Goal: Task Accomplishment & Management: Complete application form

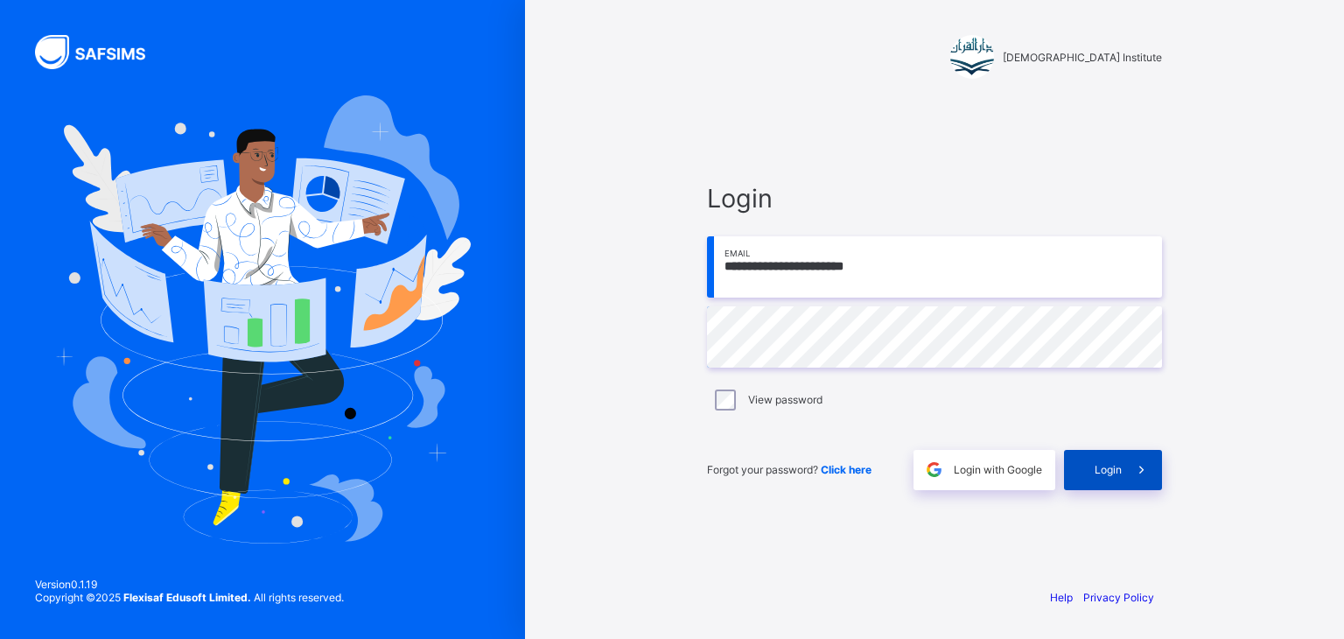
click at [1142, 474] on icon at bounding box center [1141, 469] width 18 height 17
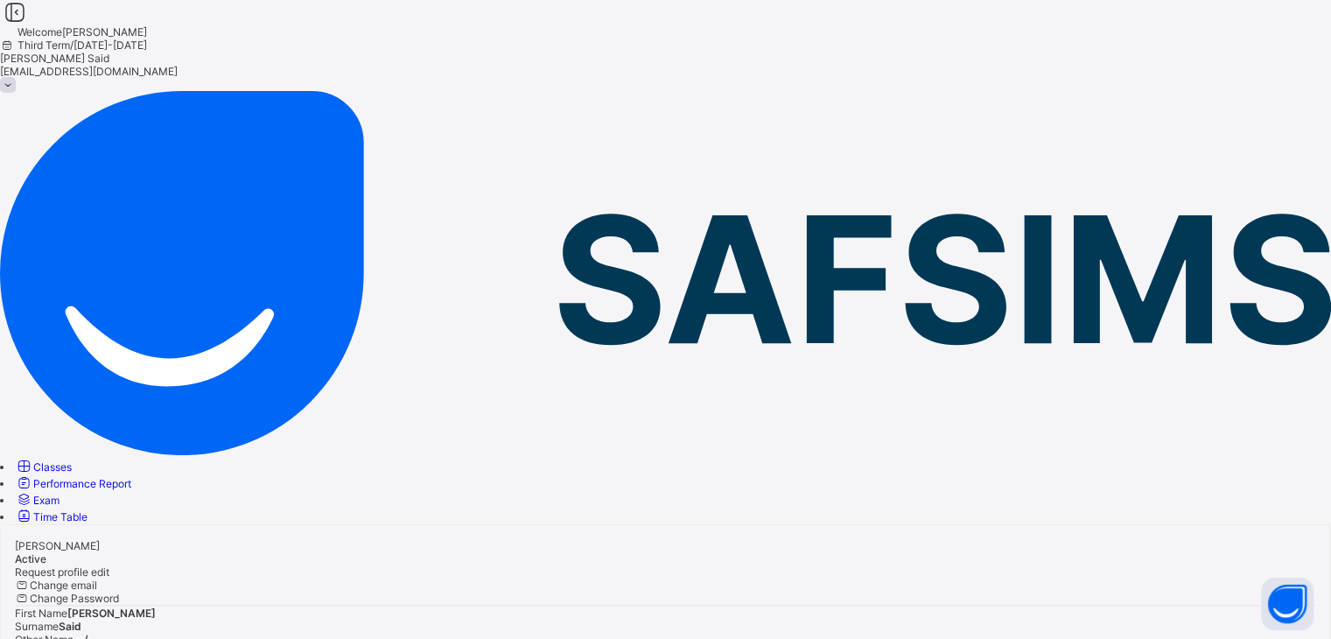
click at [72, 460] on span "Classes" at bounding box center [52, 466] width 38 height 13
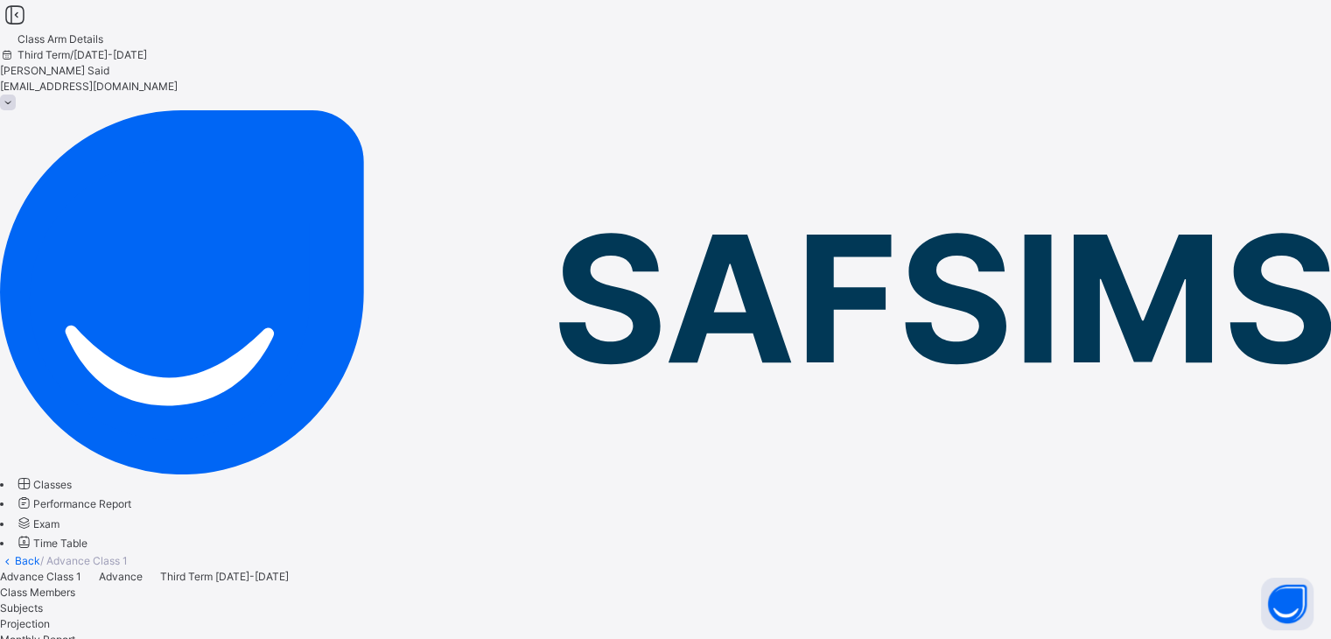
click at [50, 617] on span "Projection" at bounding box center [25, 623] width 50 height 13
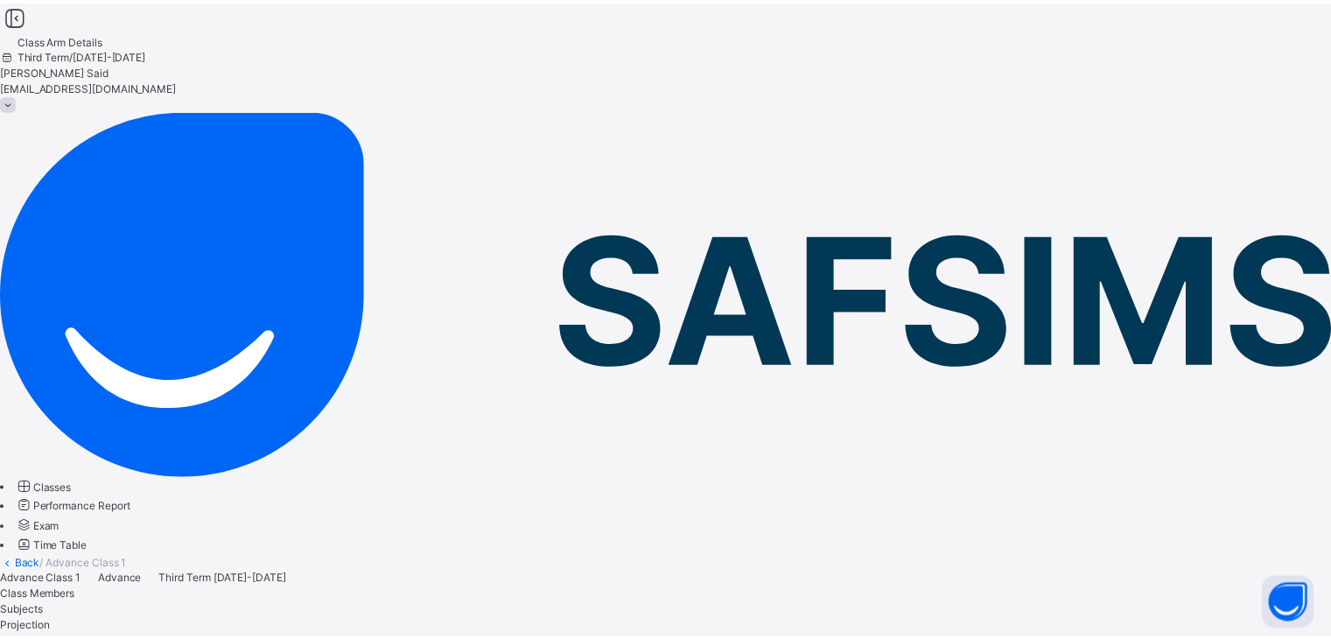
scroll to position [31, 0]
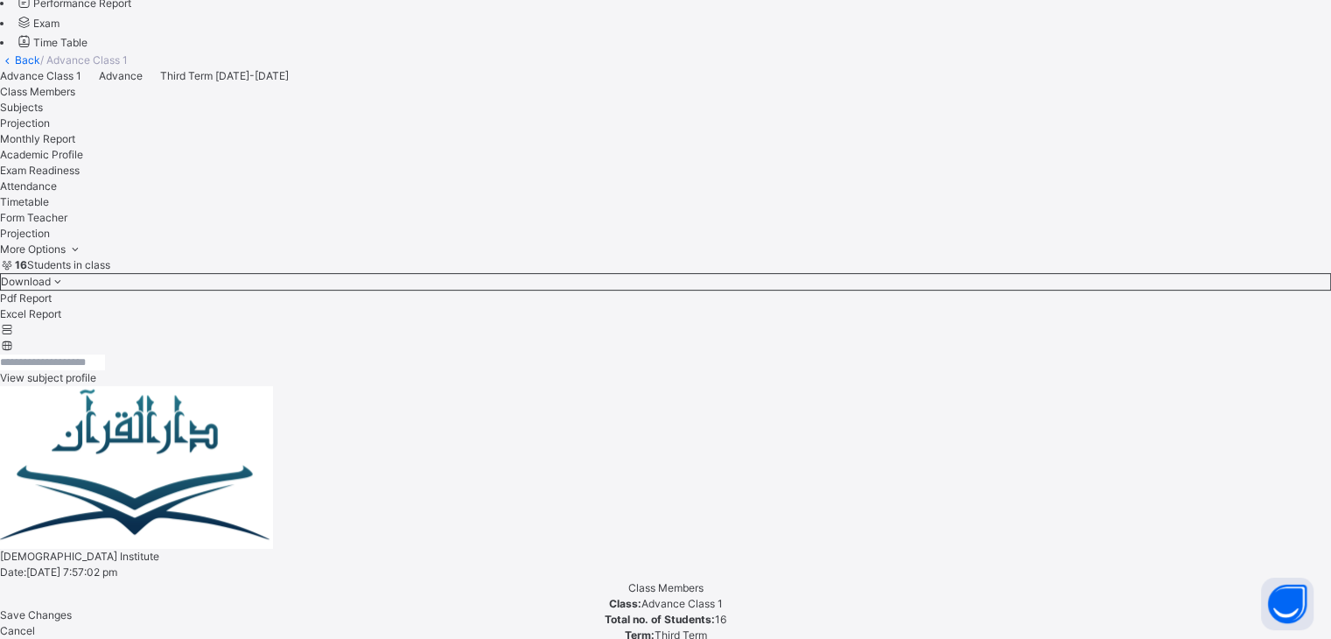
scroll to position [500, 0]
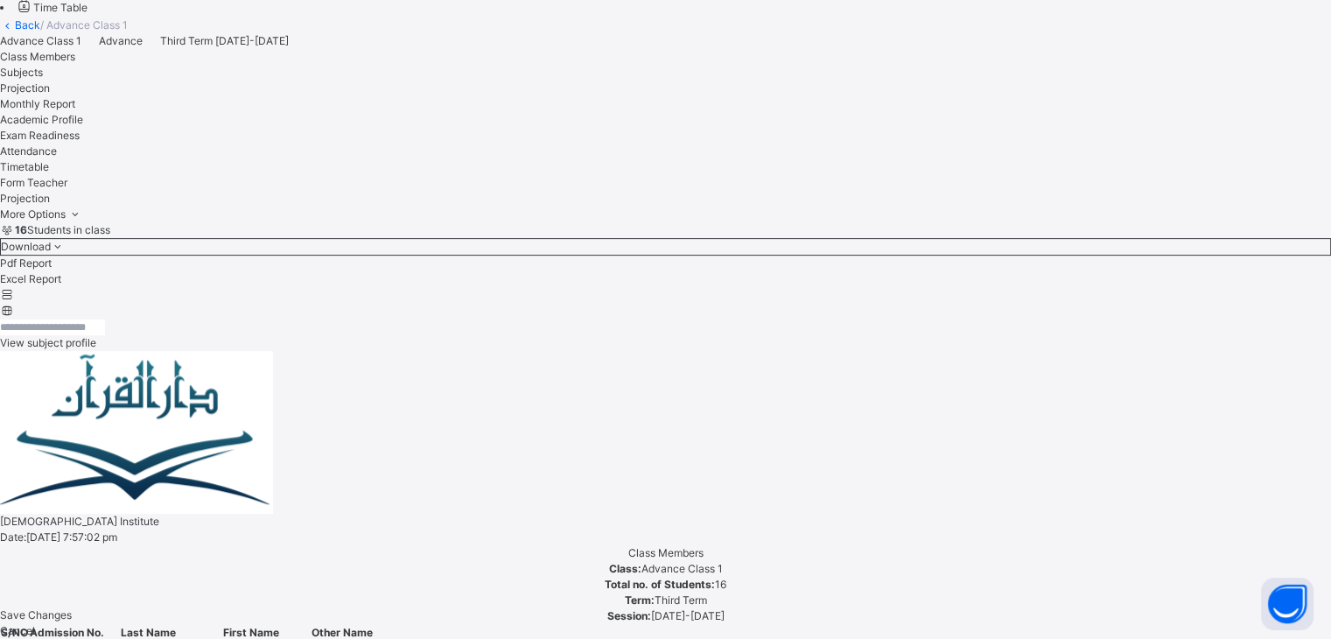
scroll to position [538, 0]
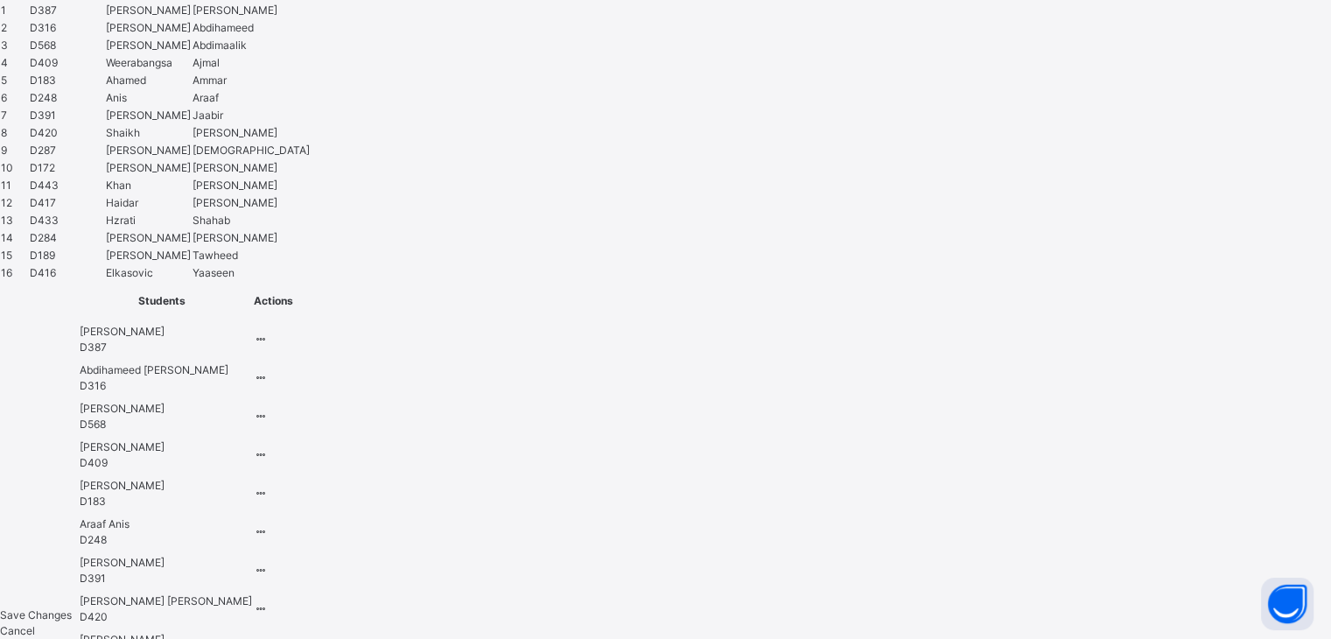
scroll to position [1176, 0]
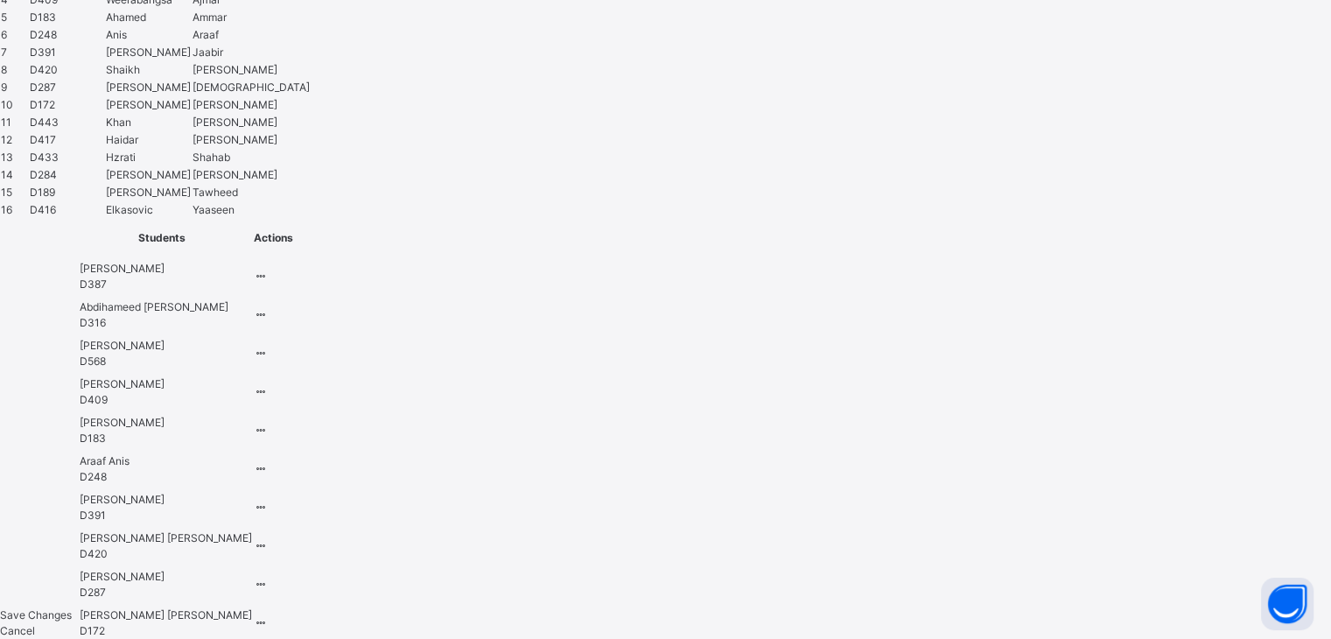
type input "***"
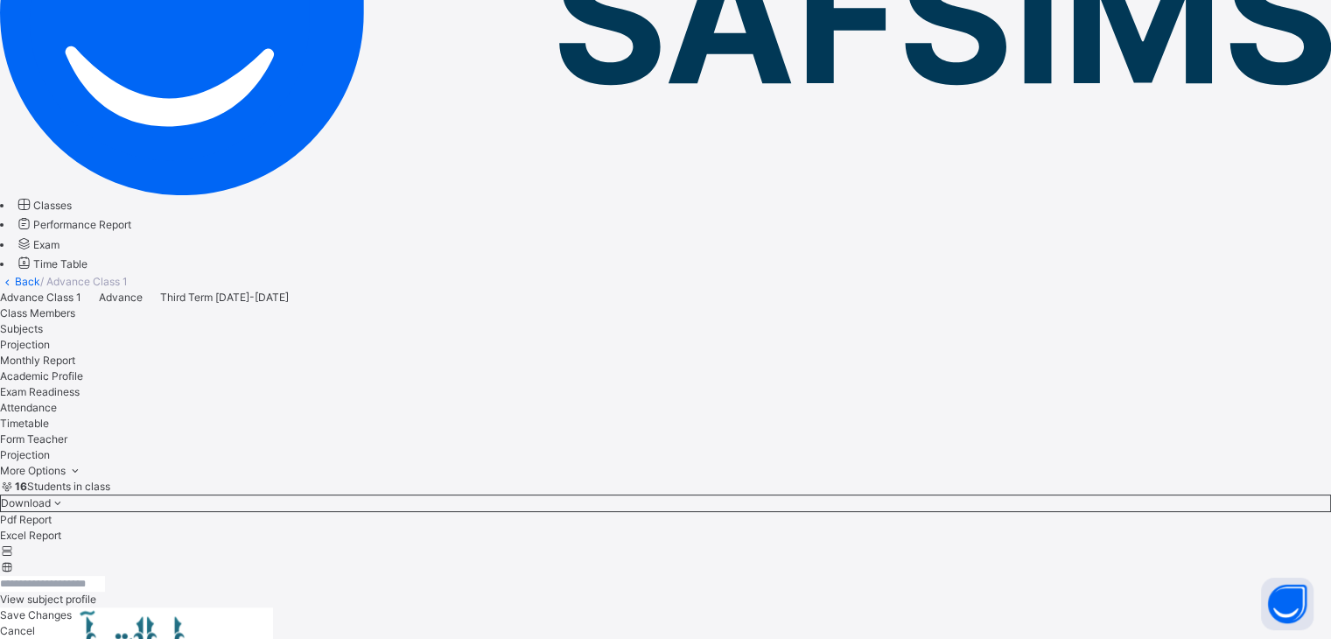
scroll to position [675, 0]
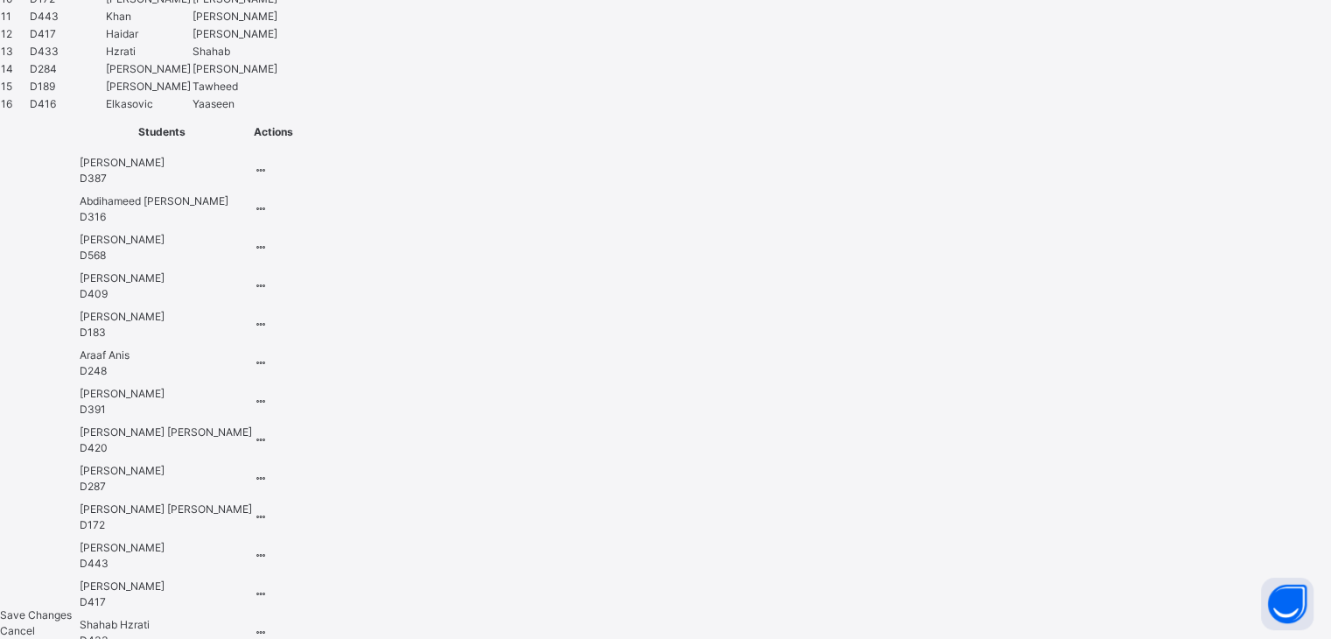
scroll to position [1445, 0]
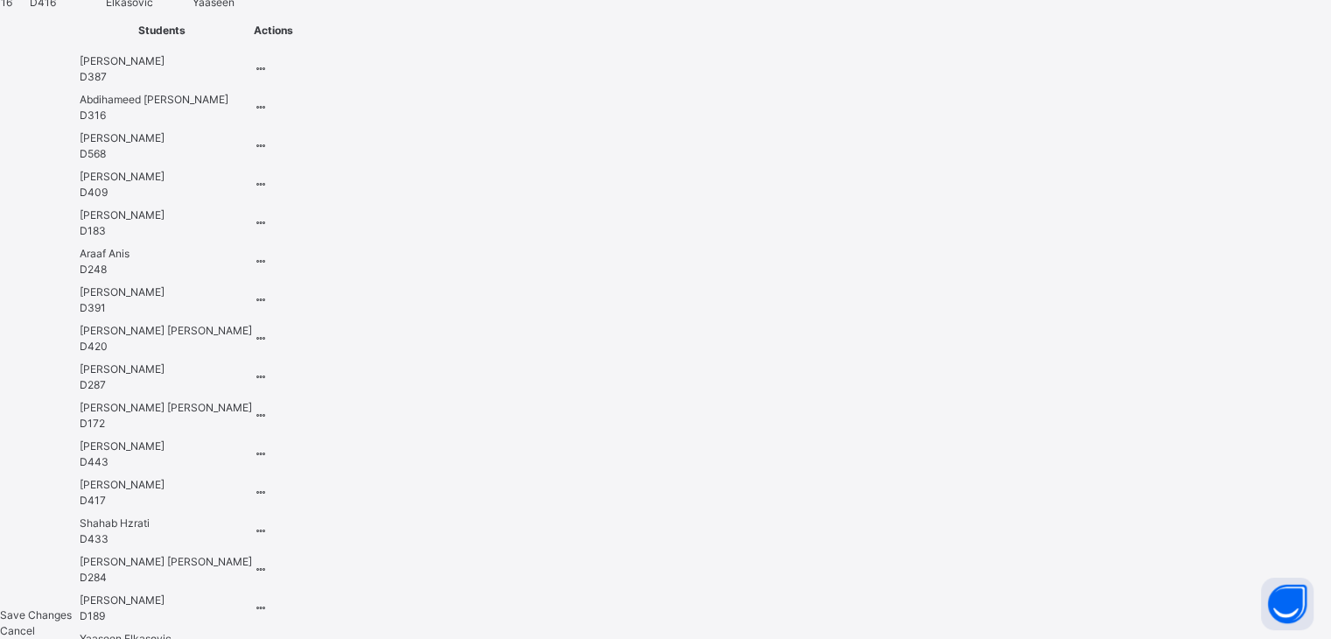
type input "****"
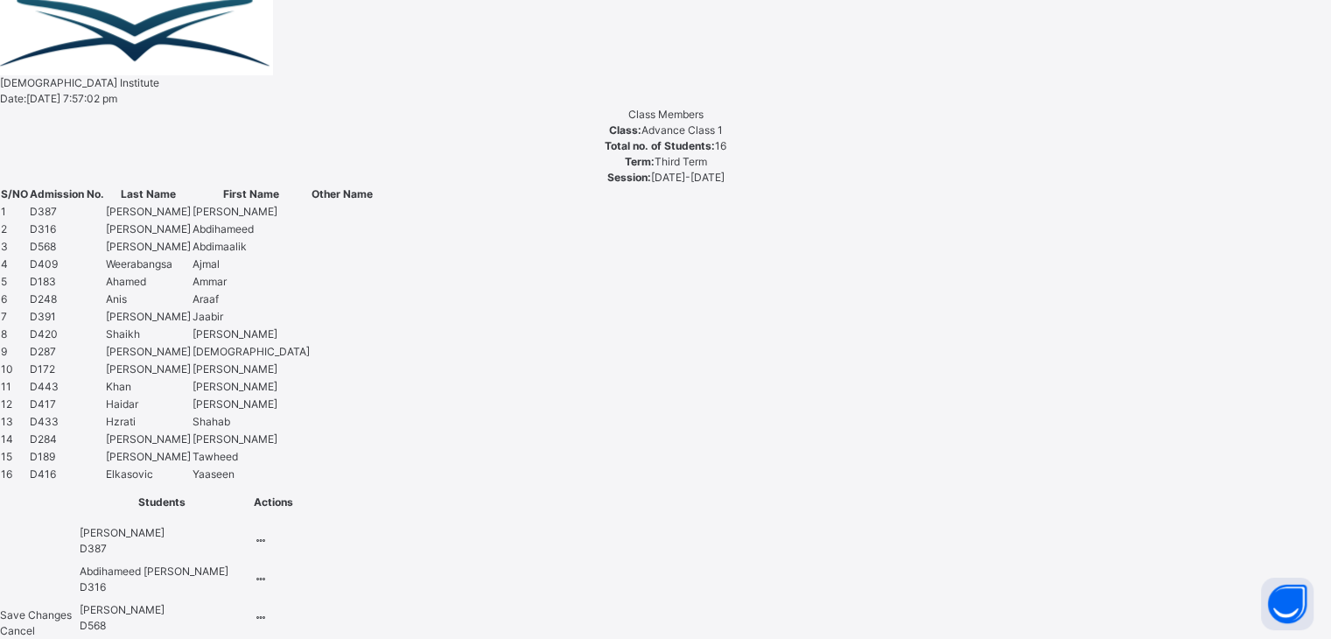
scroll to position [960, 0]
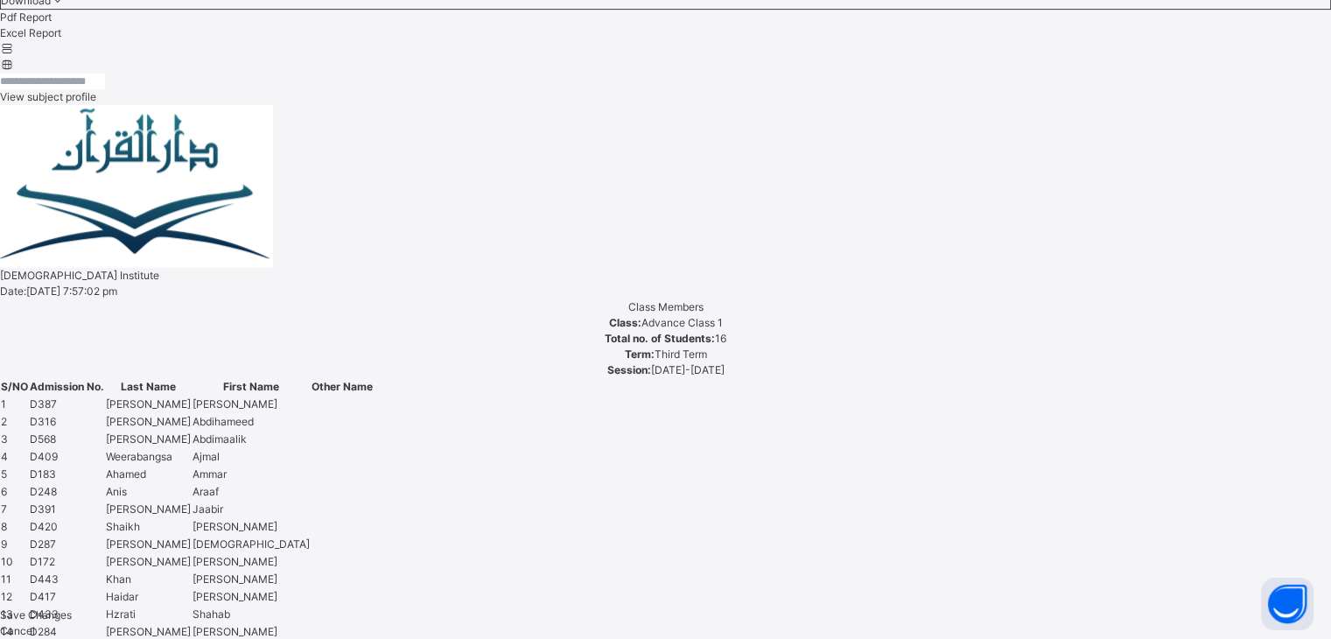
scroll to position [743, 0]
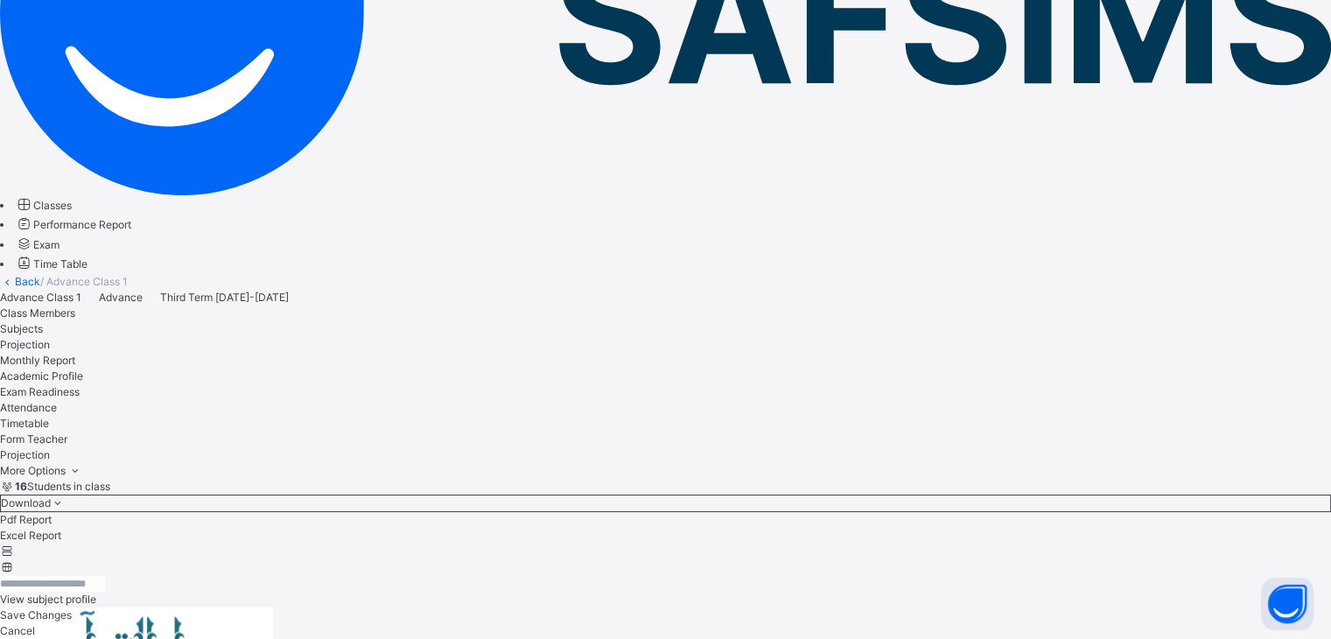
scroll to position [675, 0]
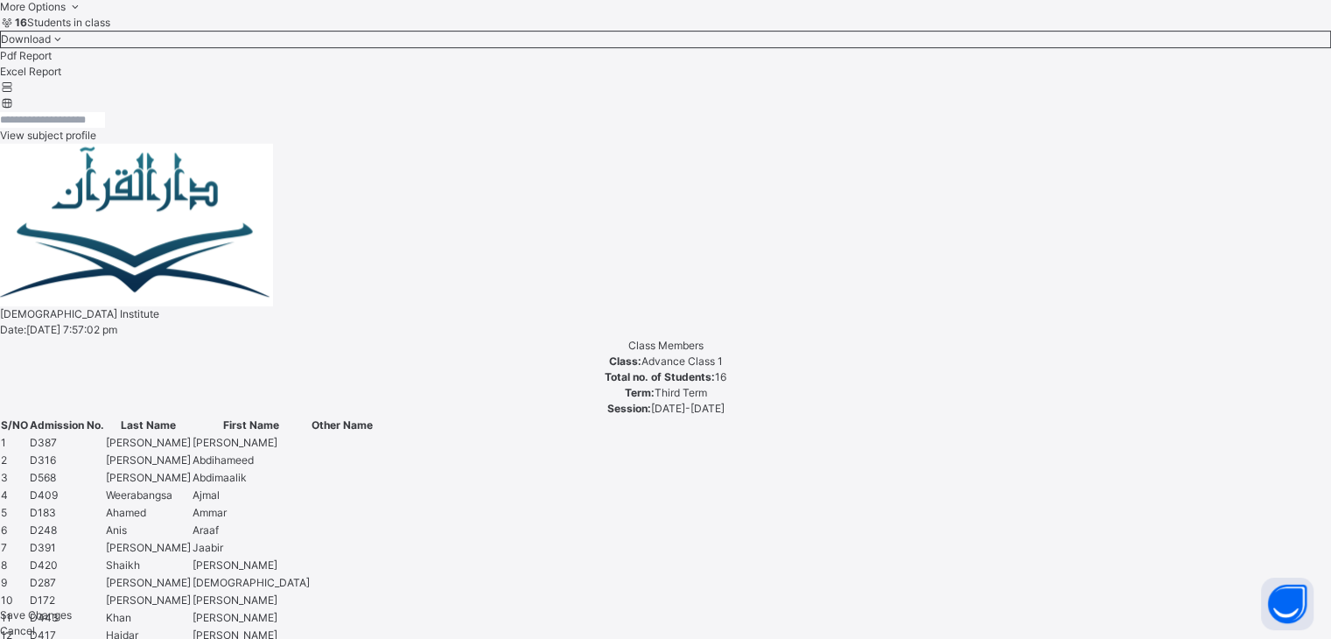
scroll to position [630, 0]
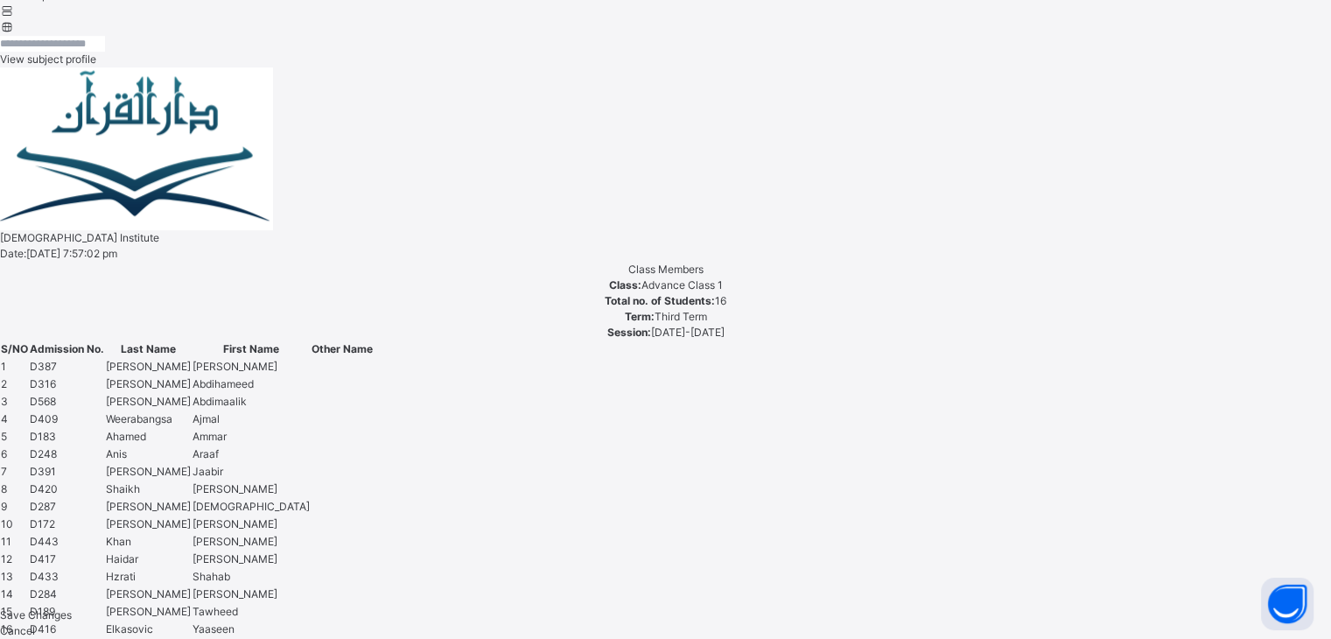
scroll to position [820, 0]
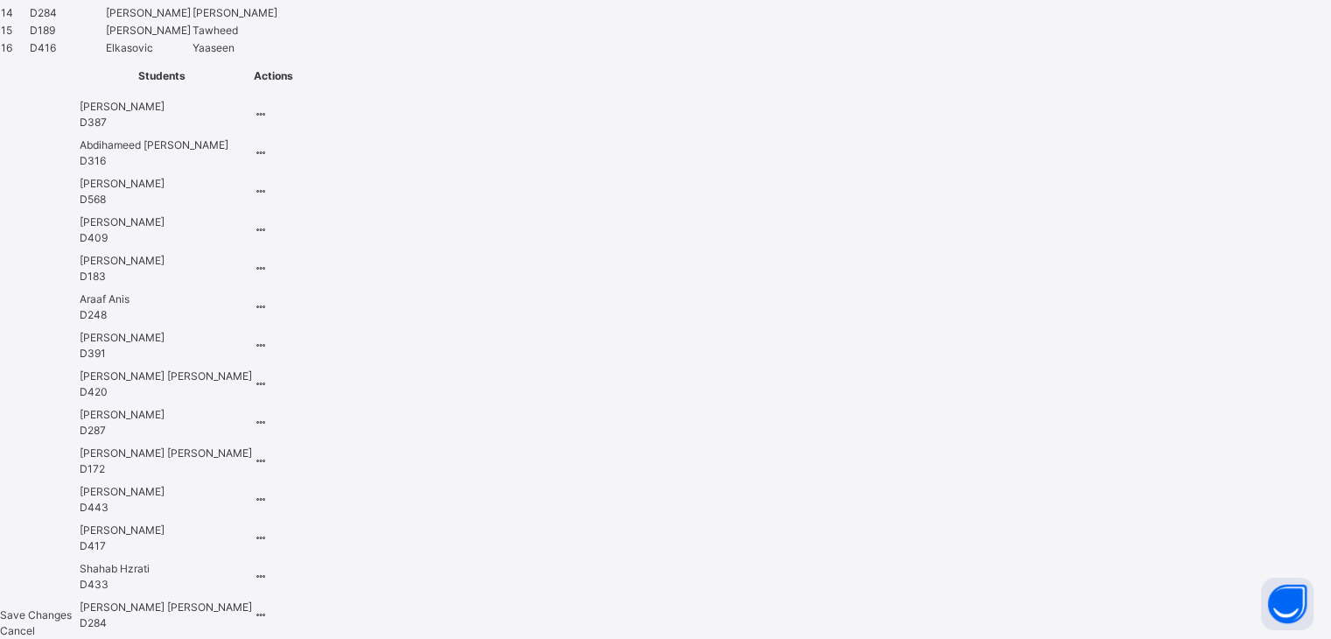
scroll to position [1445, 0]
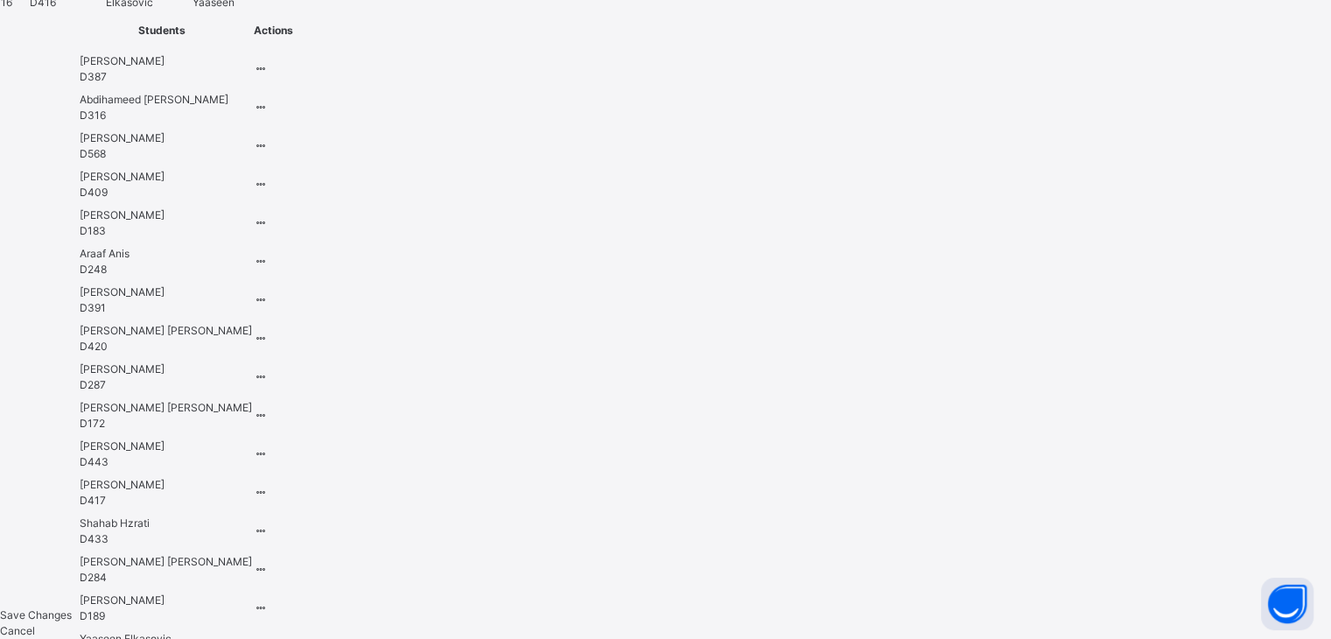
type input "*******"
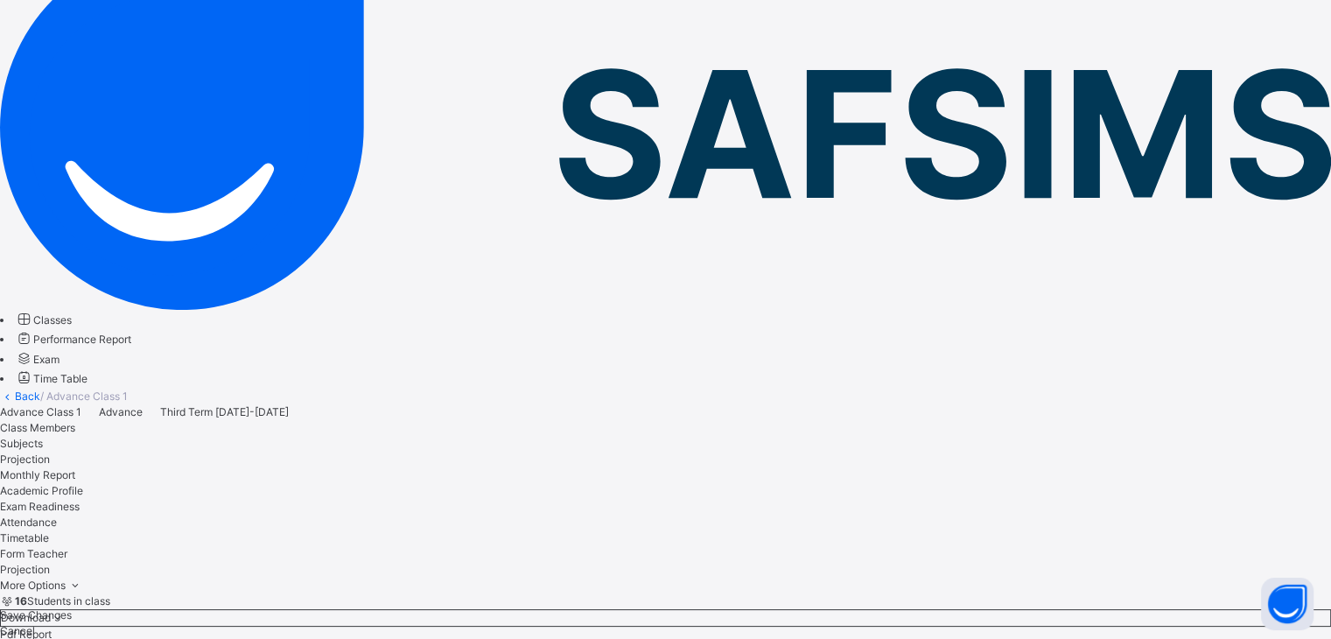
scroll to position [164, 0]
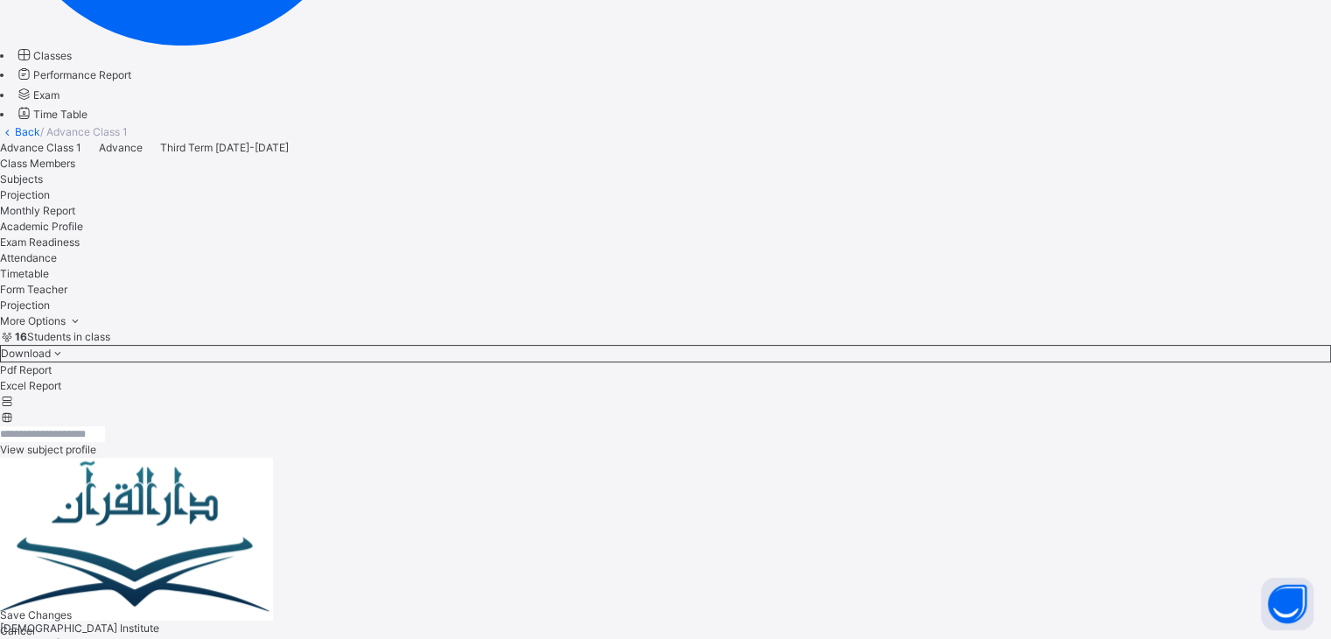
scroll to position [430, 0]
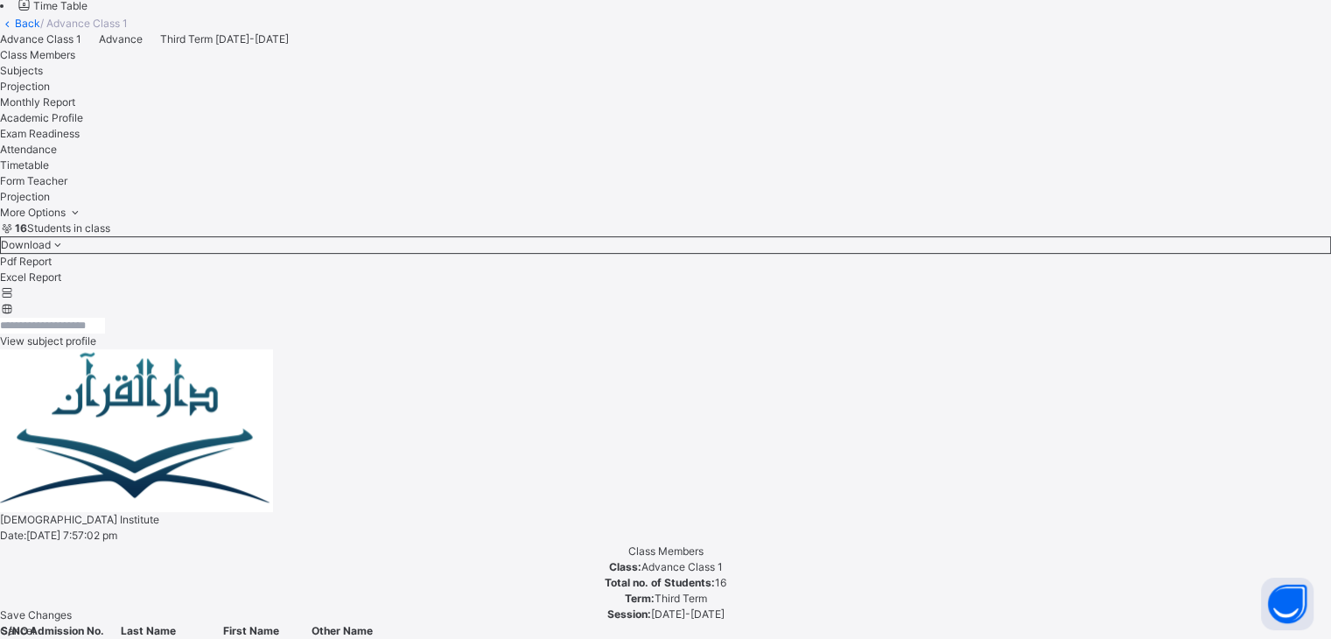
drag, startPoint x: 345, startPoint y: 438, endPoint x: 350, endPoint y: 425, distance: 14.1
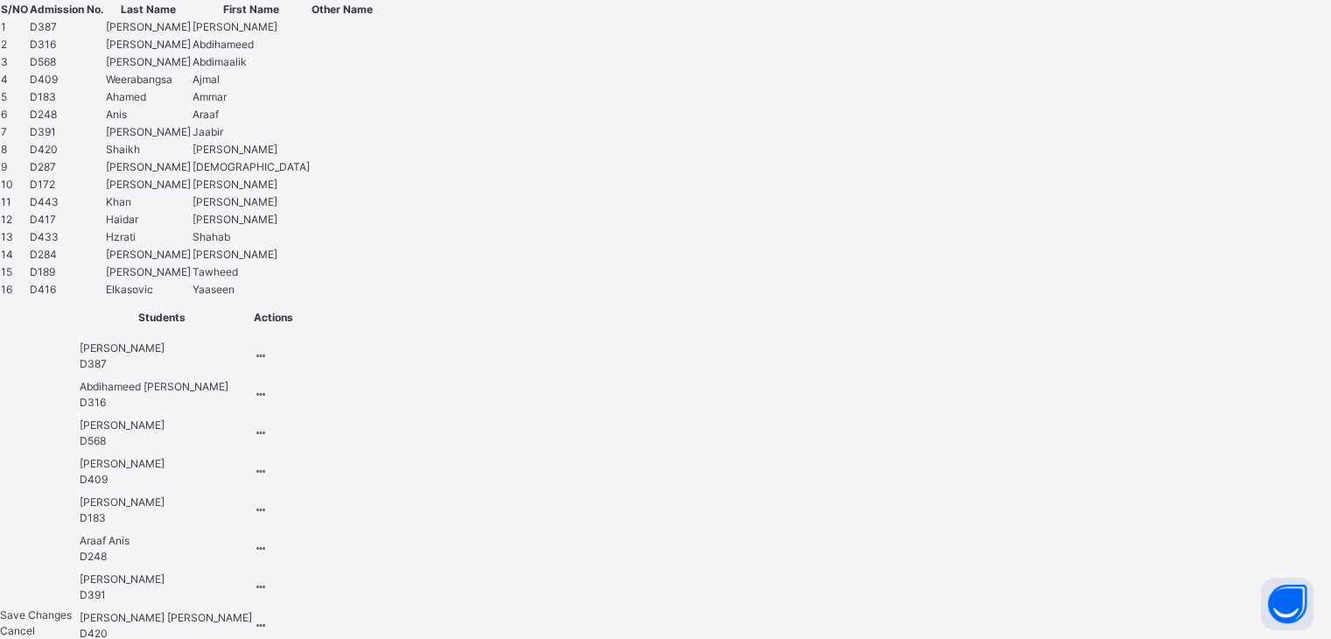
scroll to position [1186, 0]
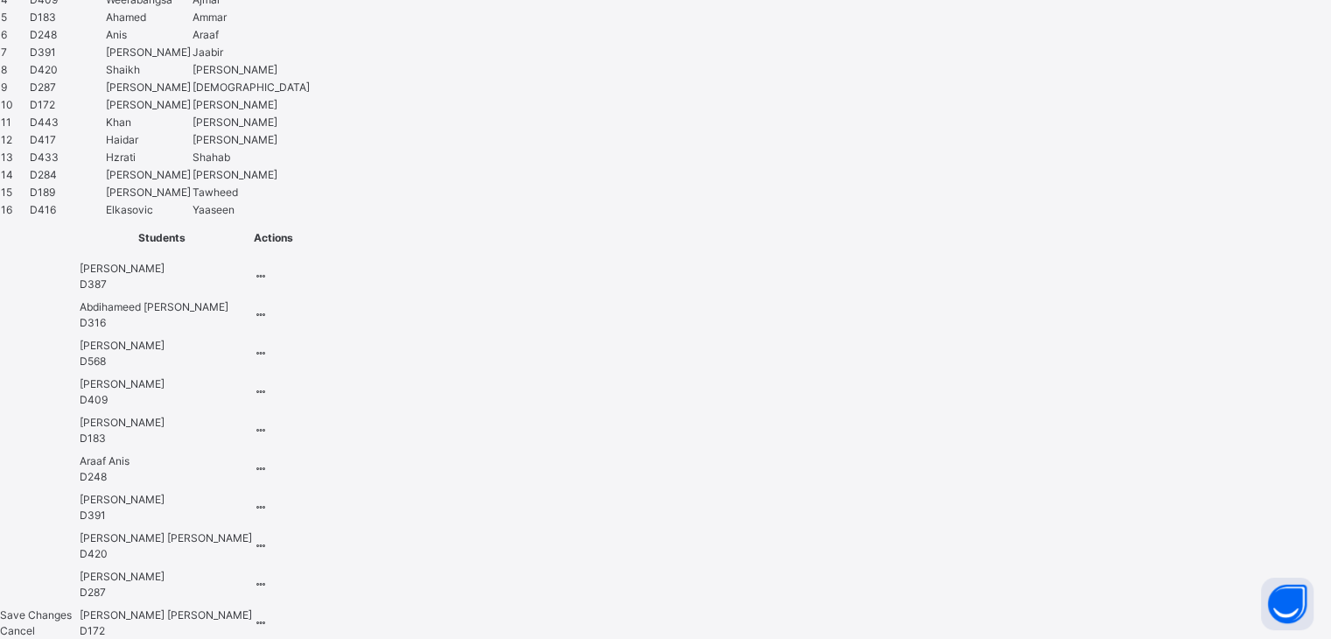
type input "*"
type input "**"
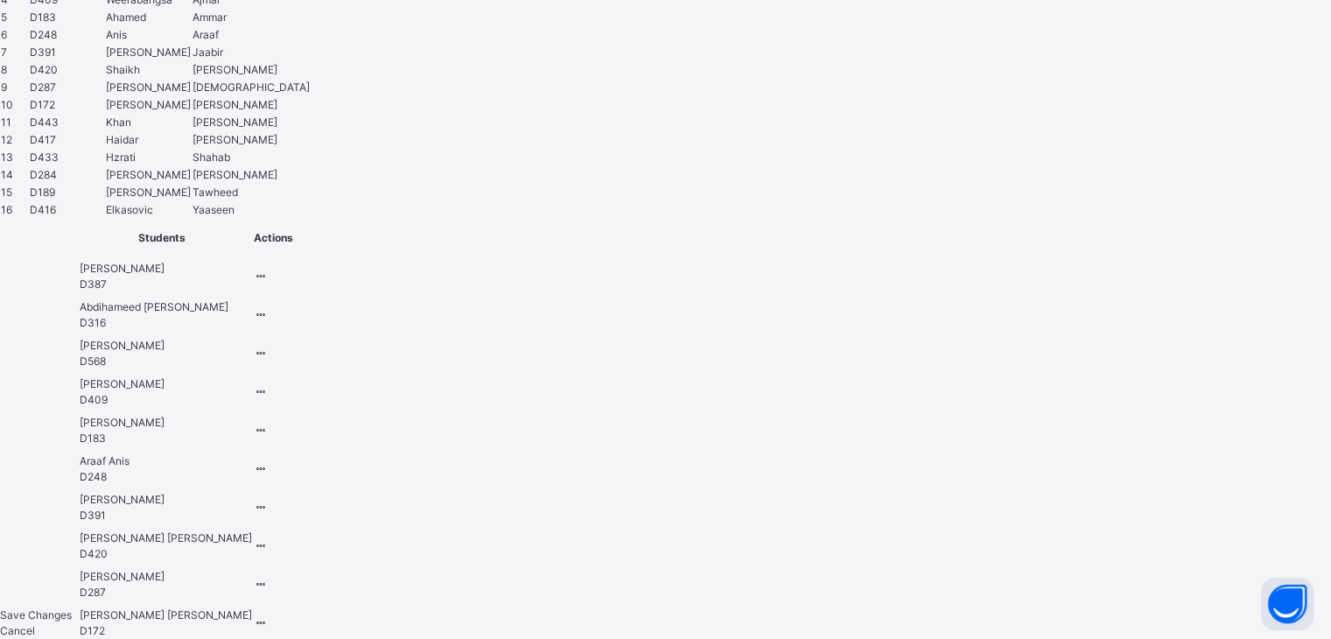
scroll to position [0, 0]
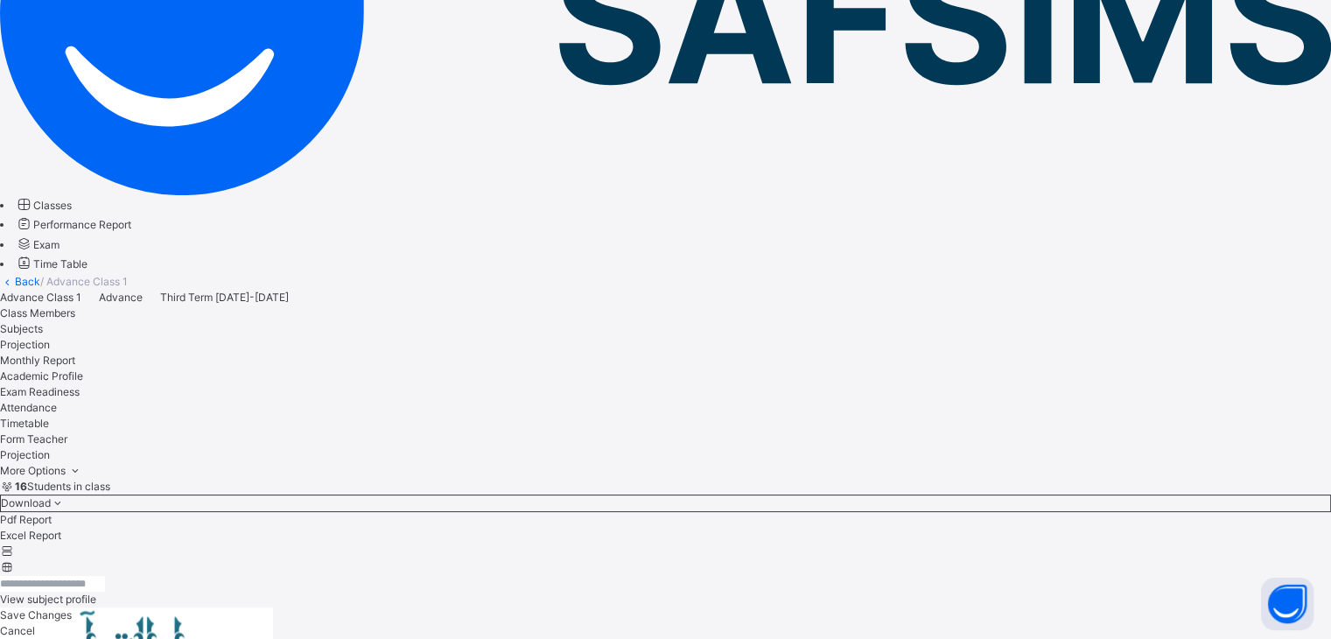
scroll to position [675, 0]
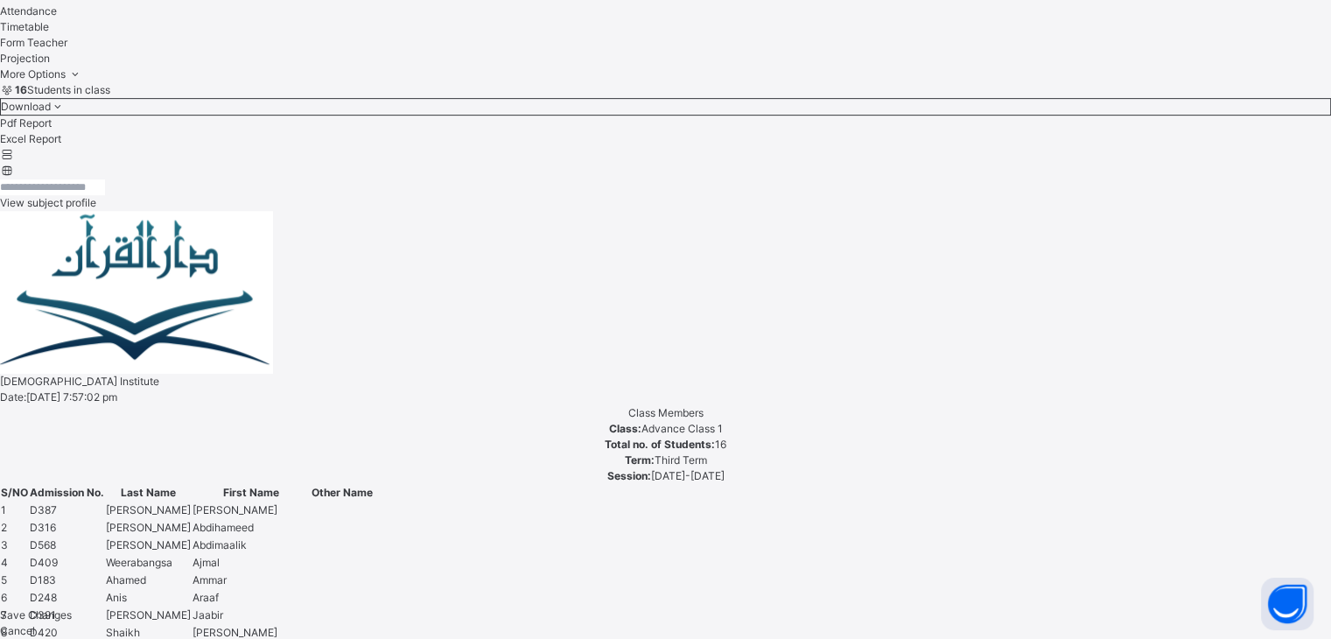
drag, startPoint x: 446, startPoint y: 73, endPoint x: 438, endPoint y: 93, distance: 20.8
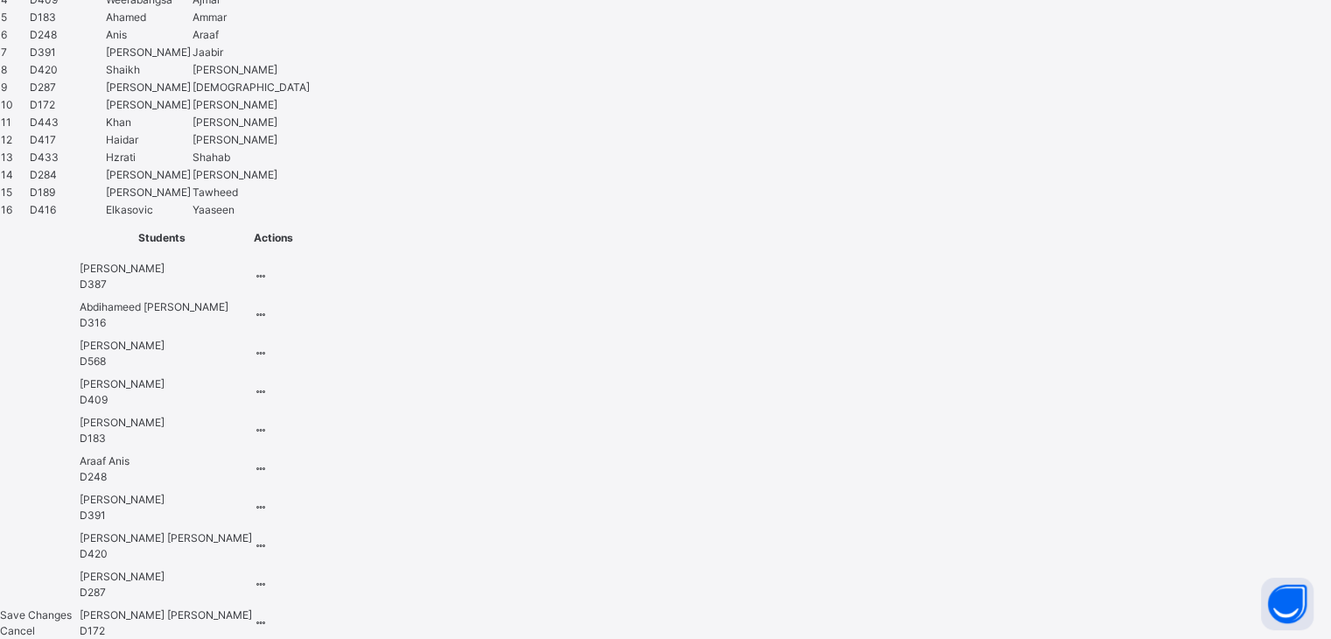
type input "**"
drag, startPoint x: 341, startPoint y: 375, endPoint x: 339, endPoint y: 389, distance: 14.1
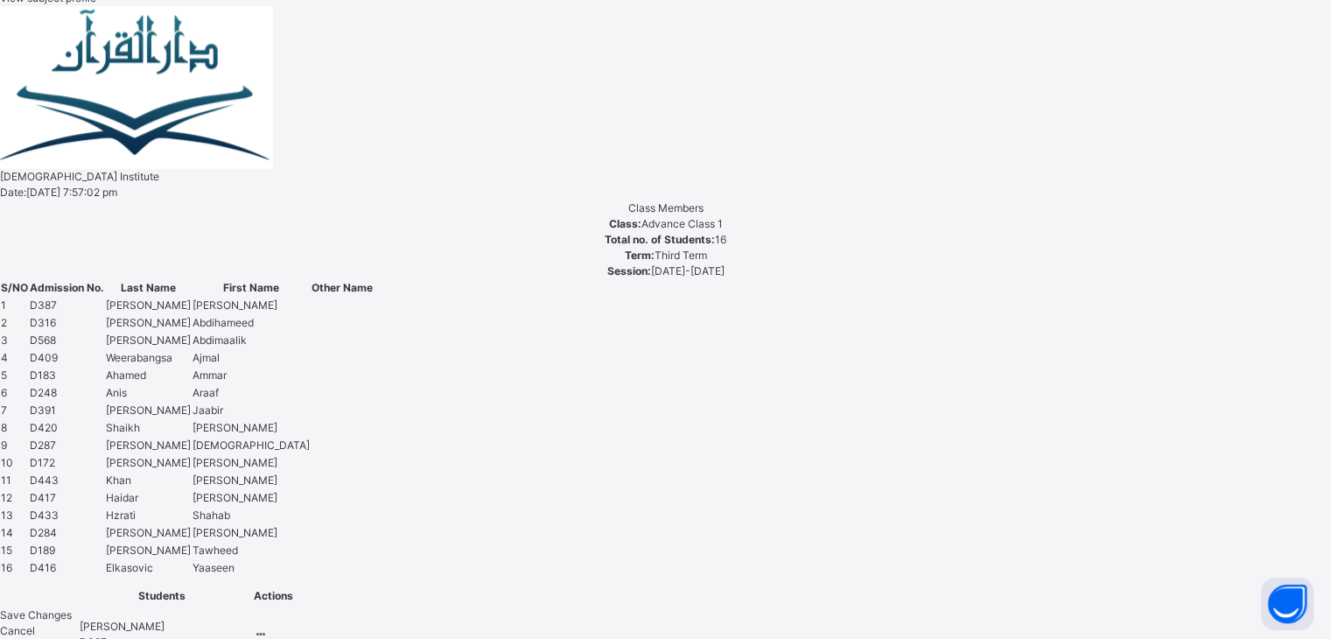
scroll to position [877, 0]
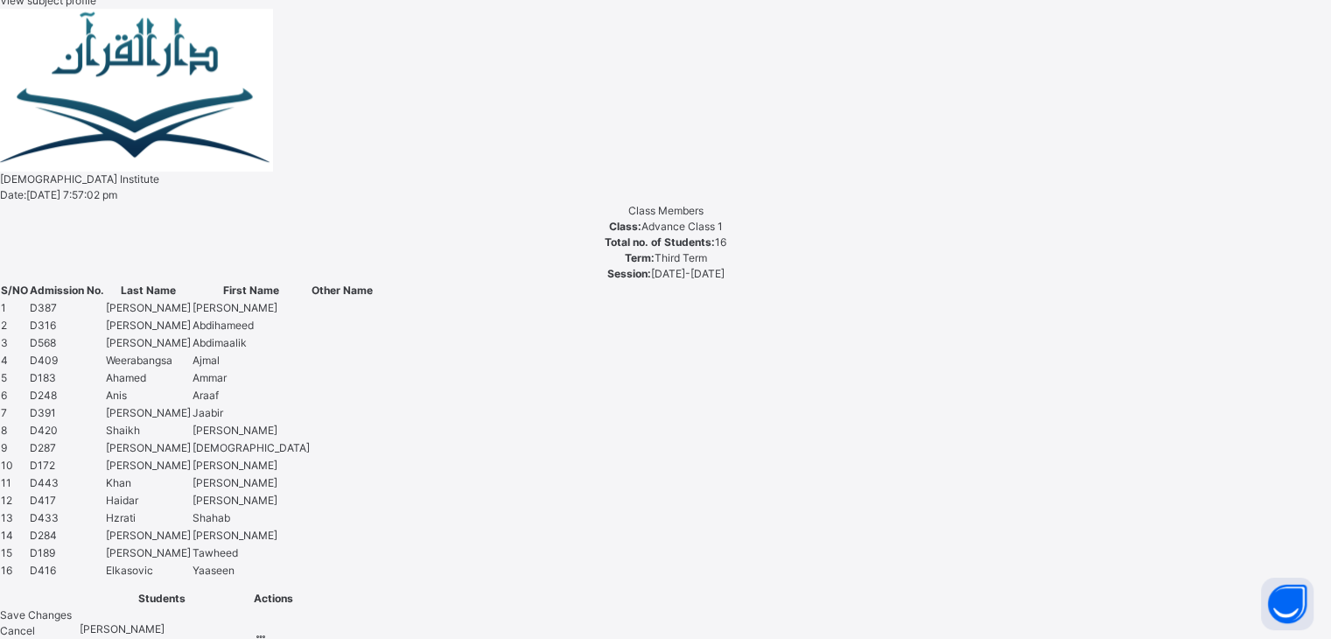
drag, startPoint x: 303, startPoint y: 65, endPoint x: 303, endPoint y: 106, distance: 41.1
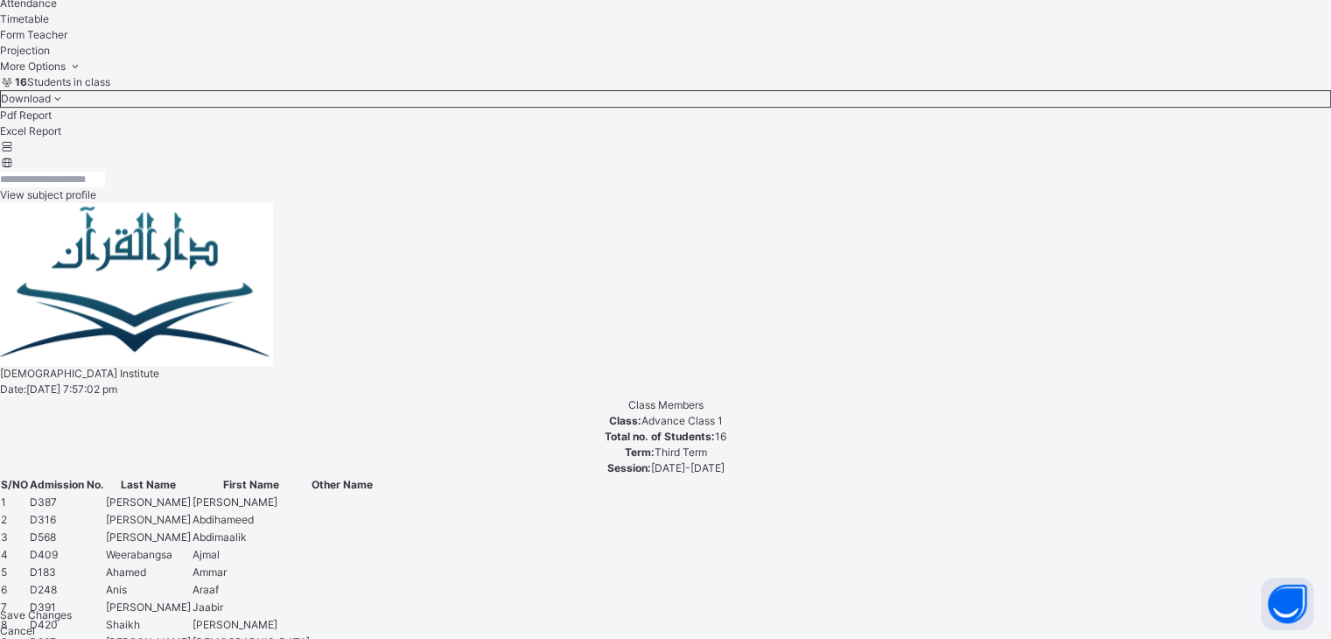
scroll to position [675, 0]
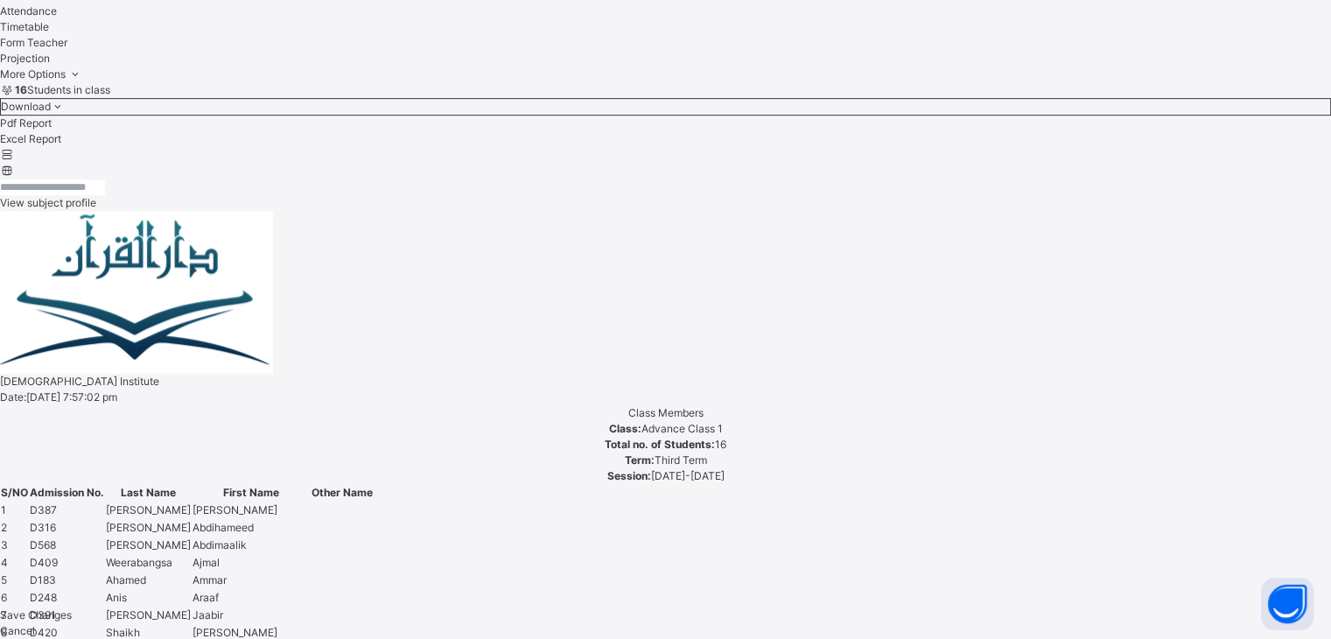
drag, startPoint x: 436, startPoint y: 374, endPoint x: 393, endPoint y: 464, distance: 99.8
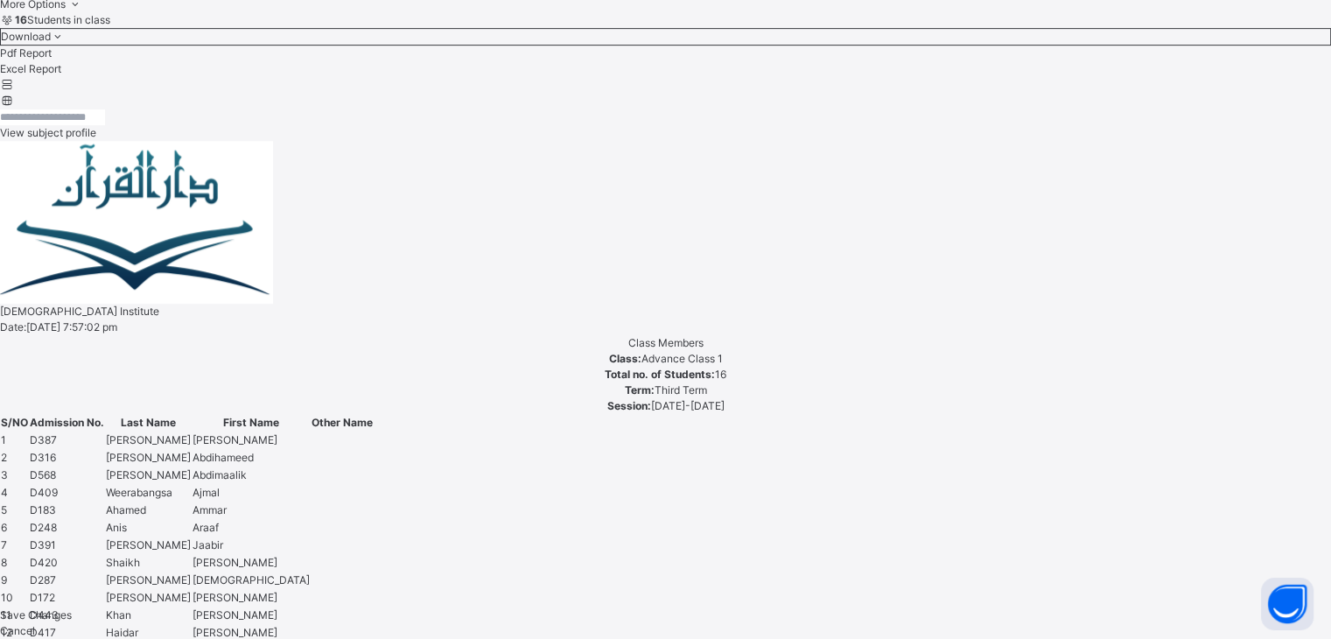
drag, startPoint x: 374, startPoint y: 478, endPoint x: 371, endPoint y: 461, distance: 17.0
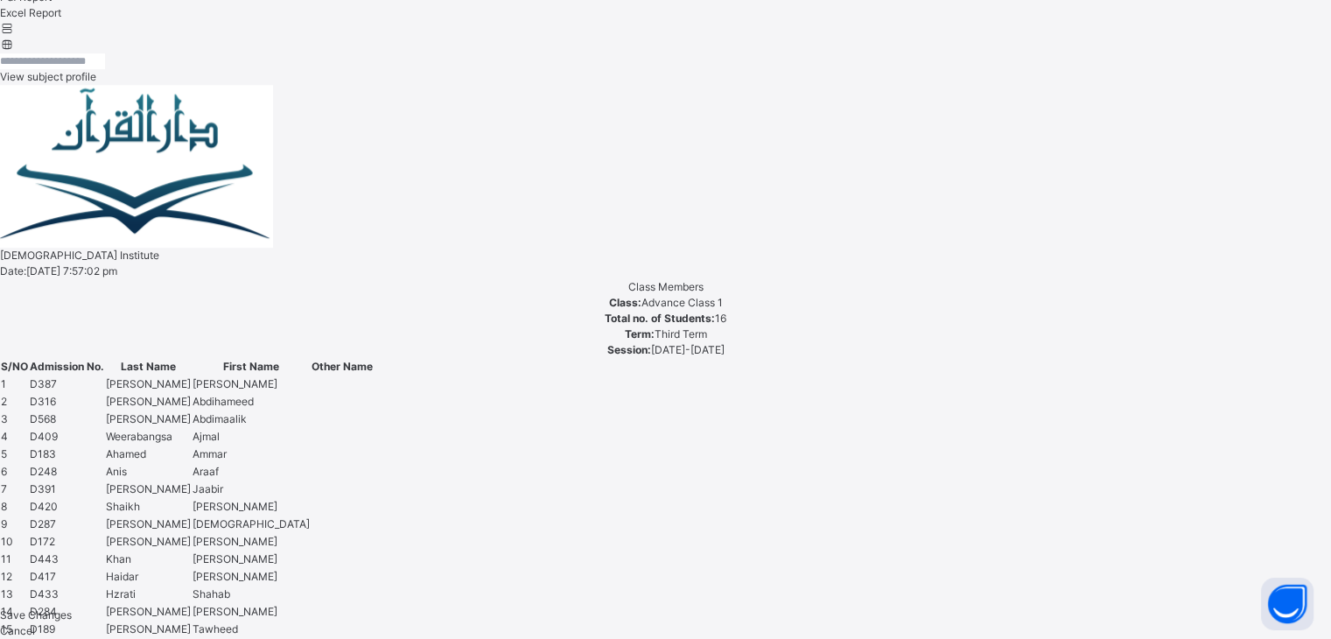
scroll to position [820, 0]
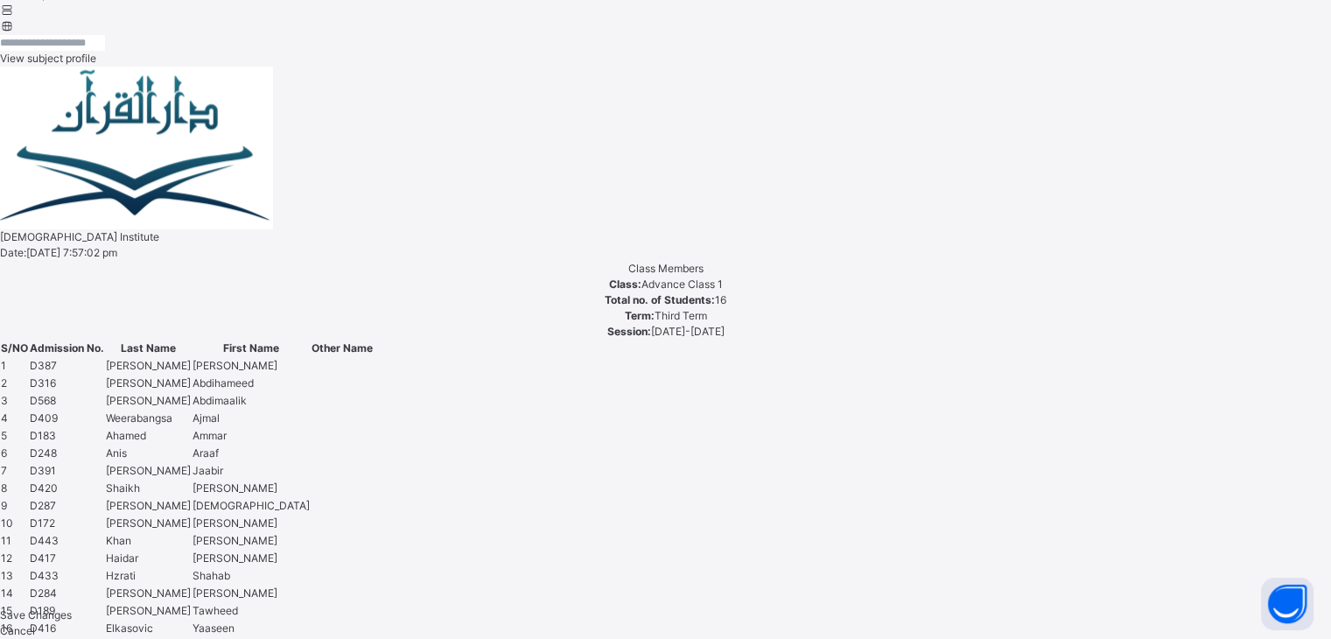
drag, startPoint x: 351, startPoint y: 501, endPoint x: 339, endPoint y: 562, distance: 62.3
drag, startPoint x: 339, startPoint y: 569, endPoint x: 332, endPoint y: 581, distance: 14.6
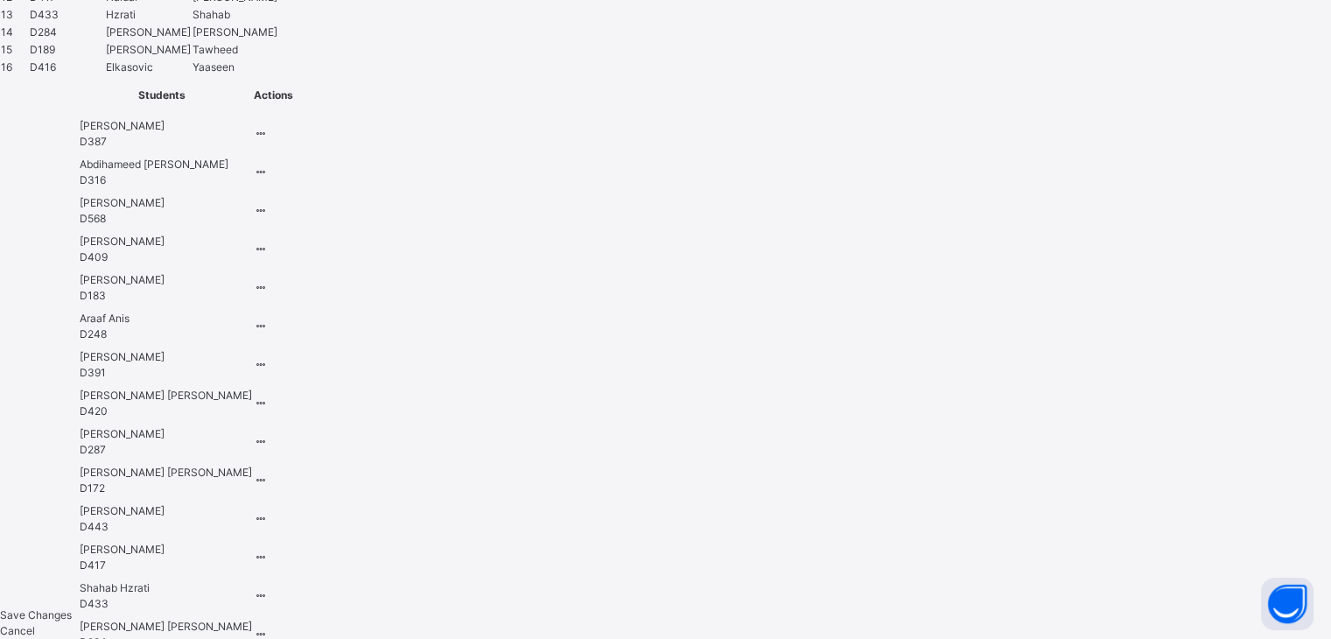
scroll to position [1445, 0]
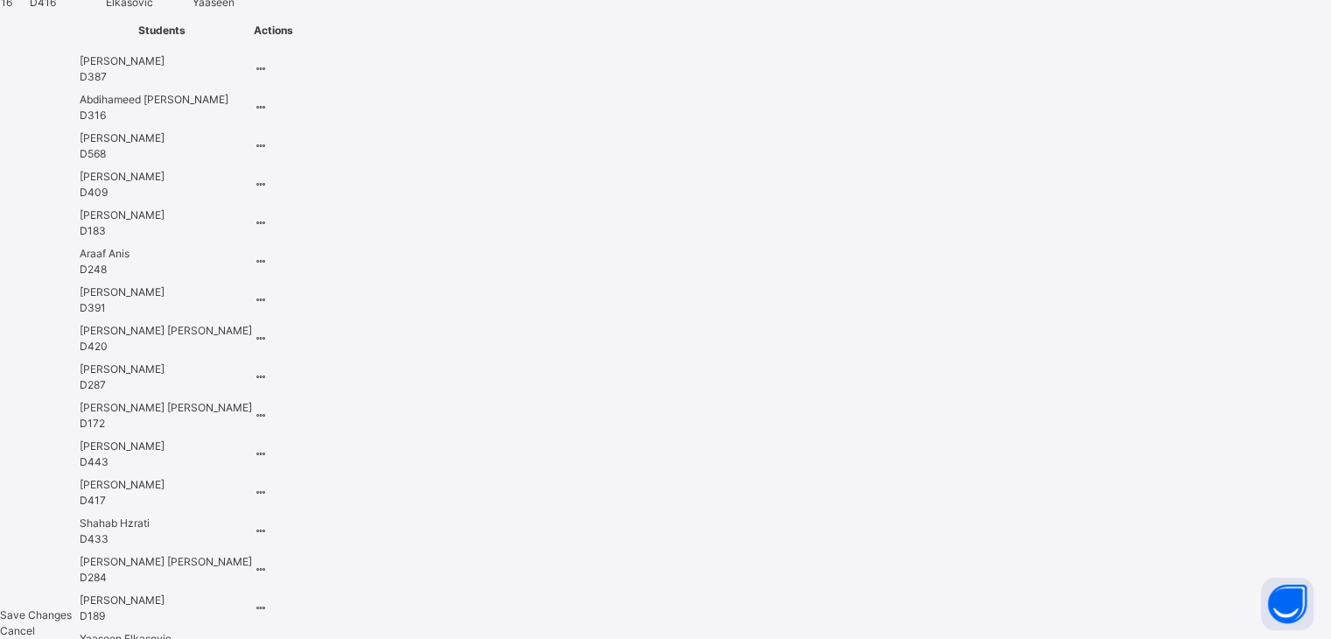
type input "***"
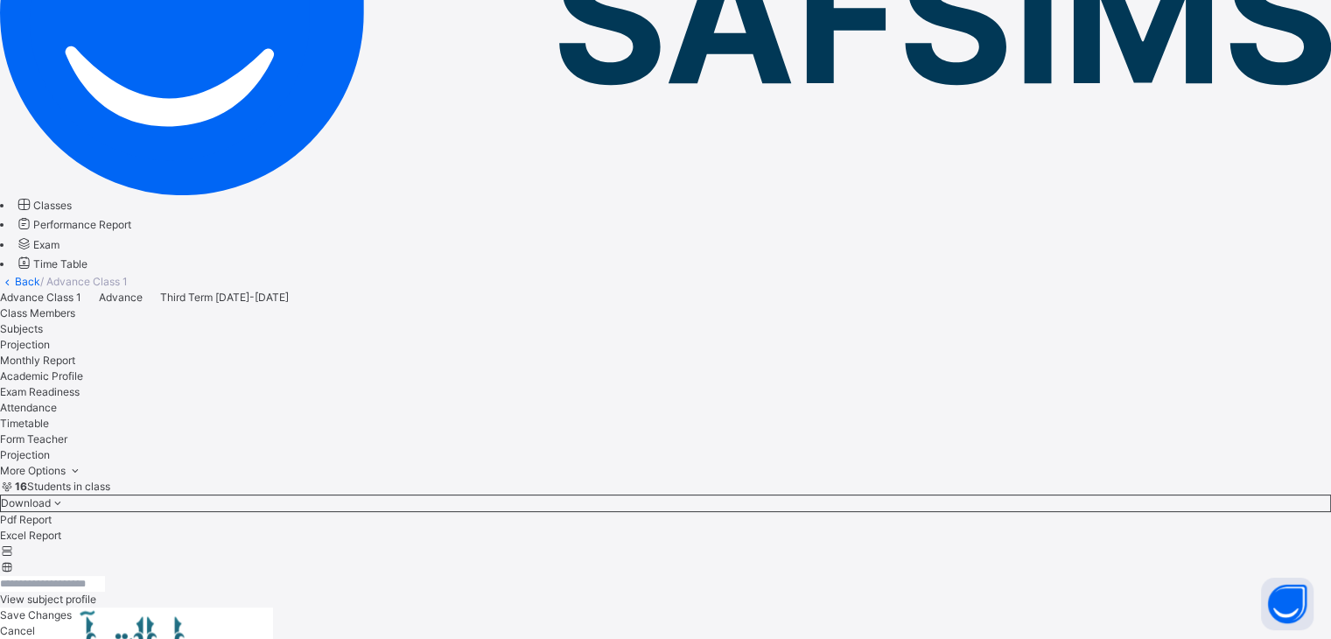
scroll to position [675, 0]
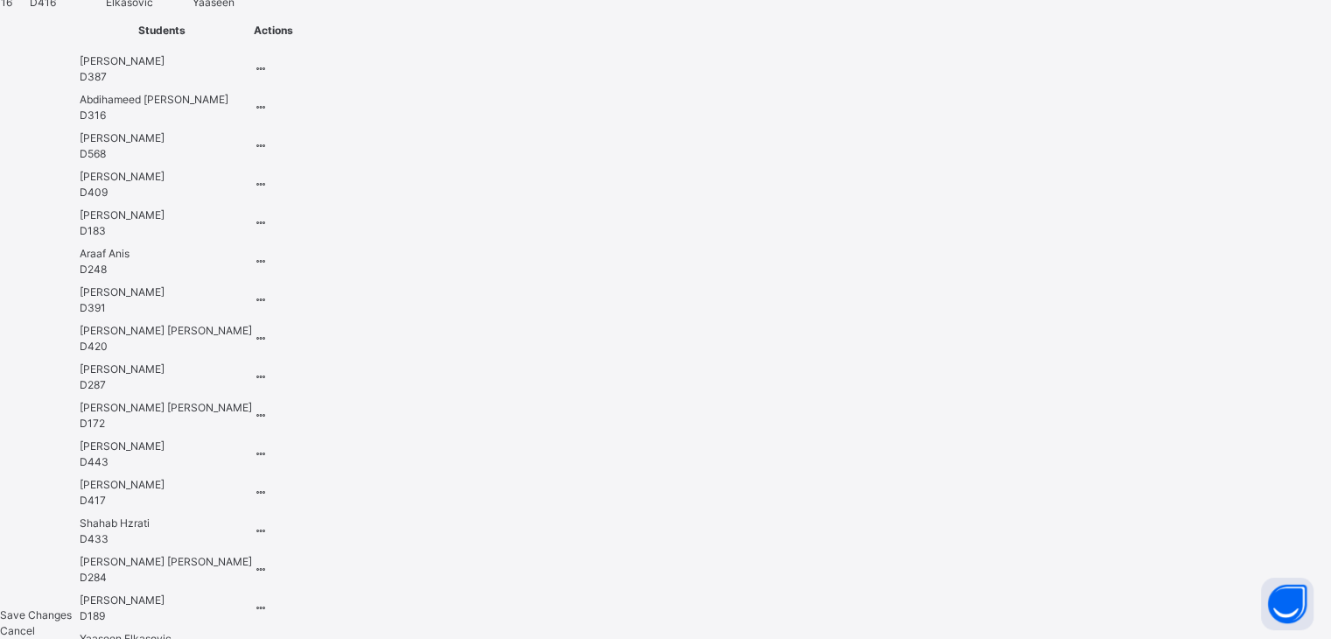
type input "****"
drag, startPoint x: 374, startPoint y: 495, endPoint x: 367, endPoint y: 516, distance: 21.9
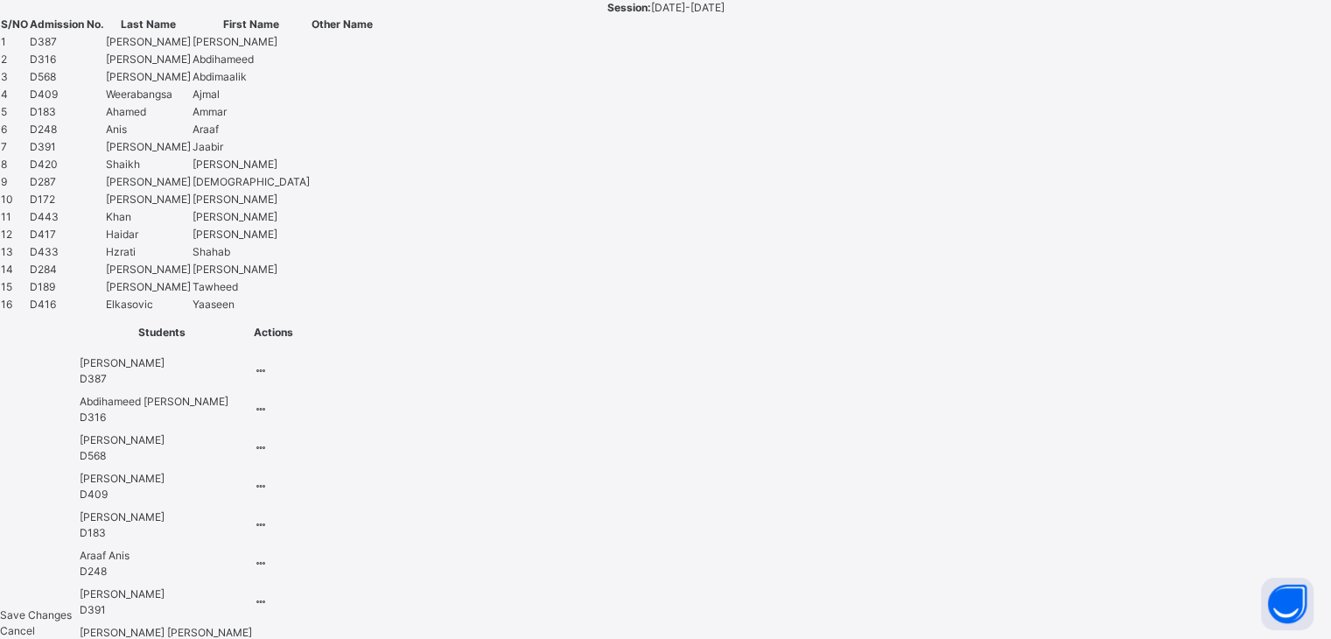
scroll to position [1131, 0]
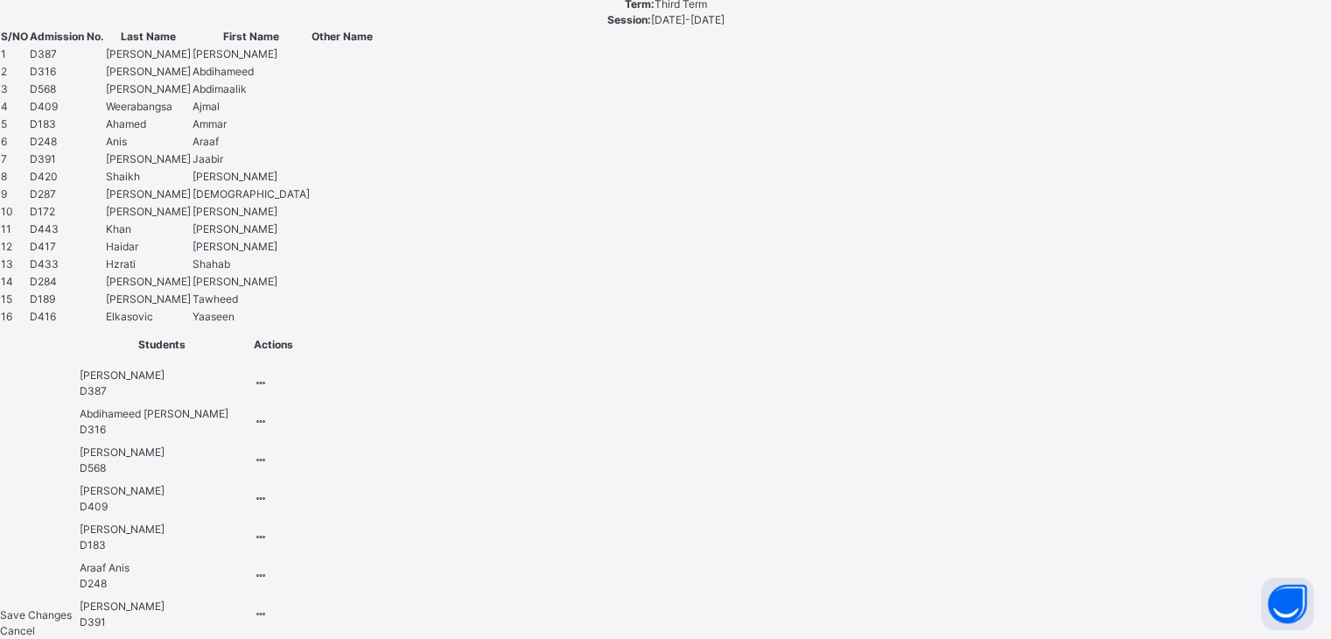
drag, startPoint x: 277, startPoint y: 129, endPoint x: 276, endPoint y: 188, distance: 59.5
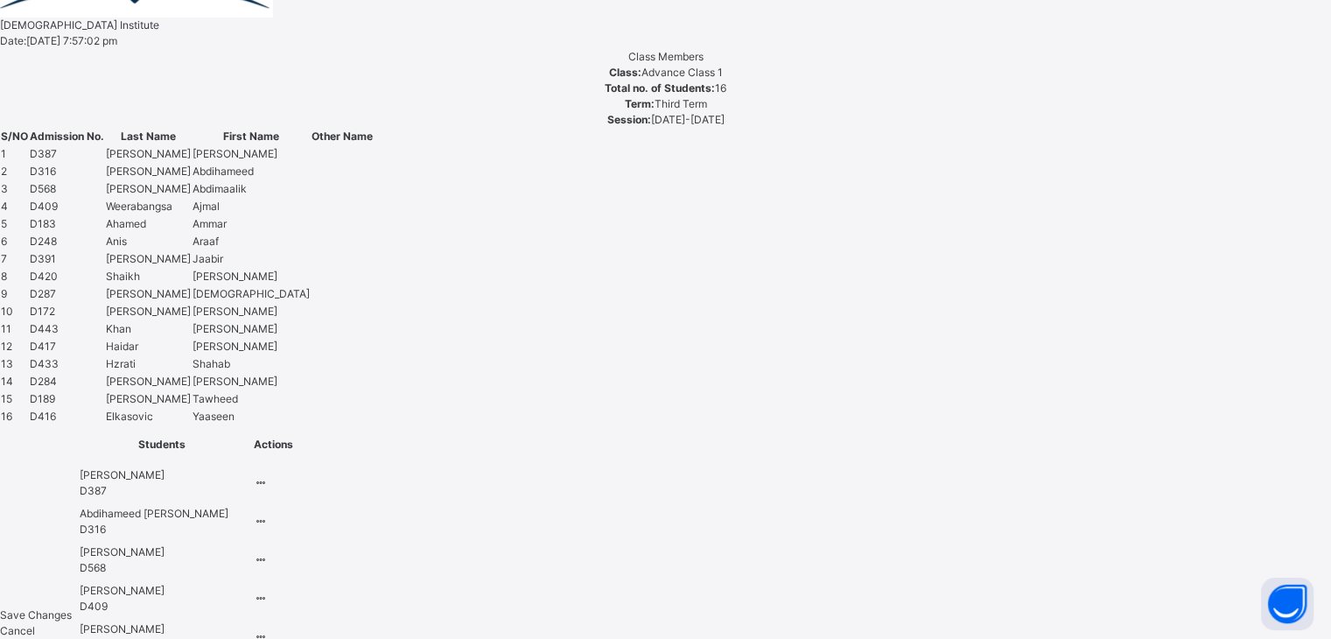
scroll to position [1029, 0]
drag, startPoint x: 301, startPoint y: 122, endPoint x: 280, endPoint y: 189, distance: 69.7
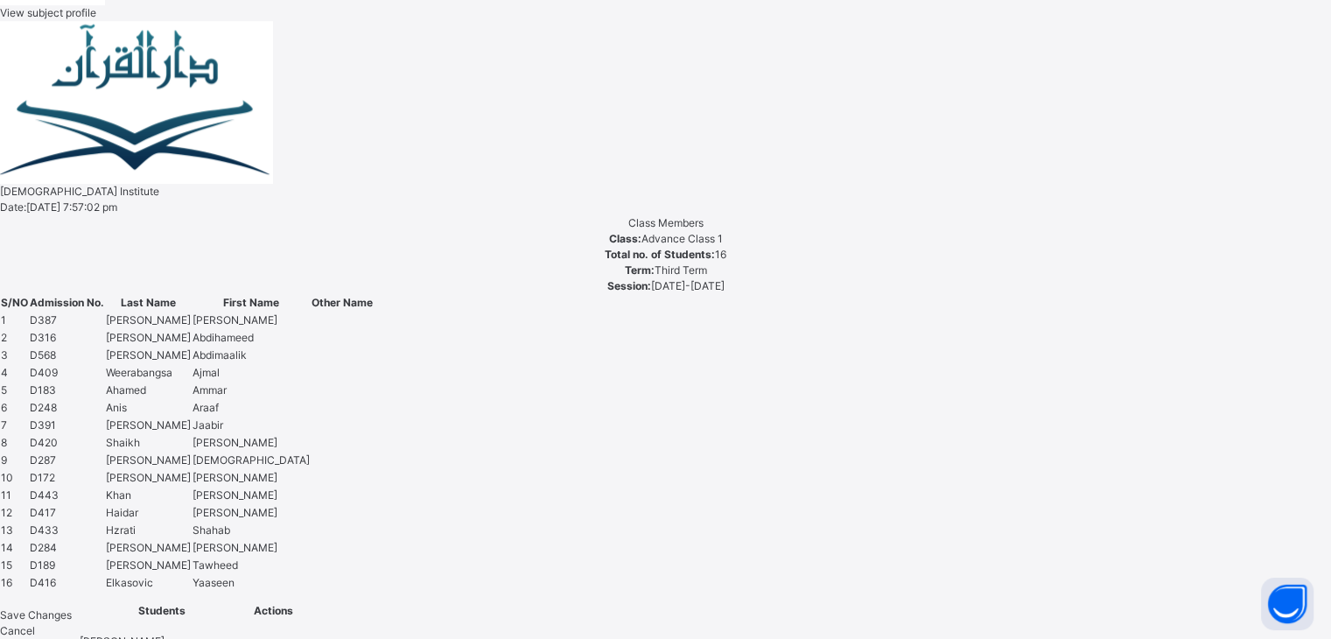
scroll to position [864, 0]
drag, startPoint x: 273, startPoint y: 304, endPoint x: 271, endPoint y: 92, distance: 212.6
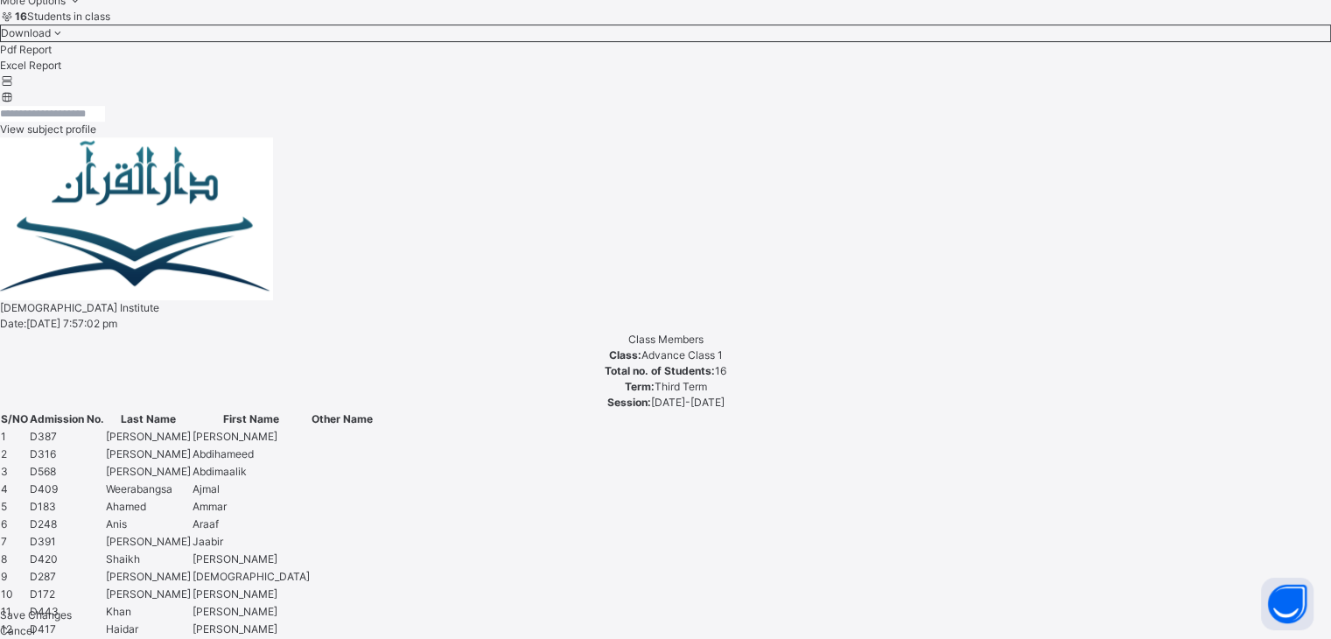
scroll to position [746, 0]
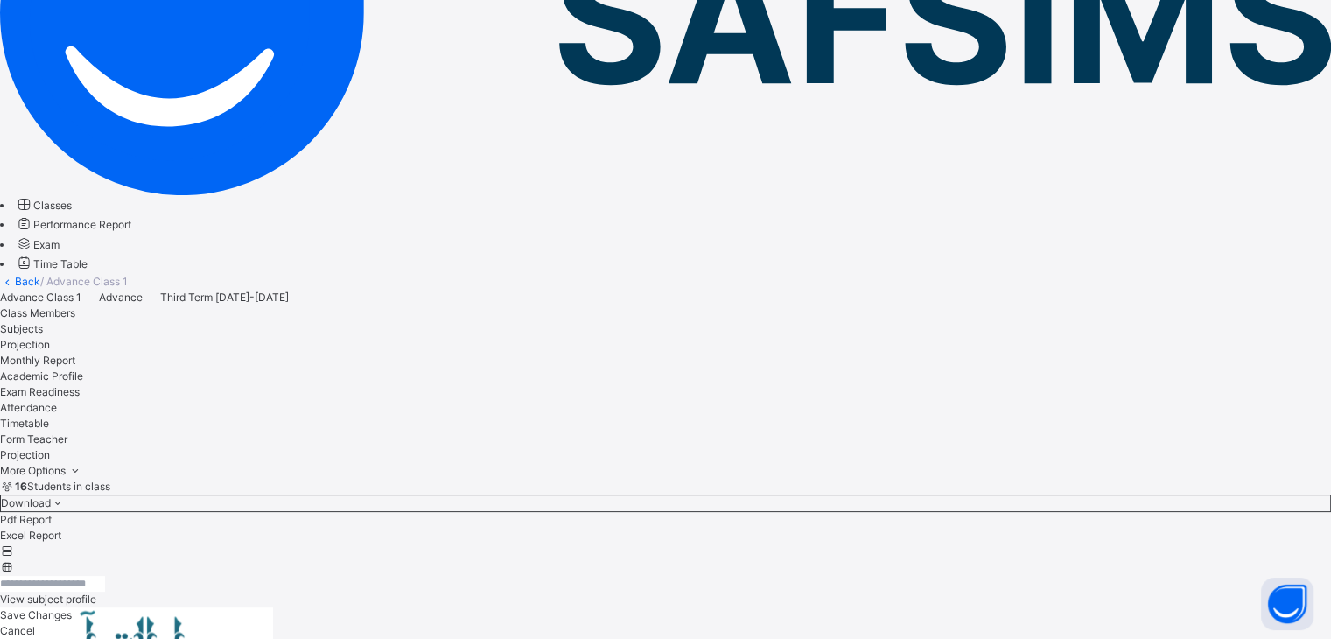
scroll to position [675, 0]
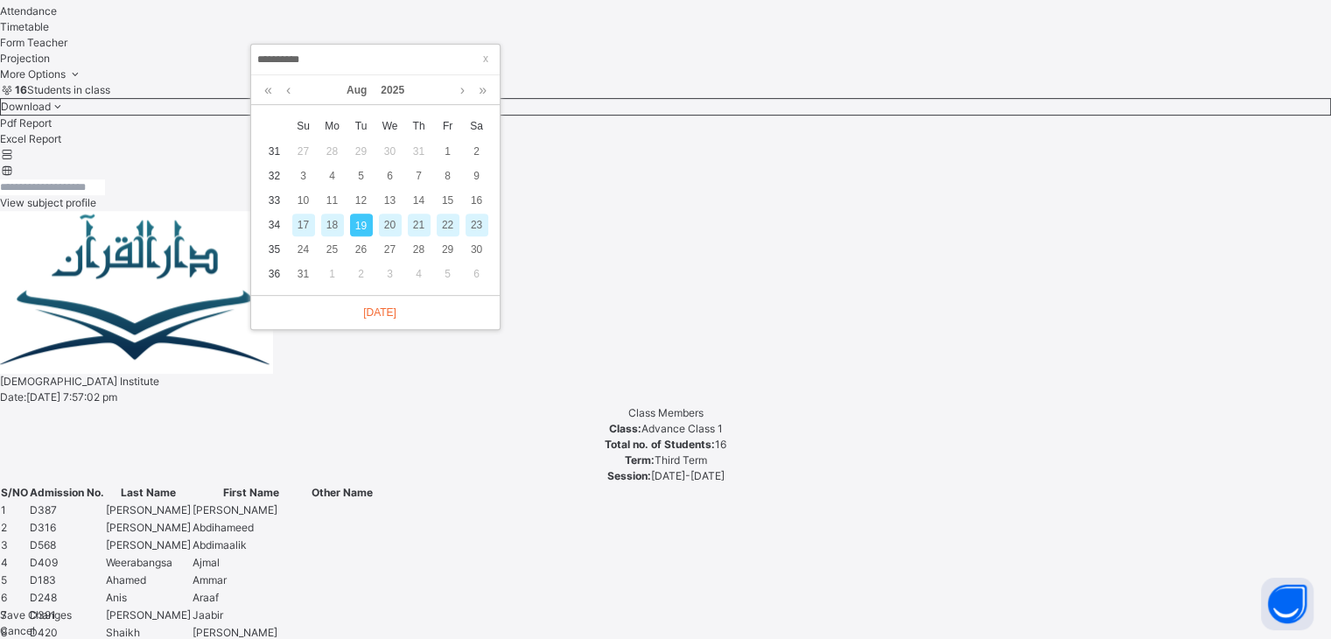
click at [311, 228] on div "17" at bounding box center [303, 224] width 23 height 23
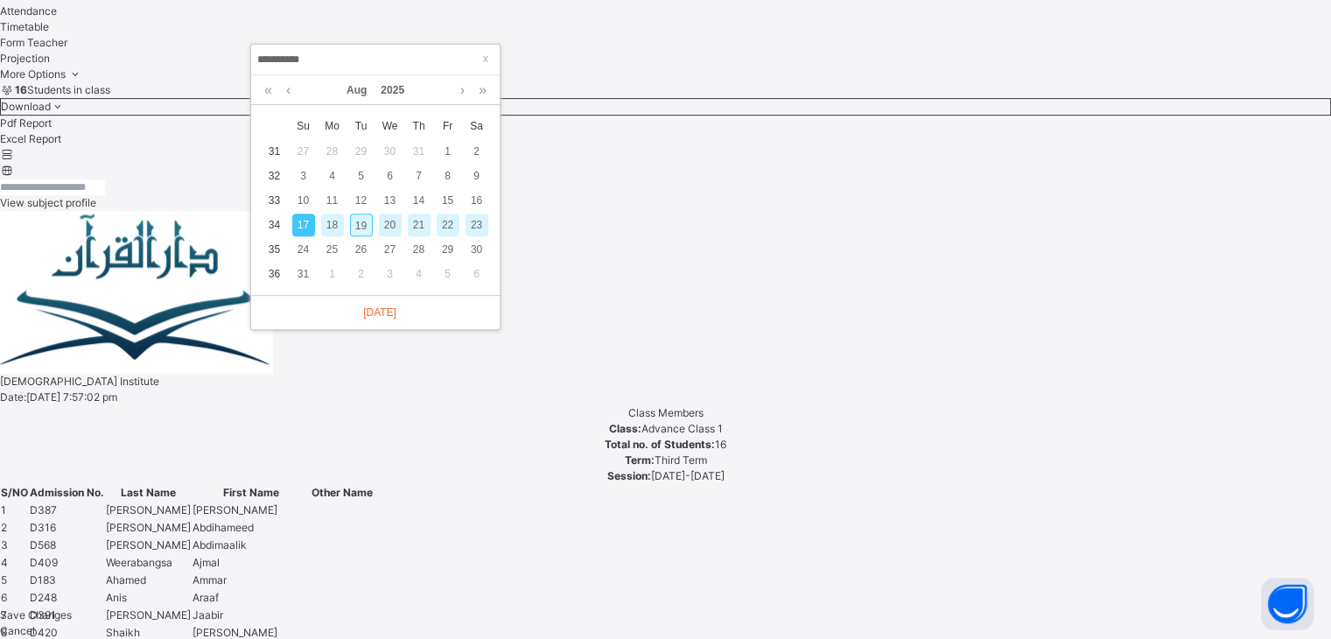
click at [361, 229] on div "19" at bounding box center [361, 224] width 23 height 23
type input "**********"
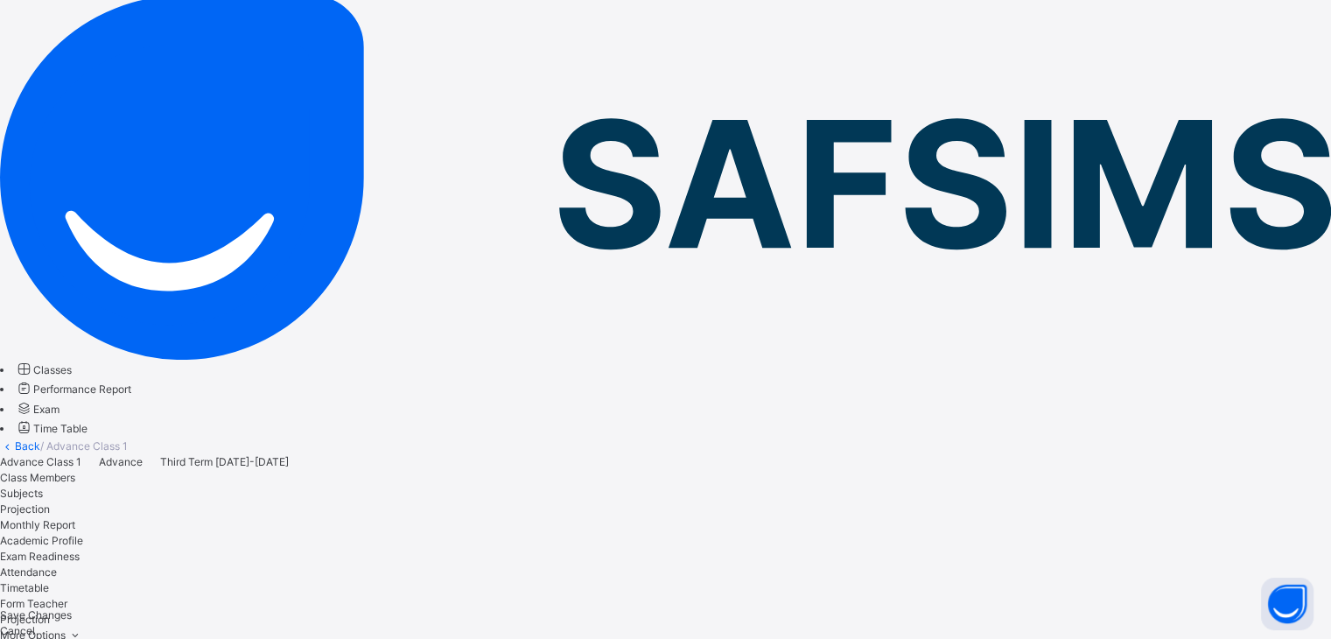
scroll to position [115, 0]
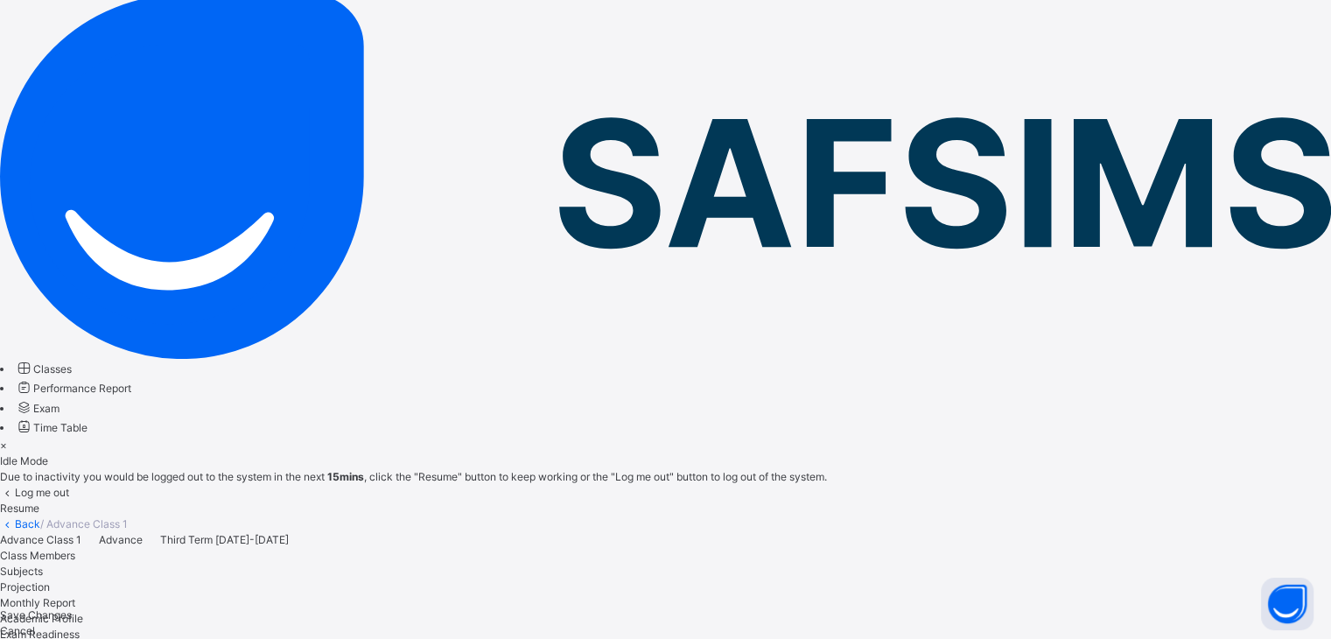
click at [879, 437] on div "×" at bounding box center [665, 445] width 1331 height 16
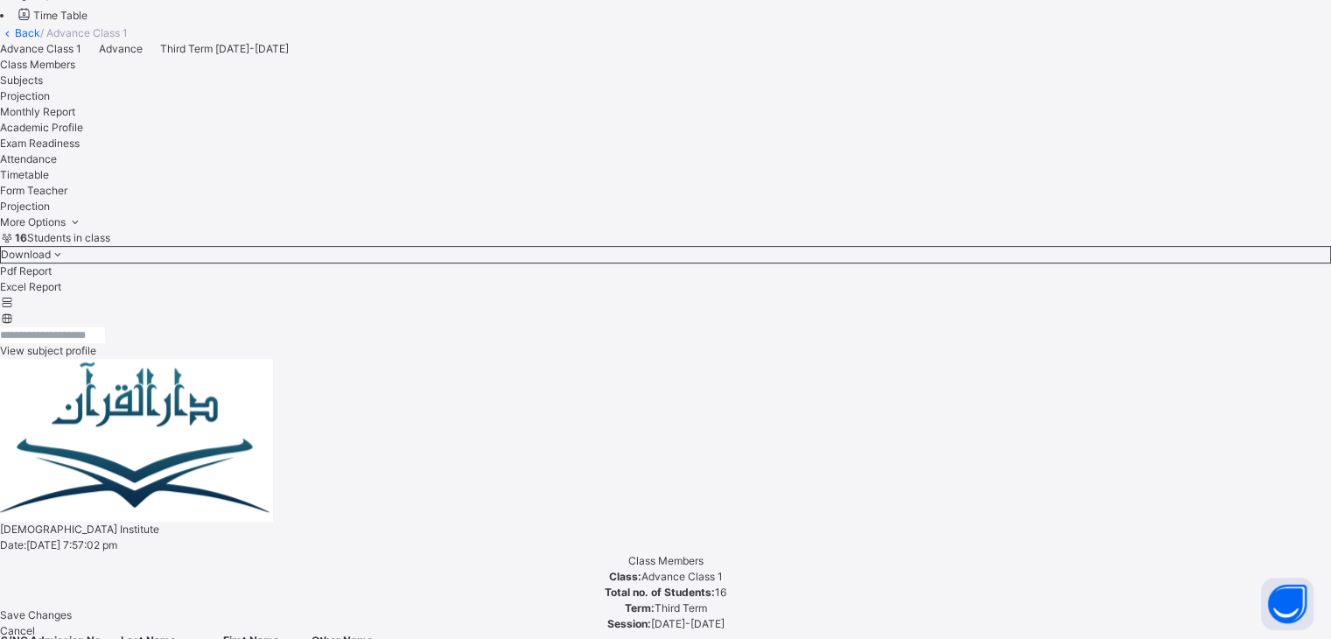
scroll to position [675, 0]
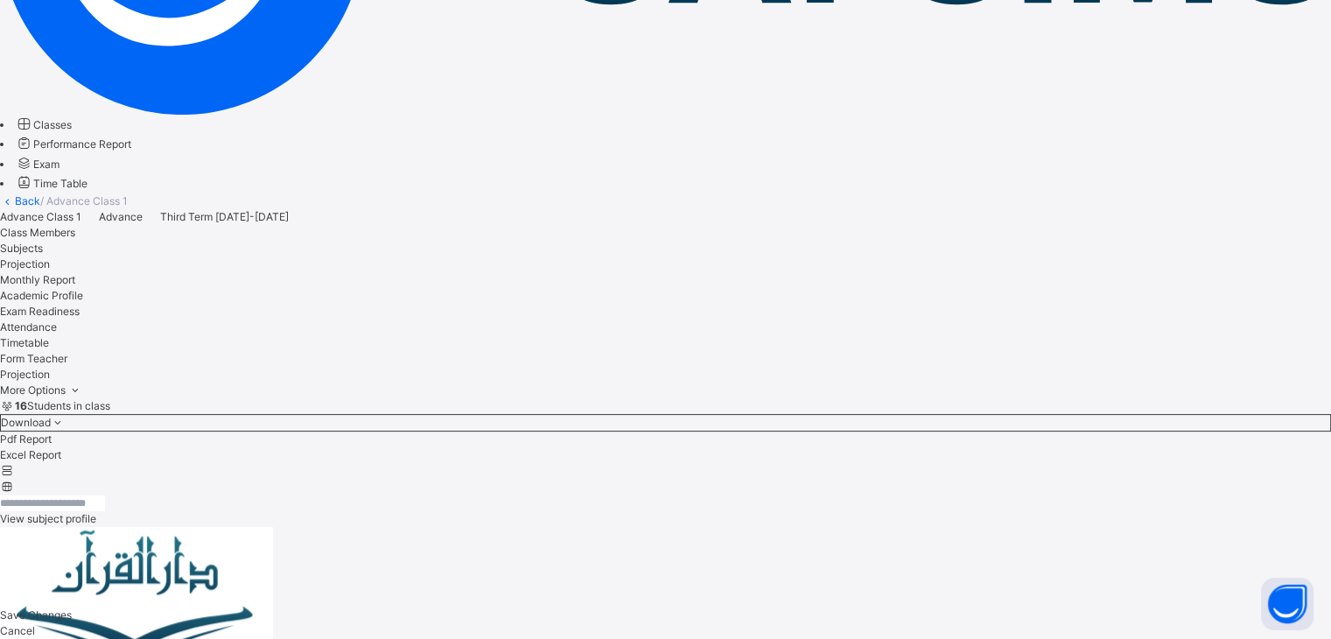
scroll to position [357, 0]
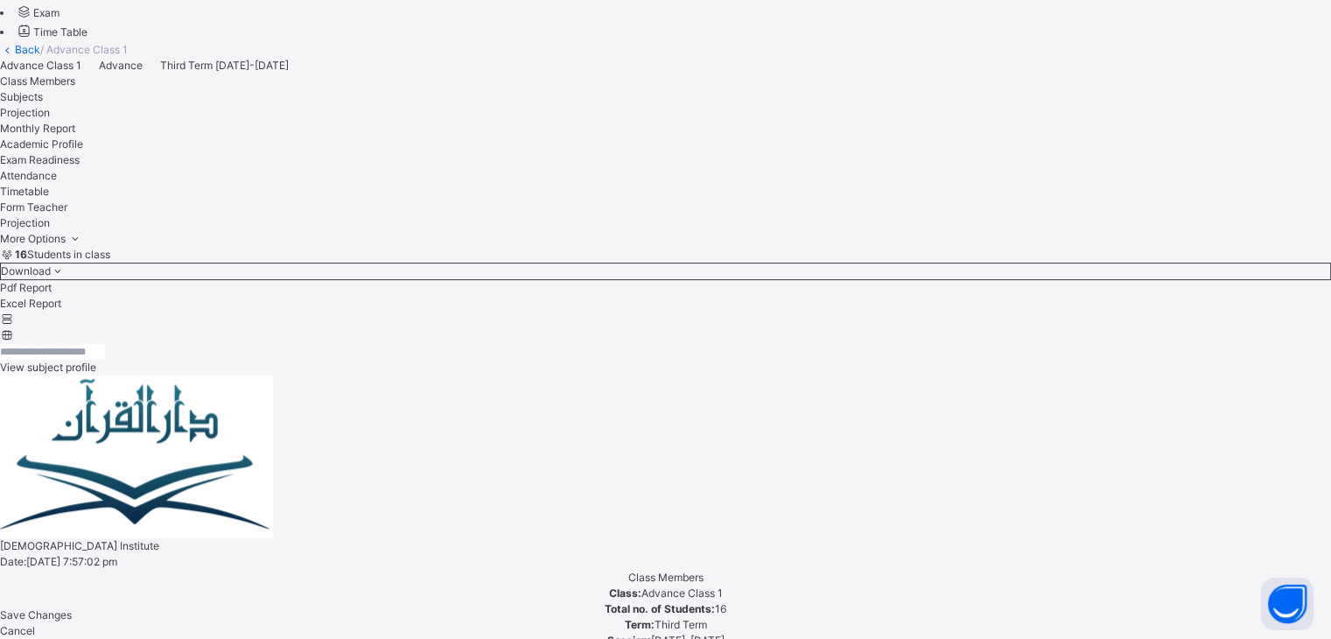
scroll to position [516, 0]
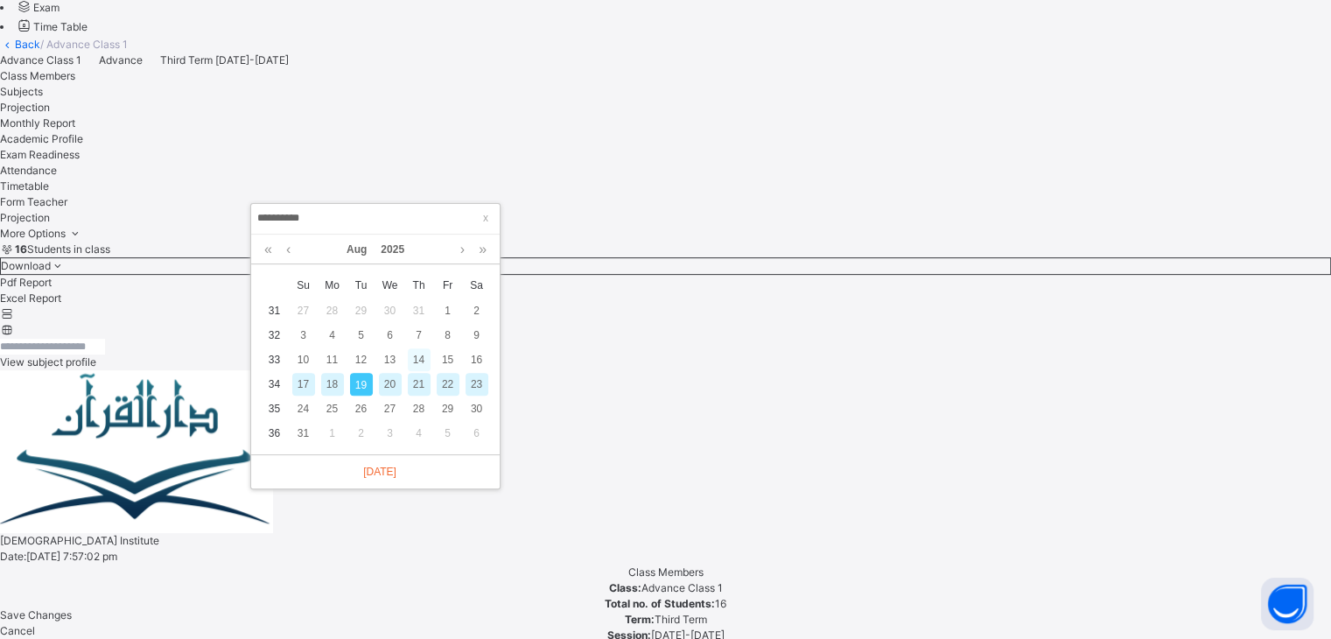
click at [419, 354] on div "14" at bounding box center [419, 359] width 23 height 23
type input "**********"
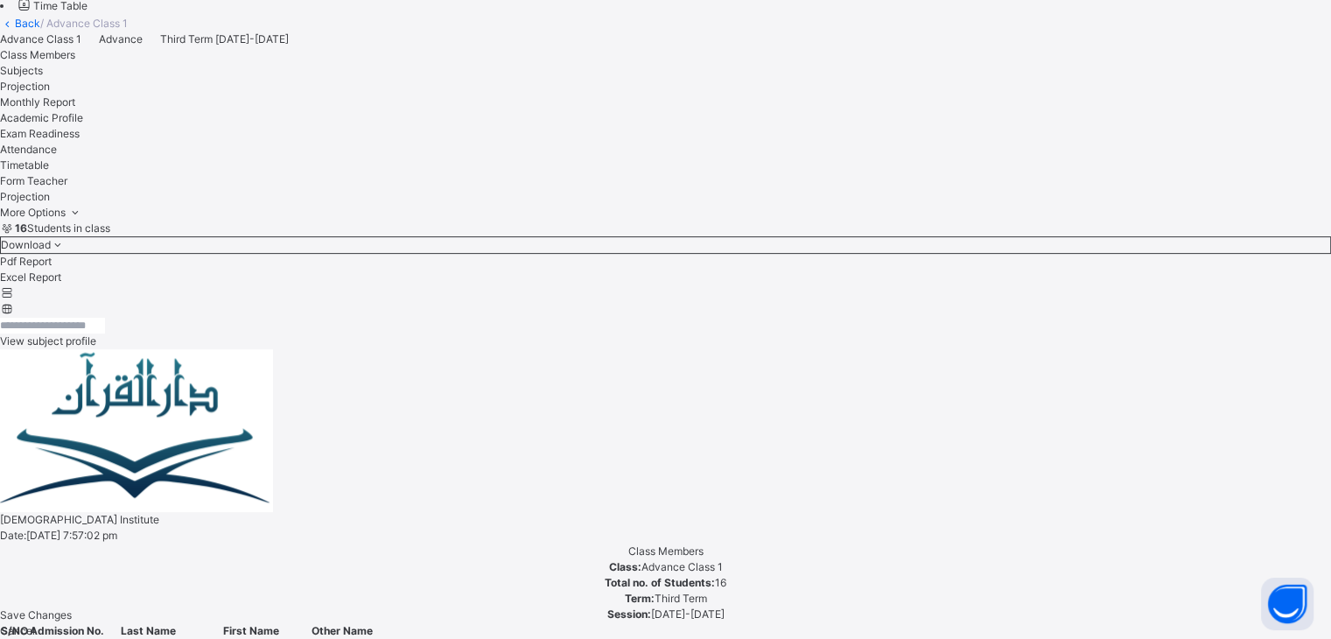
scroll to position [538, 0]
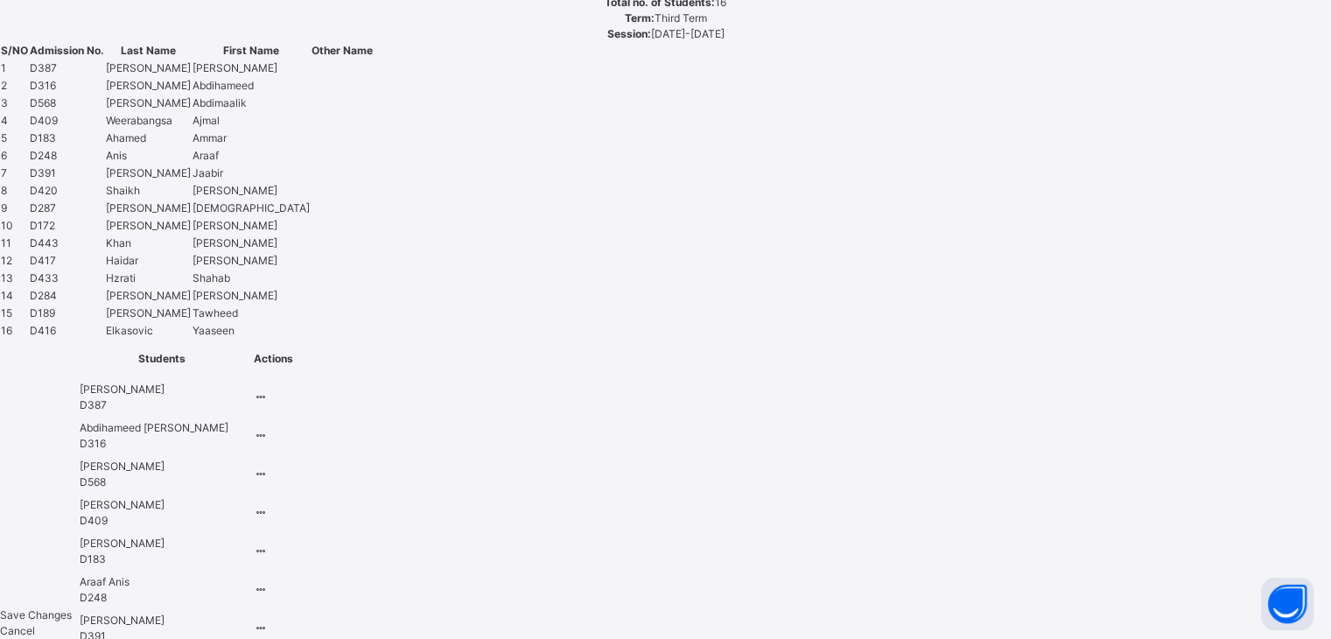
scroll to position [1238, 0]
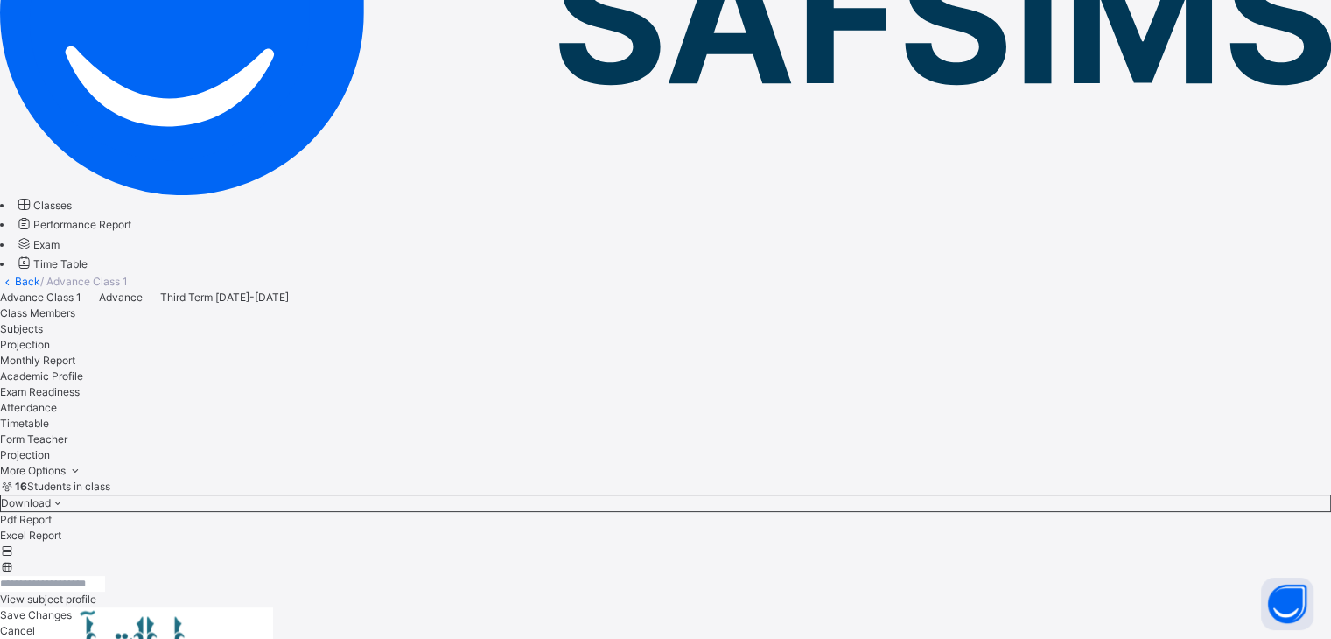
scroll to position [675, 0]
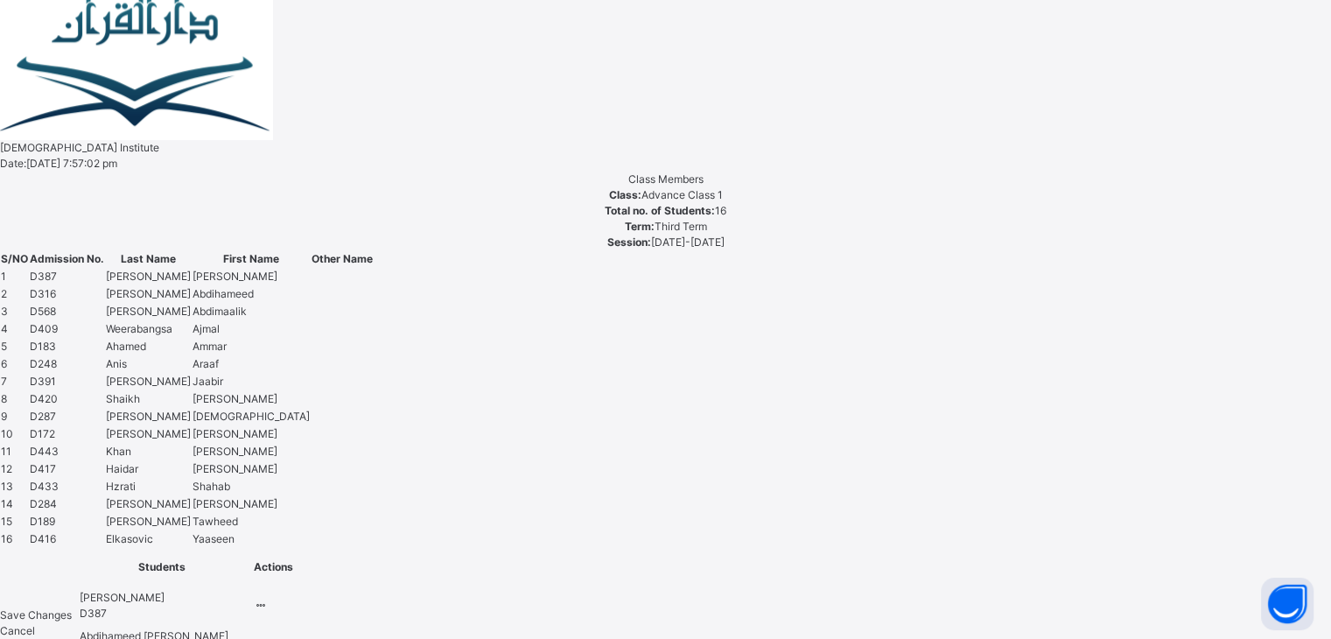
scroll to position [855, 0]
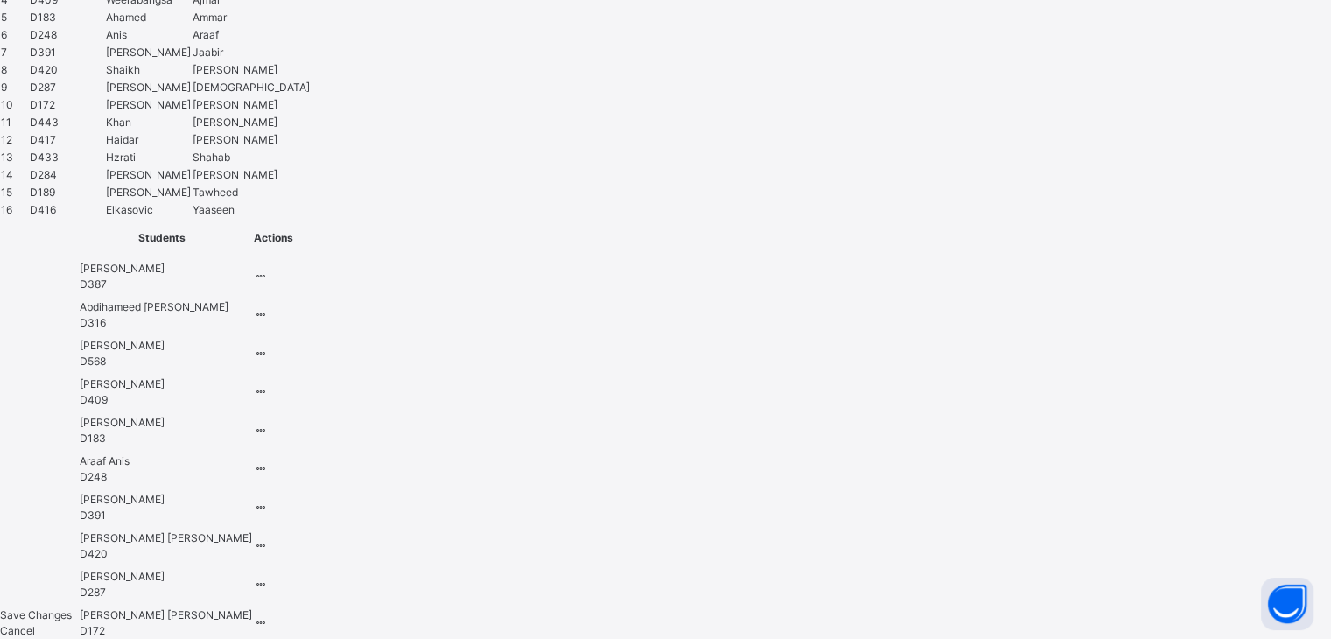
scroll to position [1237, 0]
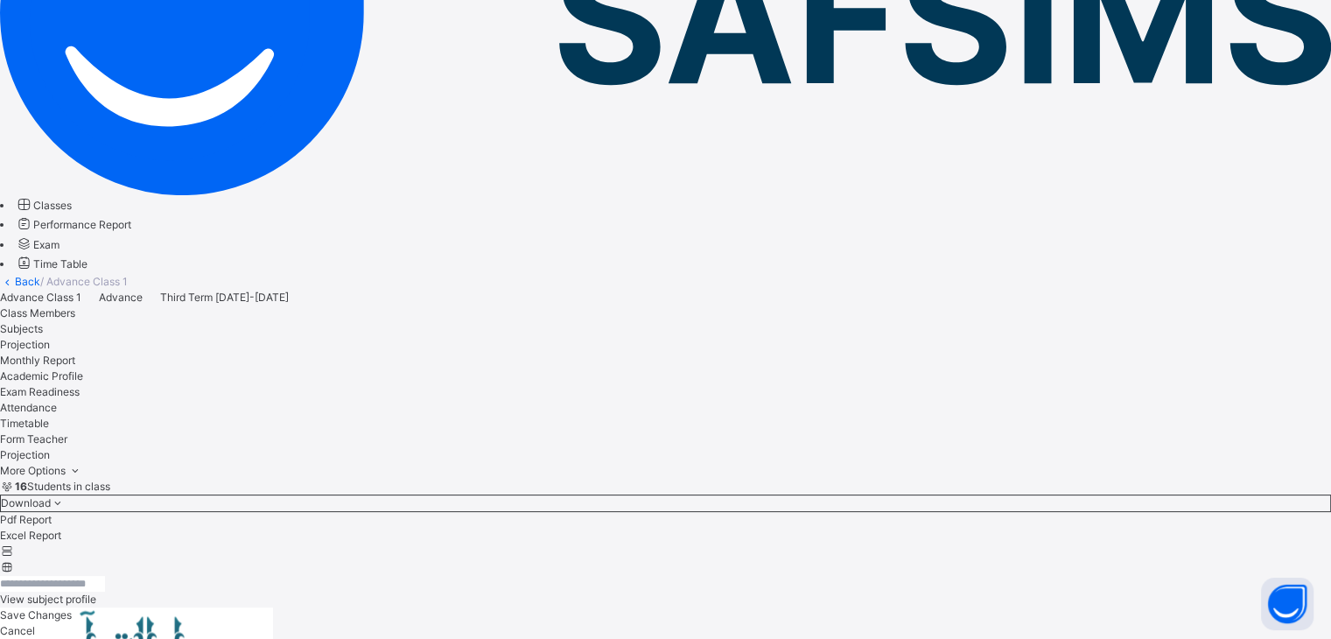
scroll to position [675, 0]
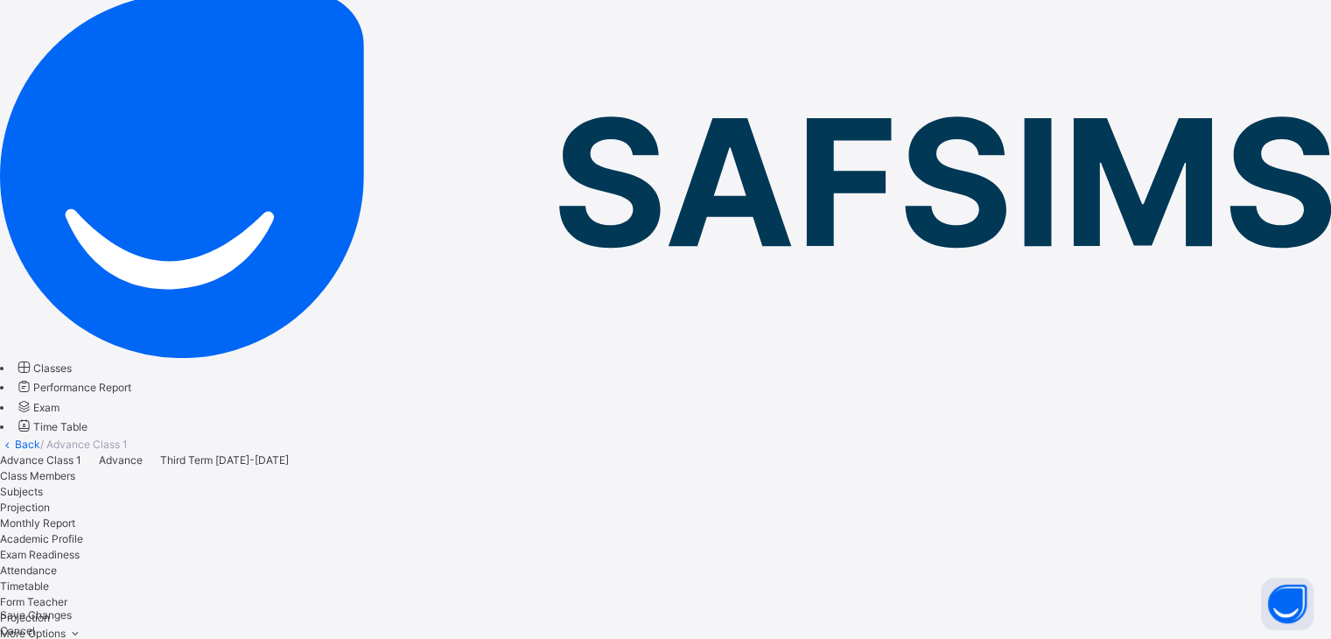
scroll to position [0, 0]
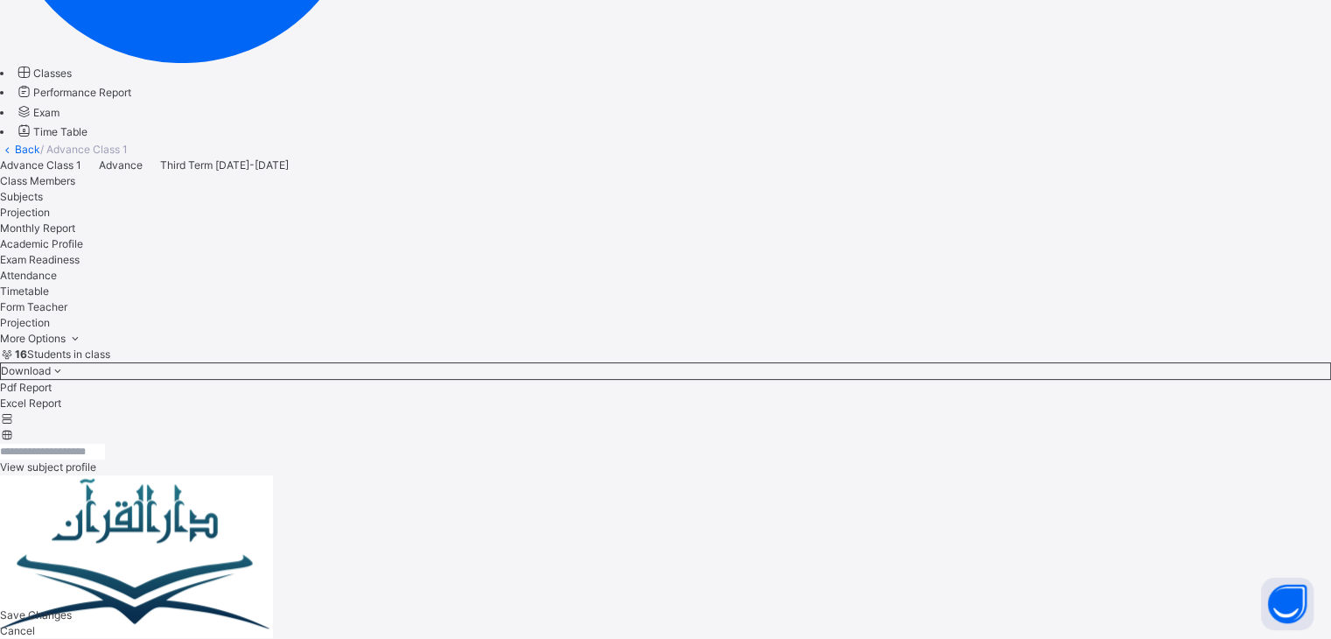
scroll to position [415, 0]
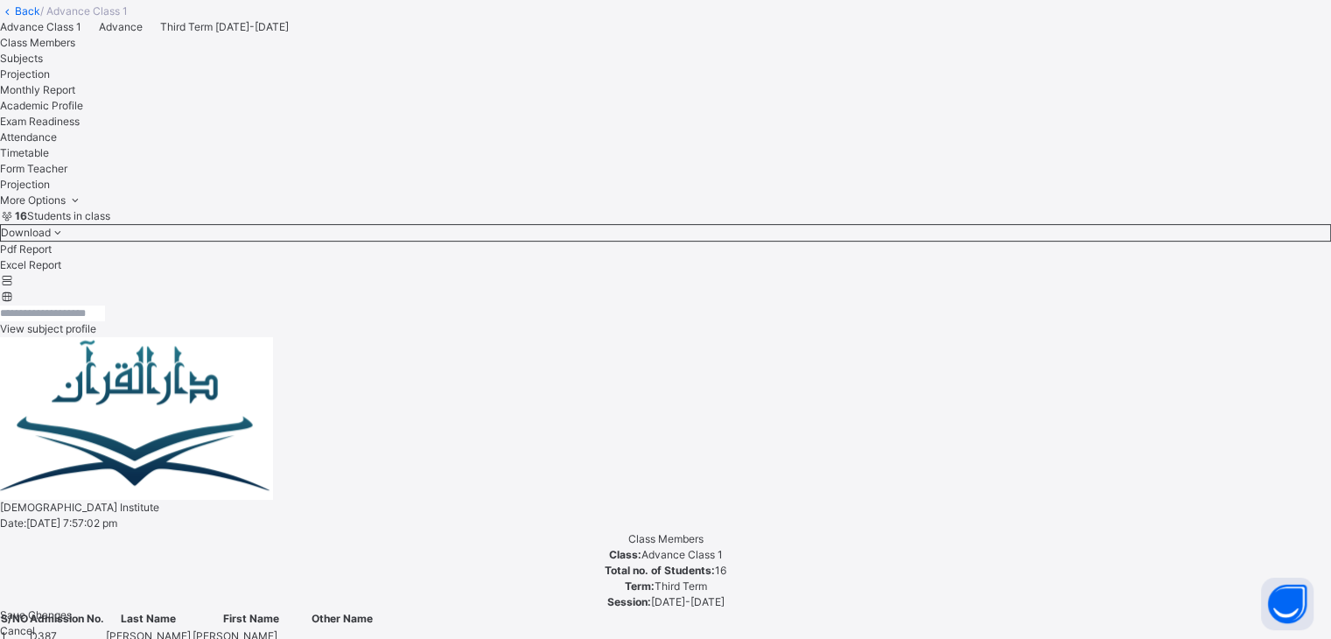
scroll to position [548, 0]
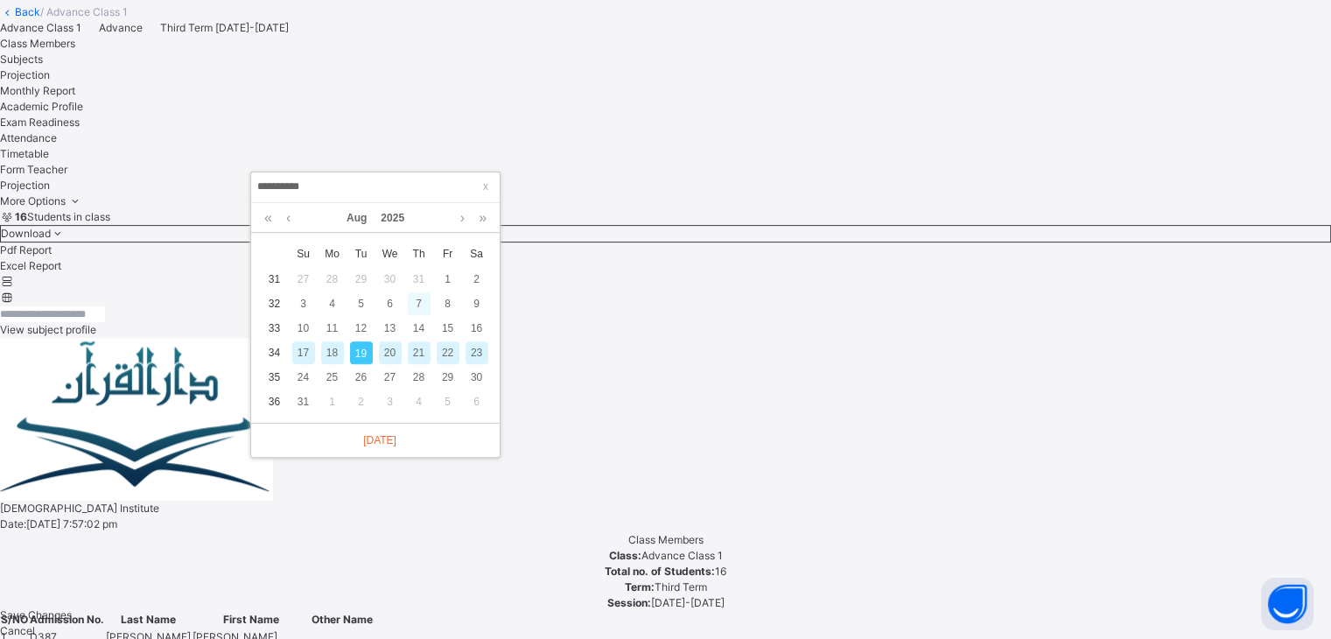
click at [418, 302] on div "7" at bounding box center [419, 303] width 23 height 23
type input "**********"
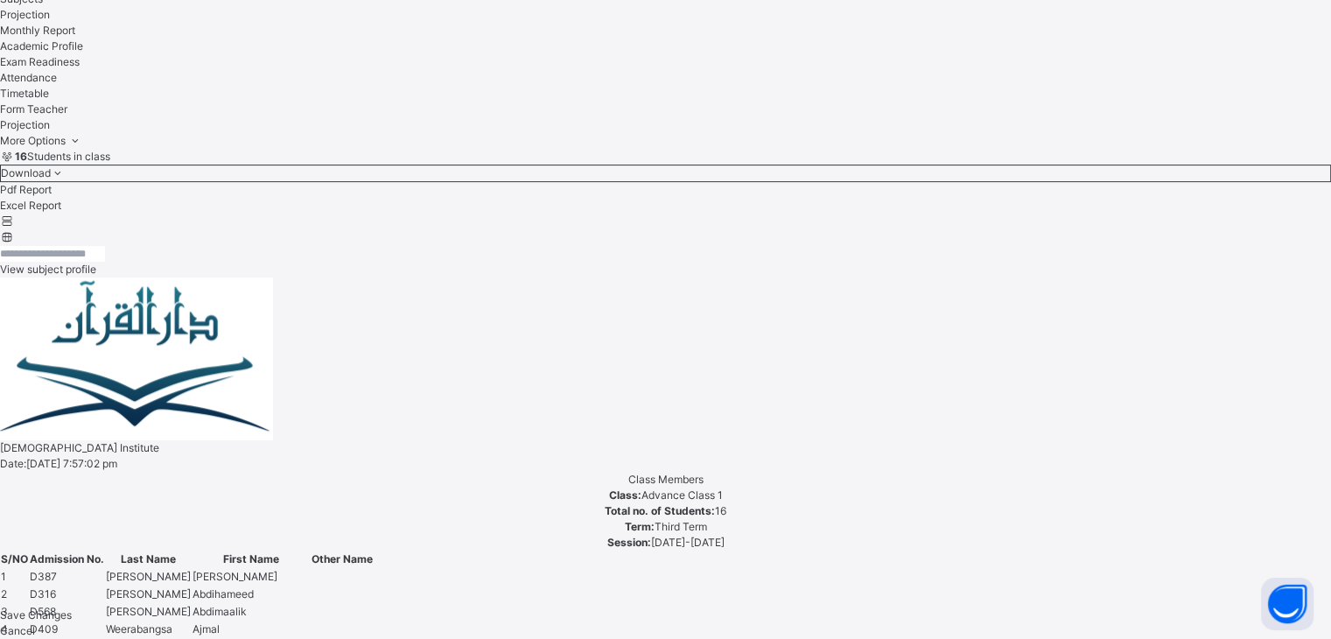
scroll to position [611, 0]
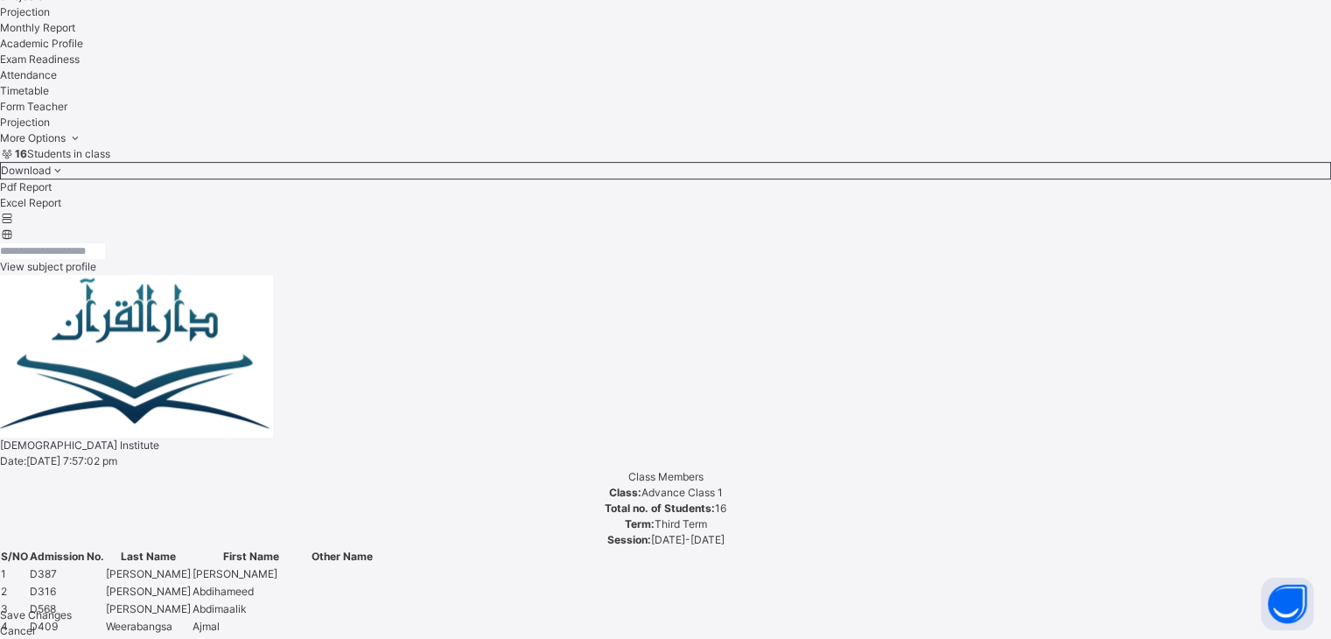
drag, startPoint x: 372, startPoint y: 409, endPoint x: 392, endPoint y: 412, distance: 20.4
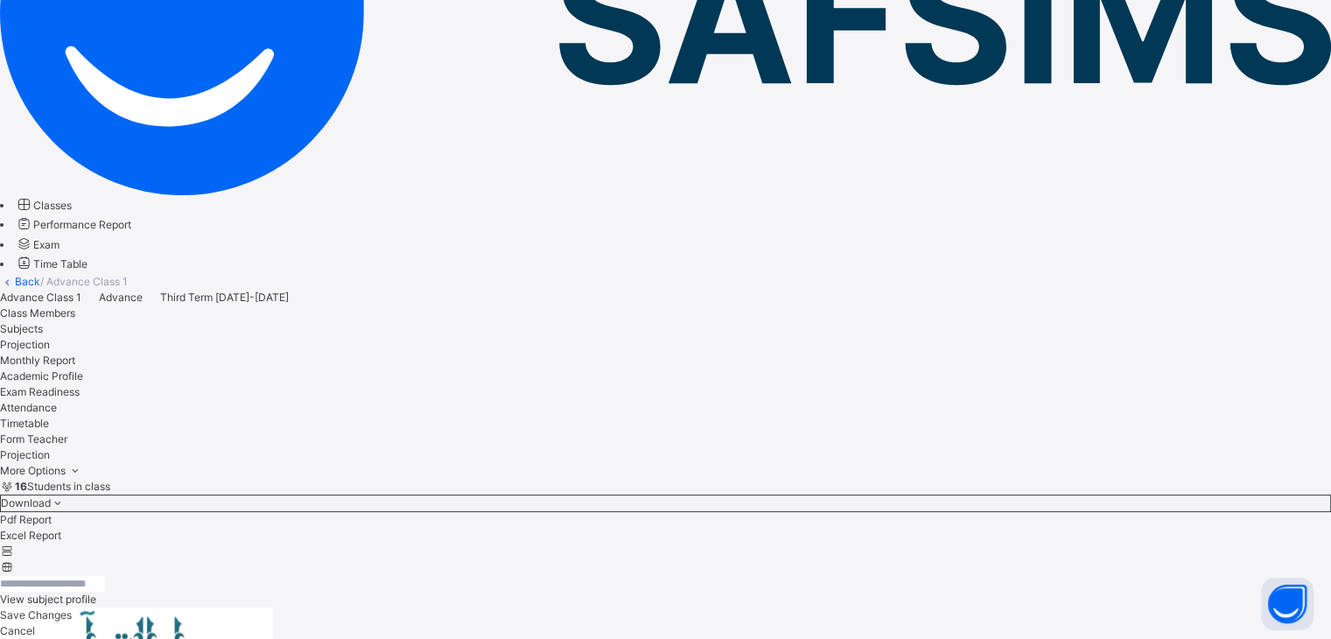
scroll to position [675, 0]
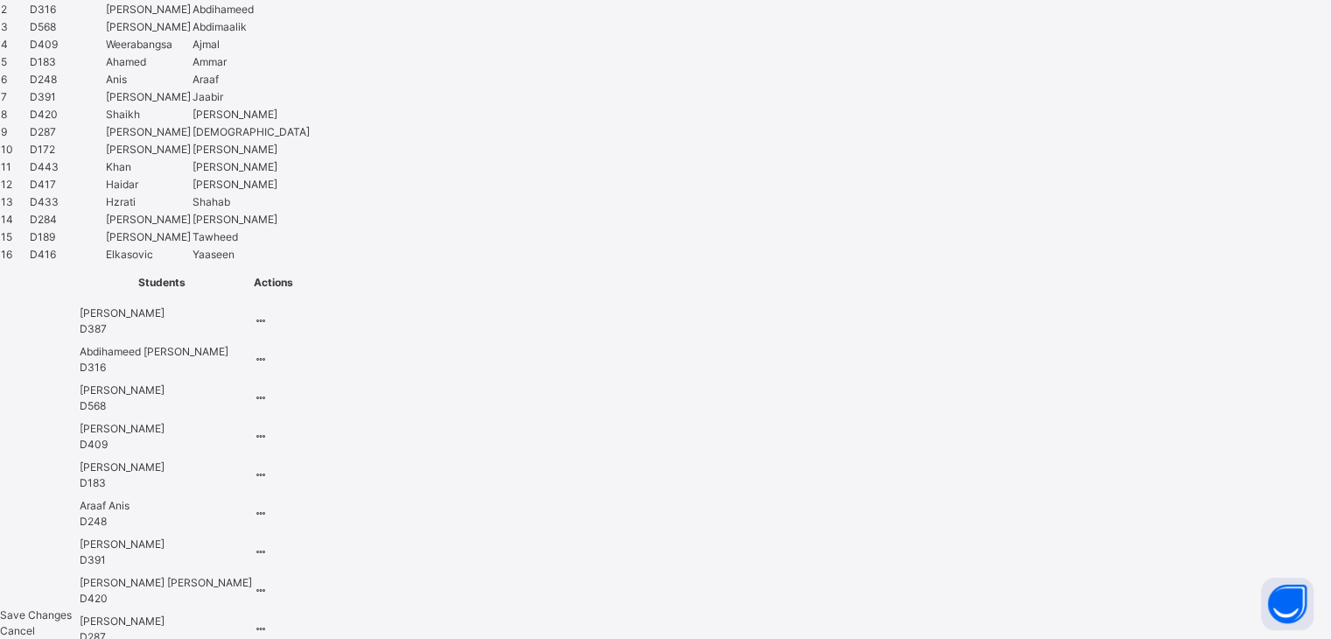
scroll to position [1238, 0]
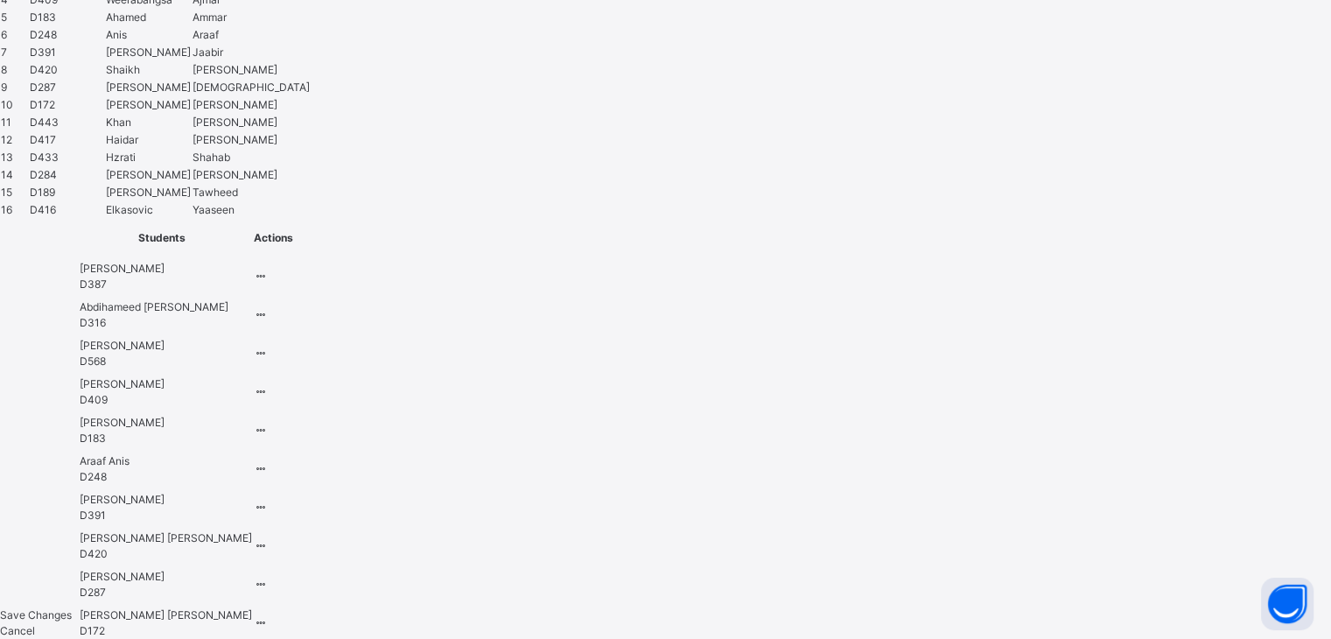
type input "****"
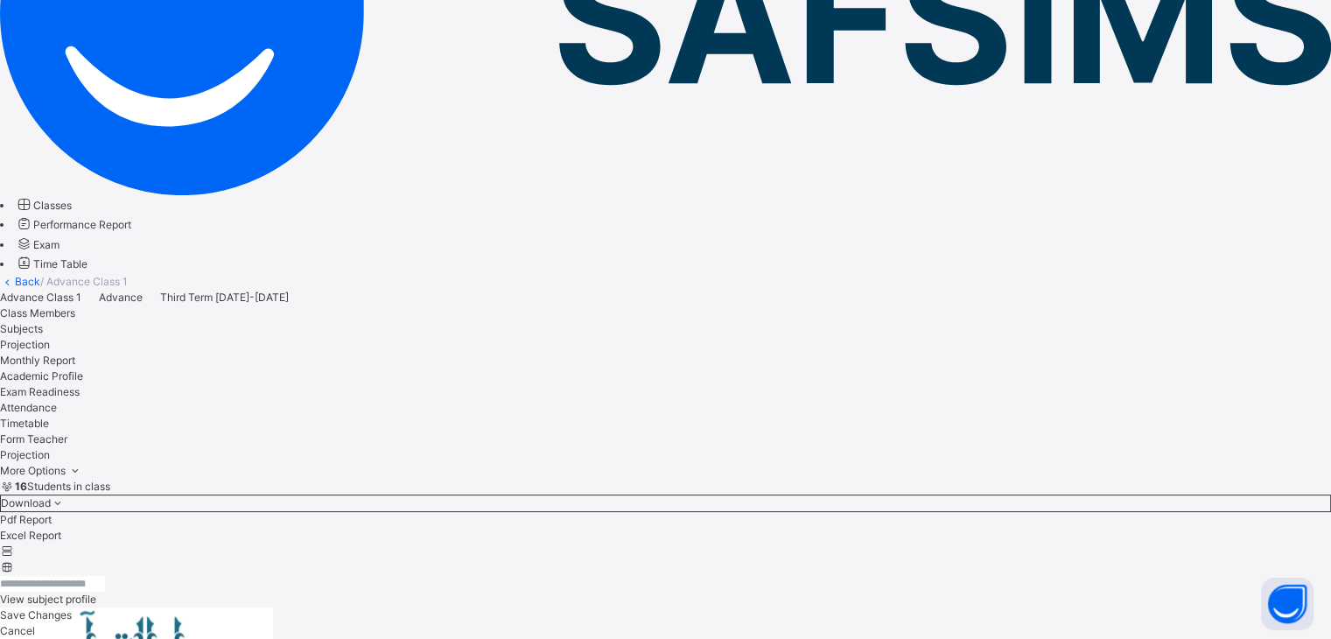
scroll to position [675, 0]
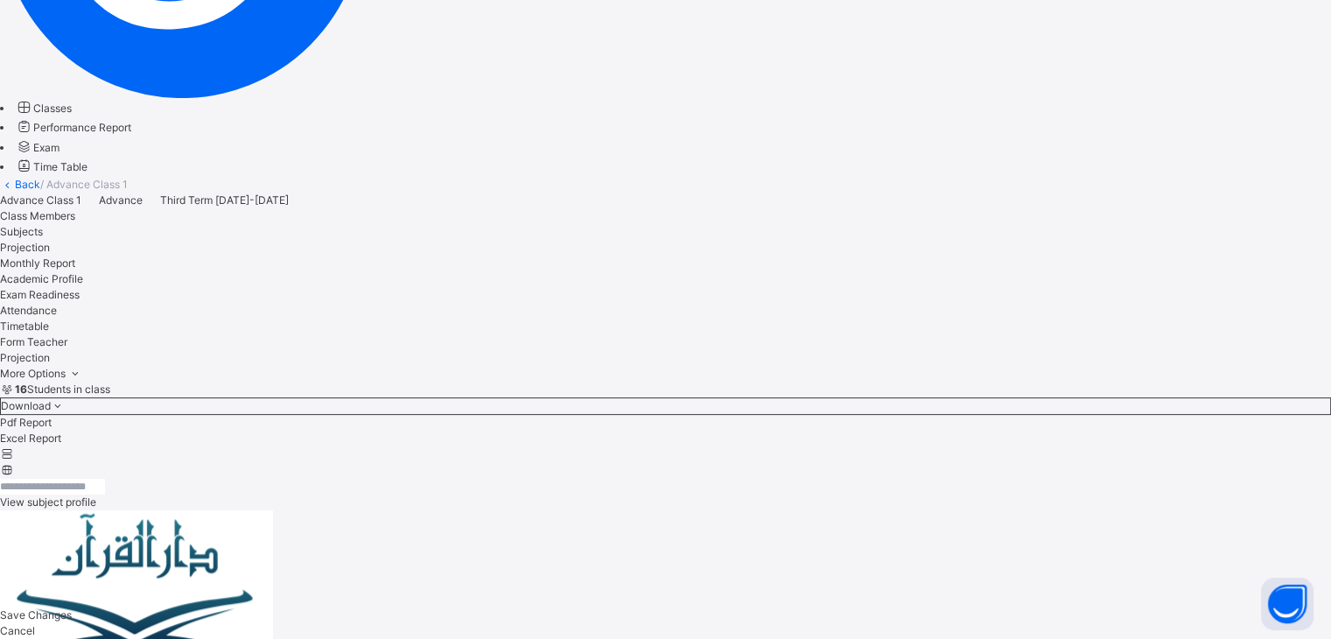
scroll to position [374, 0]
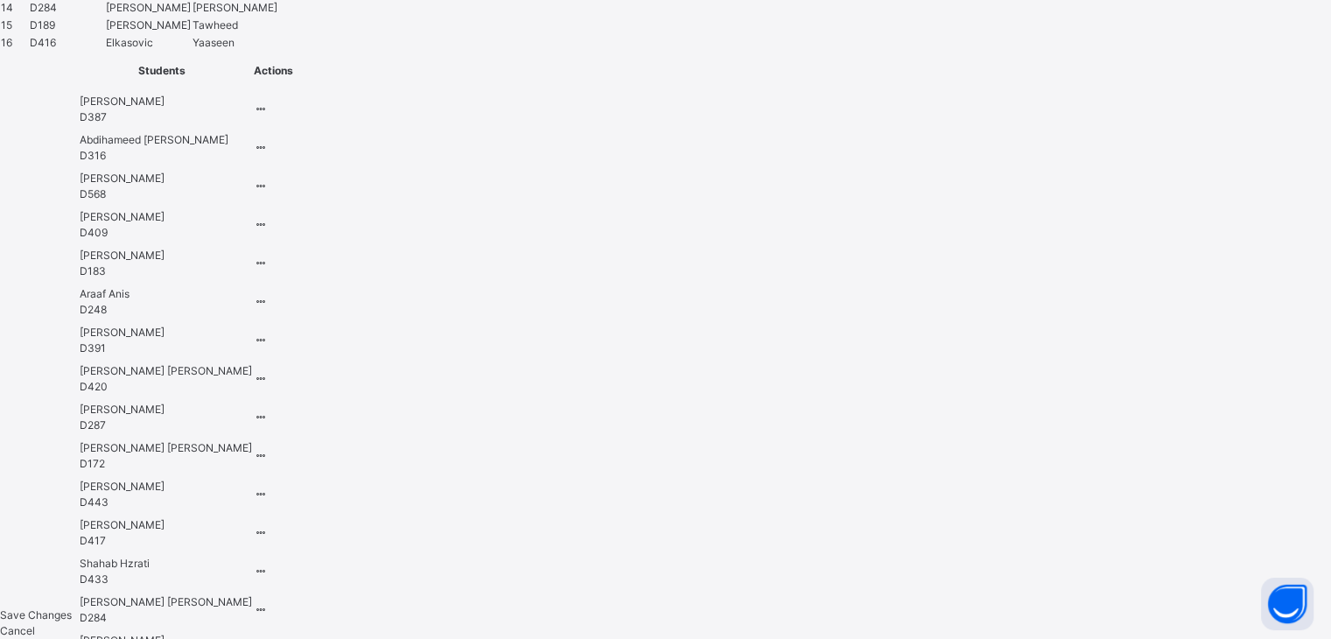
scroll to position [1742, 0]
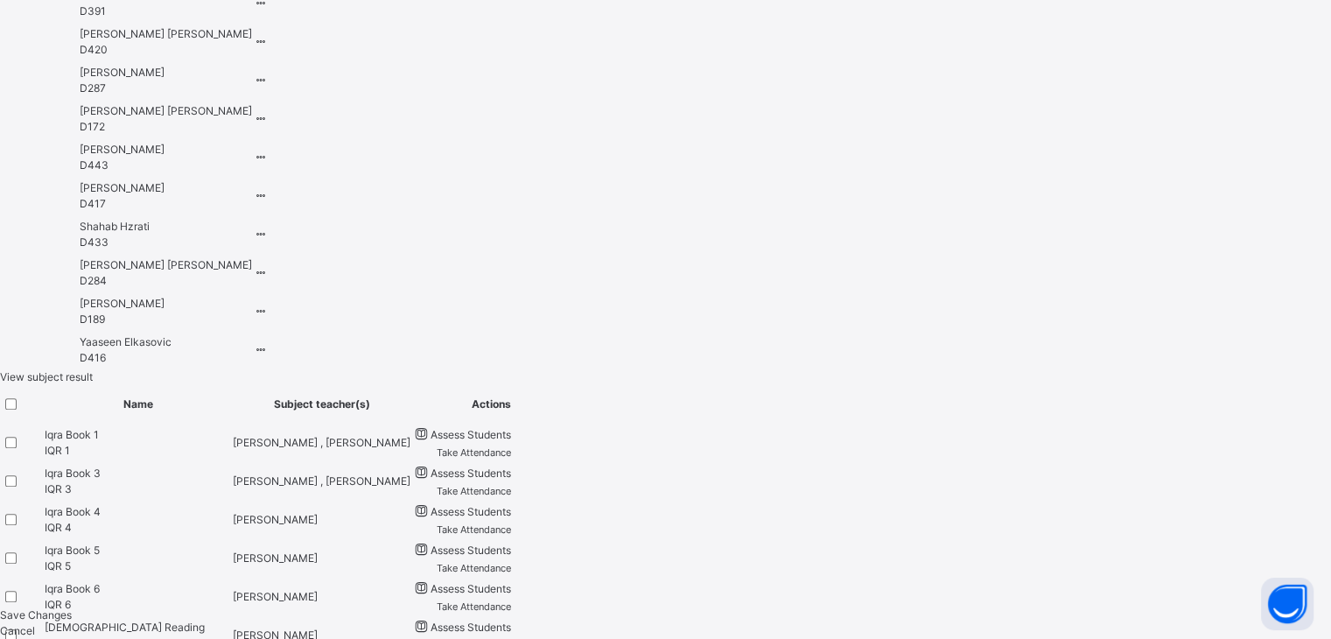
drag, startPoint x: 707, startPoint y: 373, endPoint x: 668, endPoint y: 496, distance: 129.2
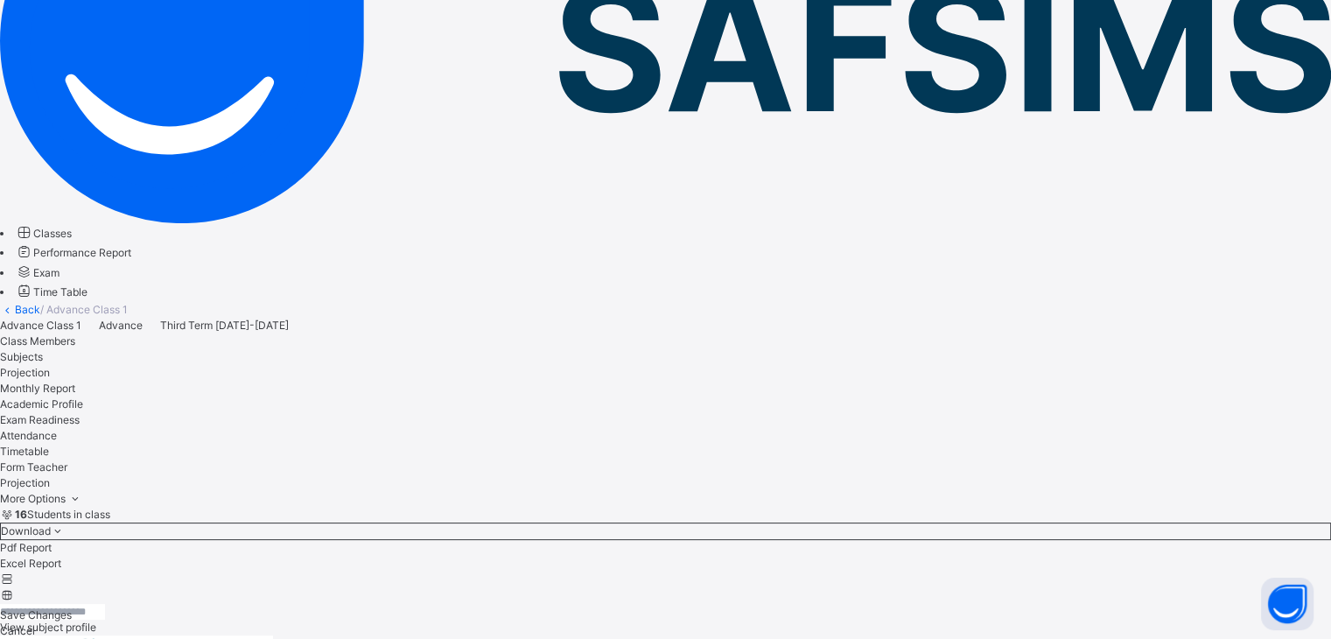
scroll to position [241, 0]
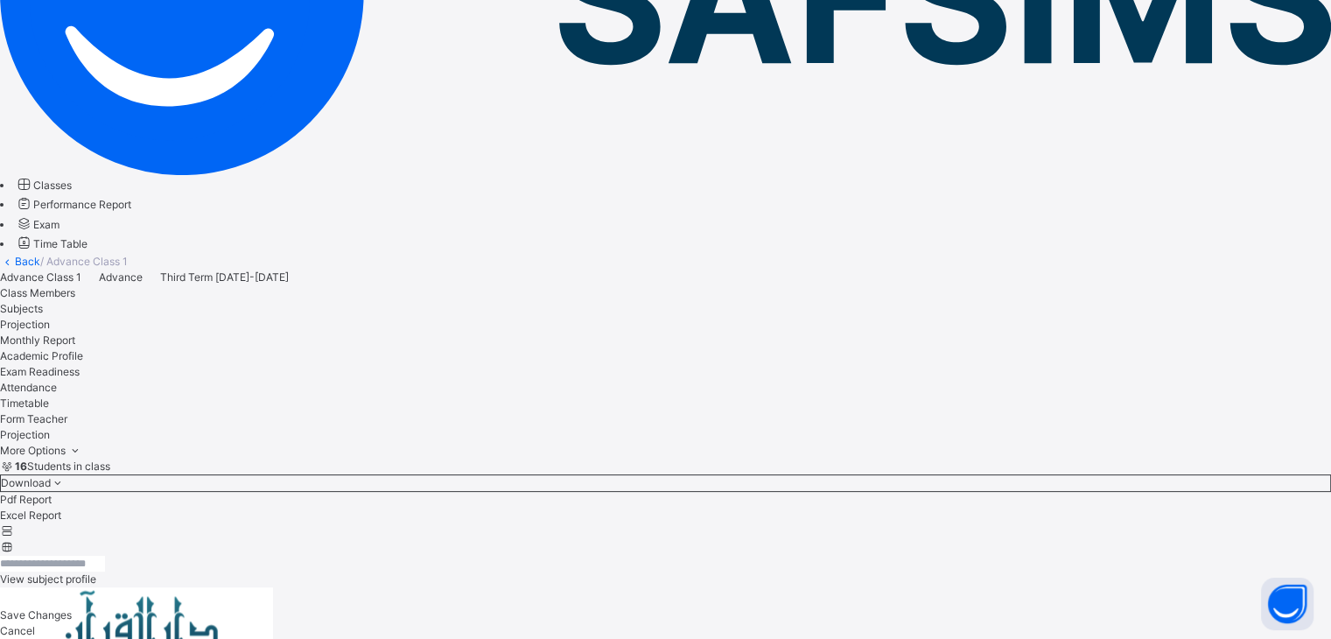
scroll to position [314, 0]
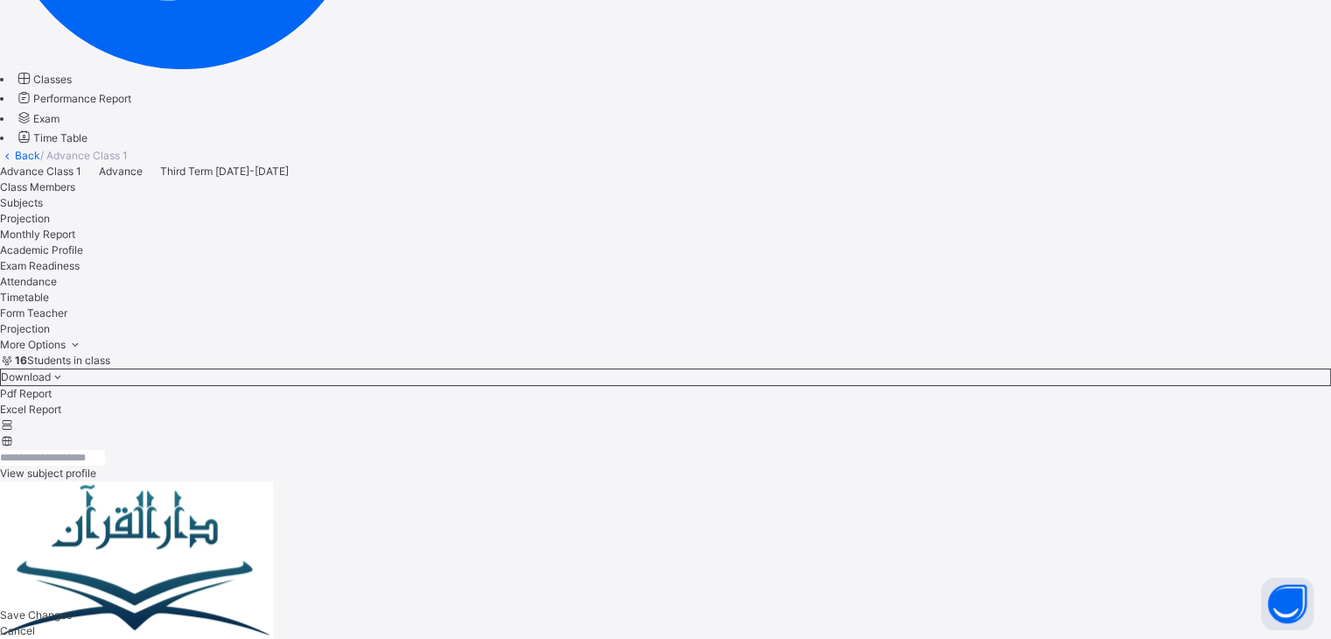
scroll to position [412, 0]
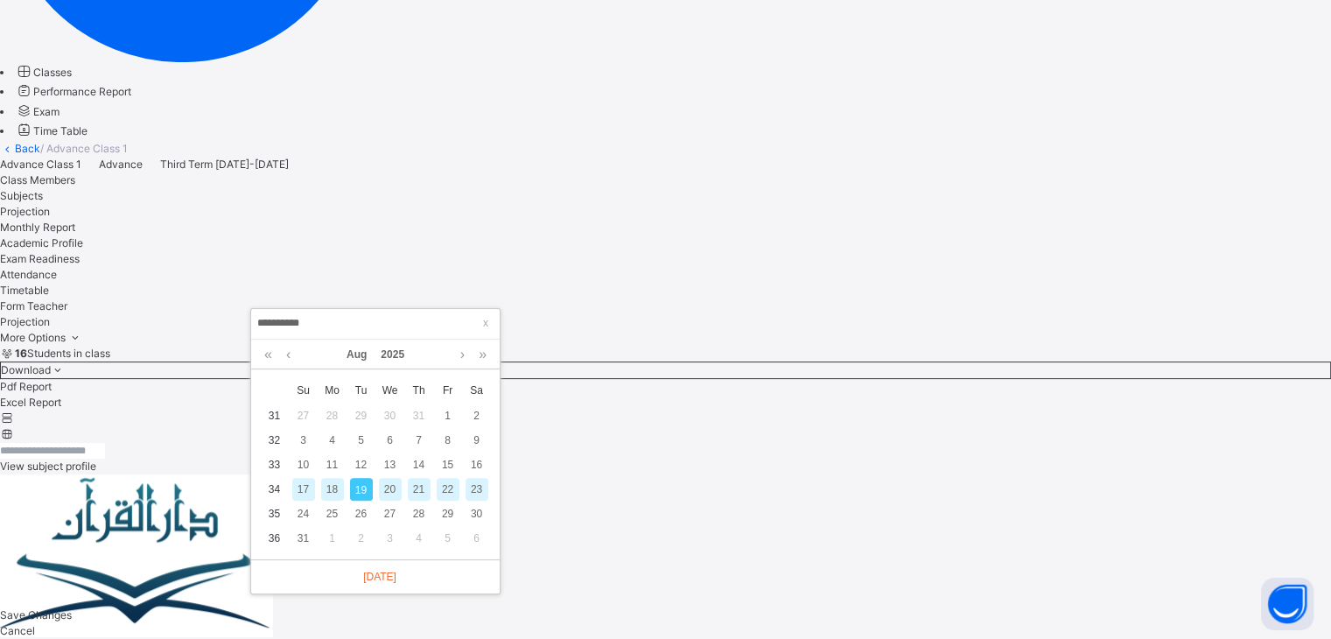
click at [423, 494] on div "21" at bounding box center [419, 489] width 23 height 23
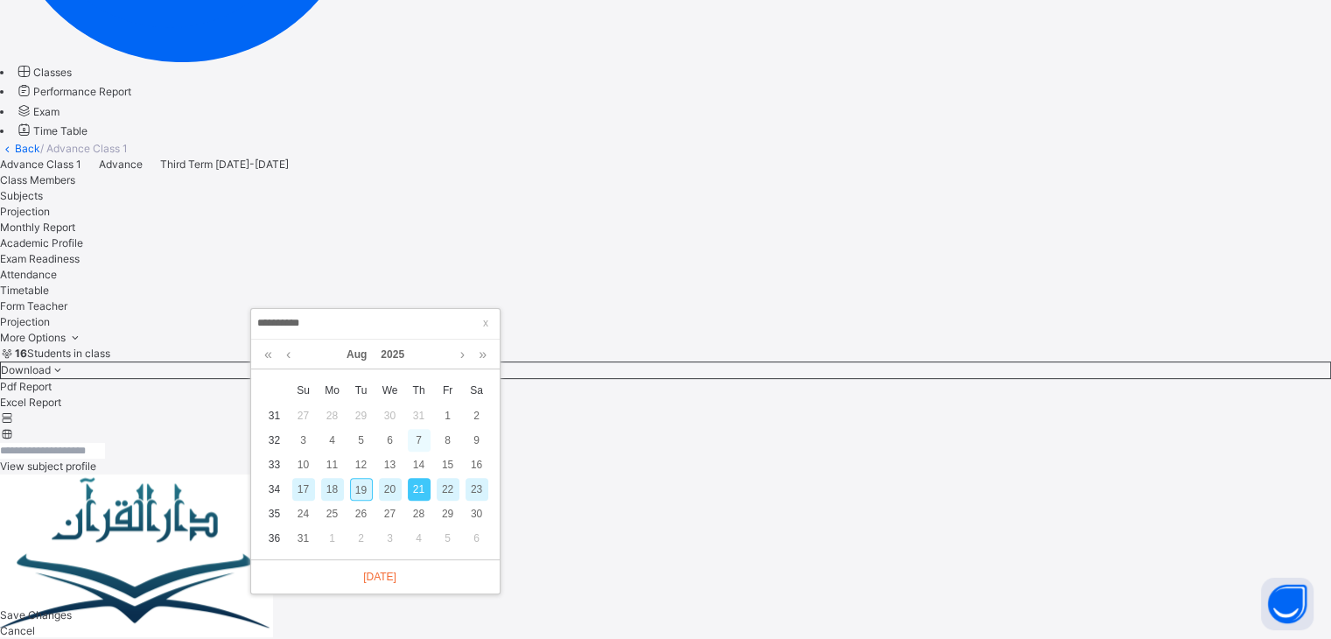
click at [416, 444] on div "7" at bounding box center [419, 440] width 23 height 23
type input "**********"
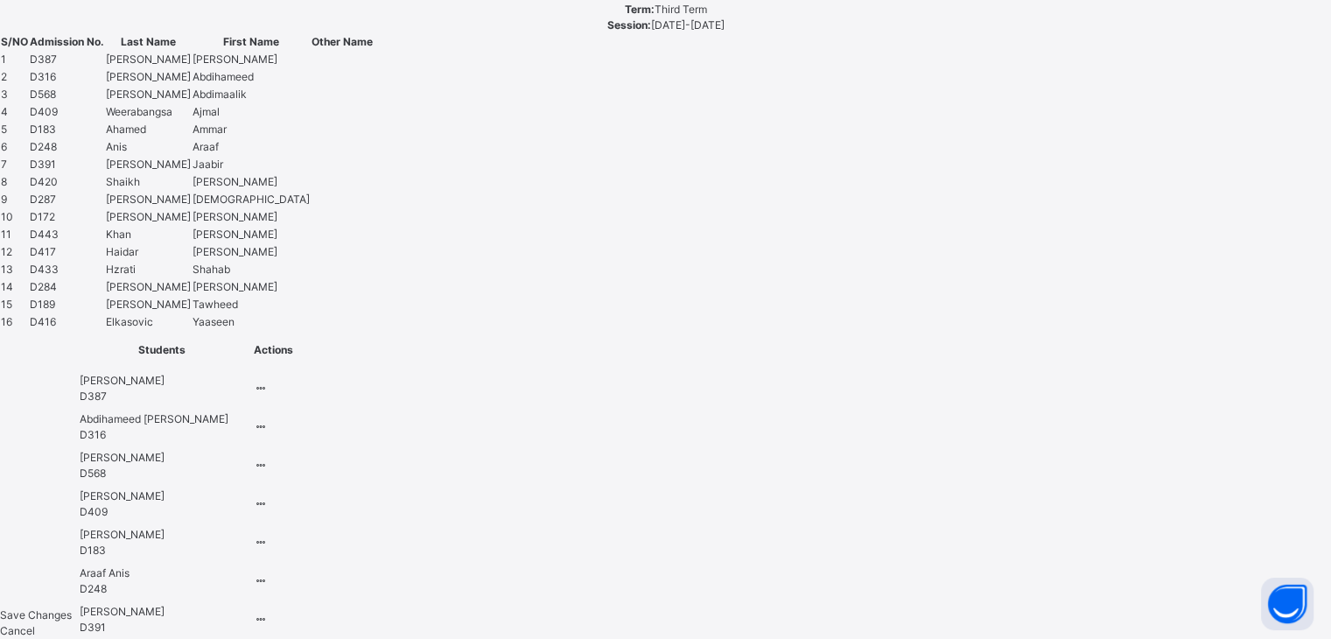
scroll to position [1176, 0]
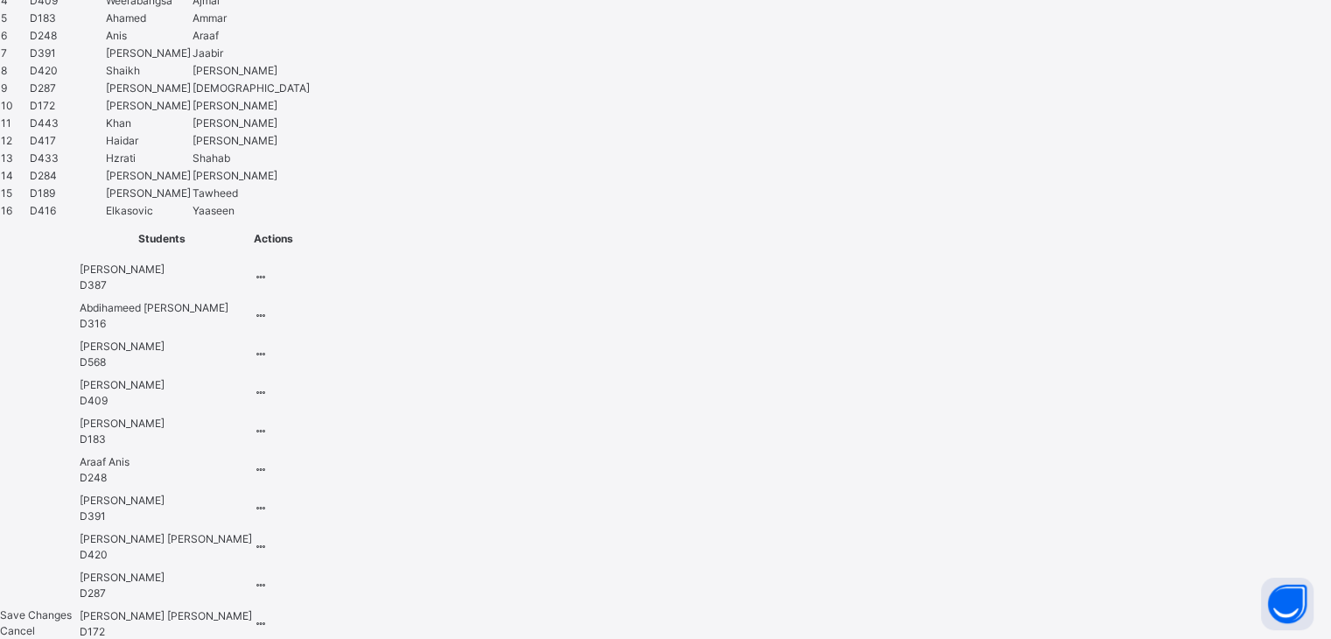
scroll to position [1238, 0]
type input "*****"
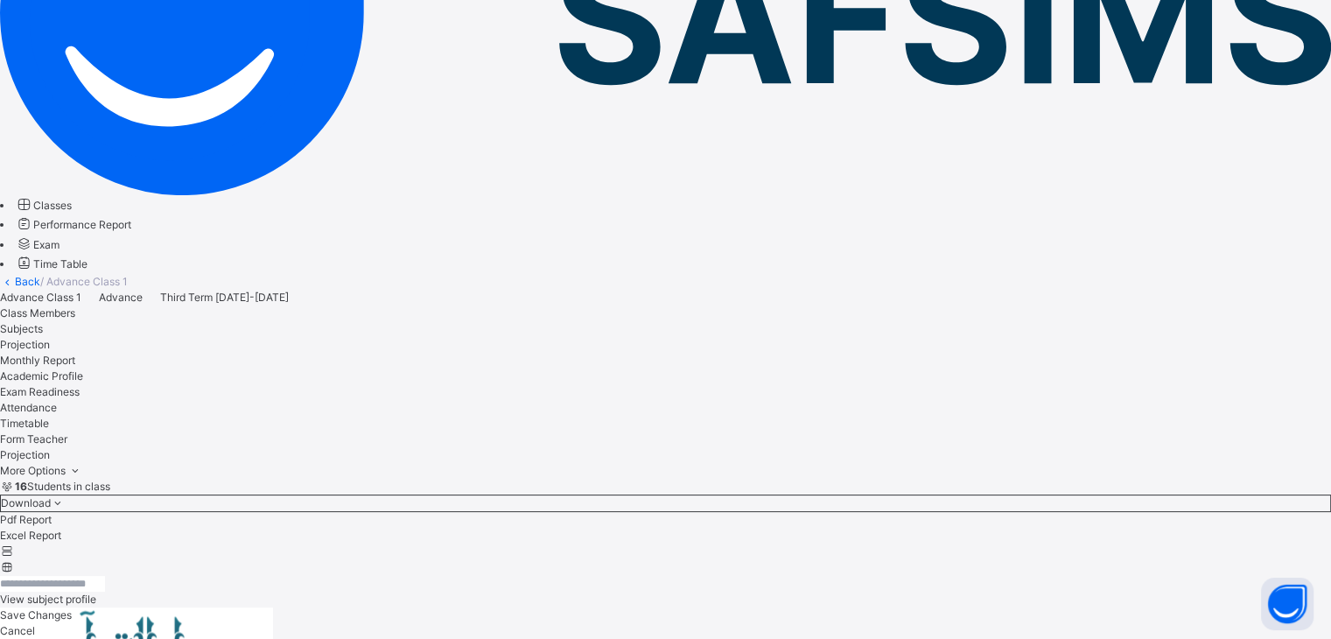
scroll to position [675, 0]
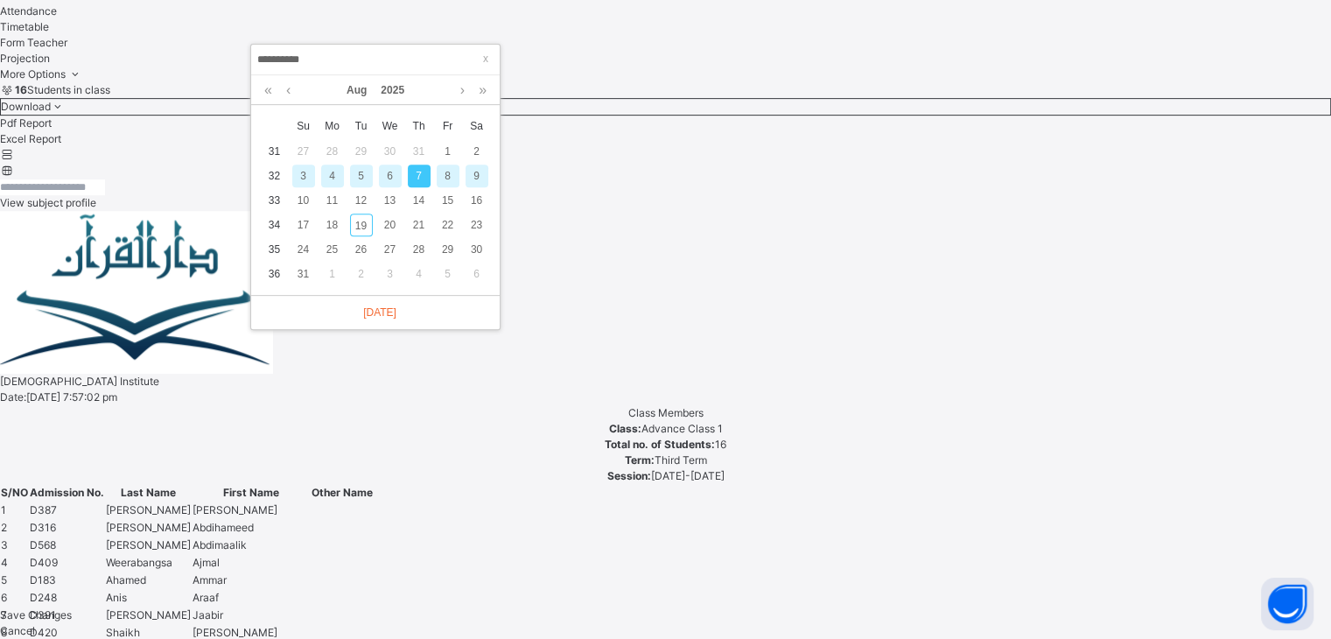
click at [465, 183] on div "9" at bounding box center [476, 175] width 23 height 23
type input "**********"
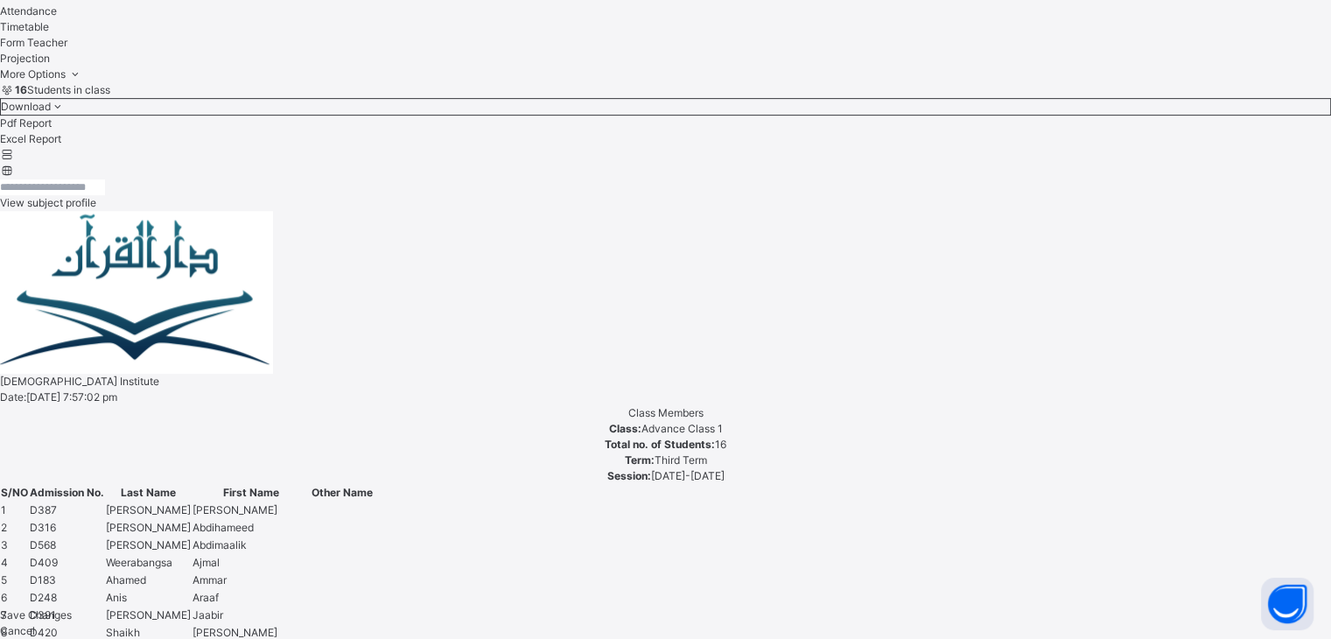
type input "*****"
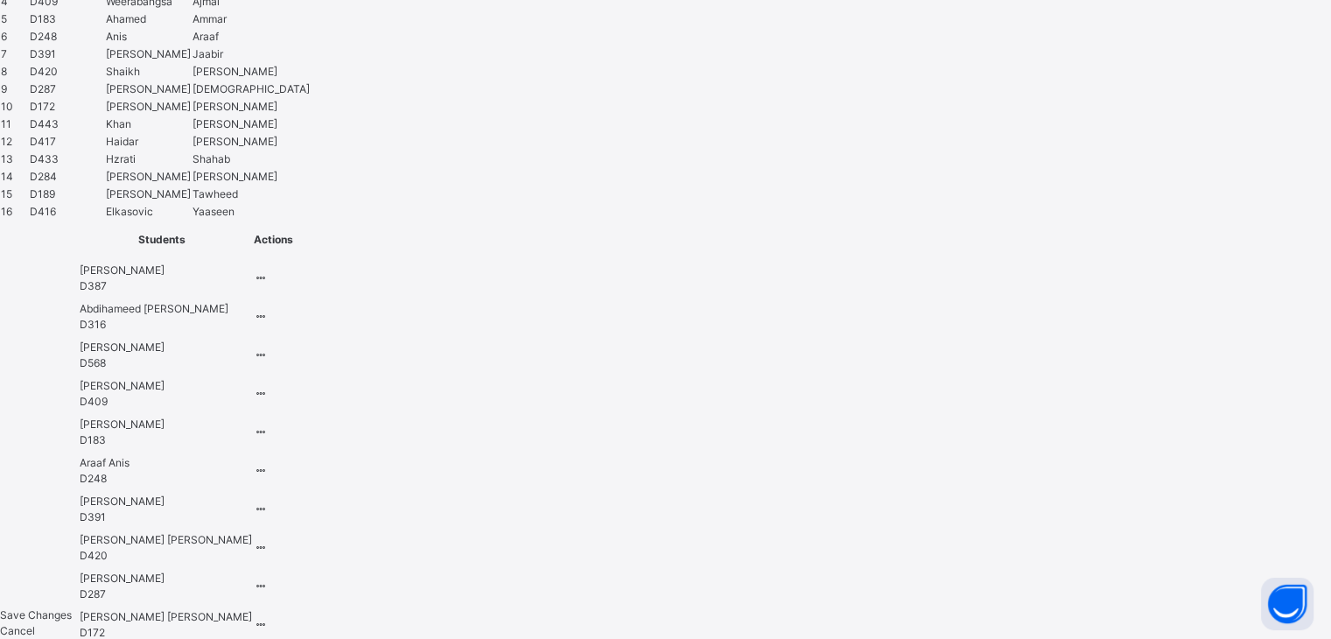
scroll to position [1238, 0]
type input "*****"
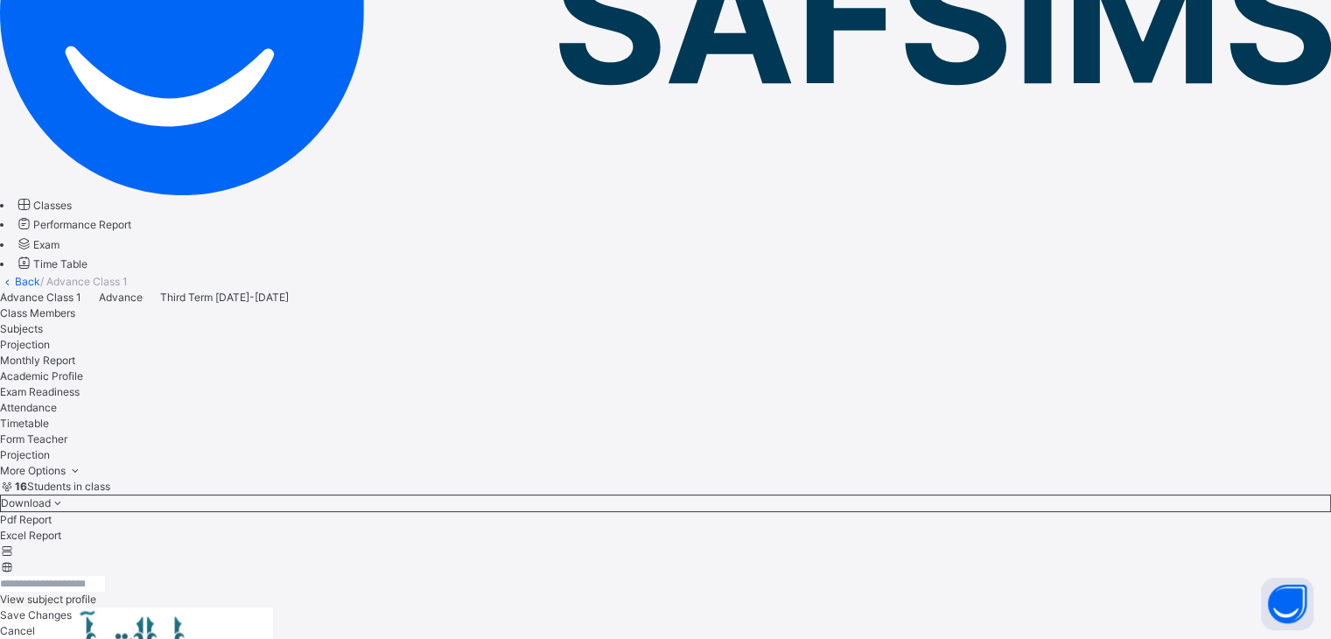
scroll to position [675, 0]
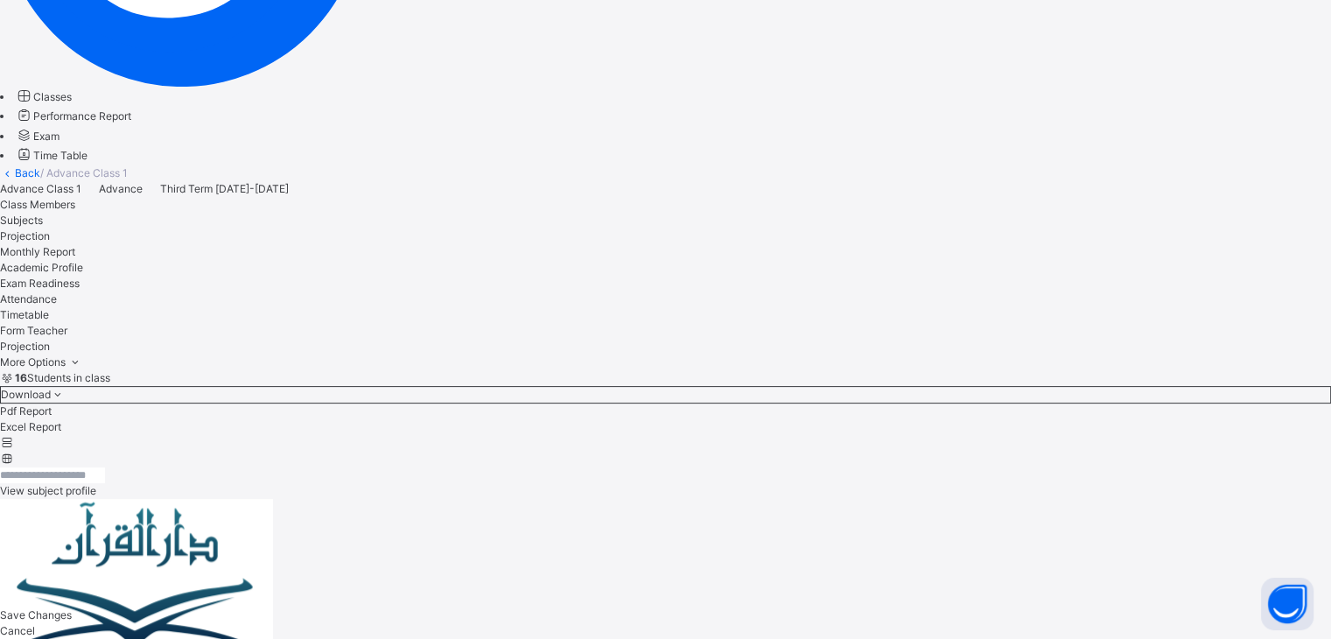
scroll to position [387, 0]
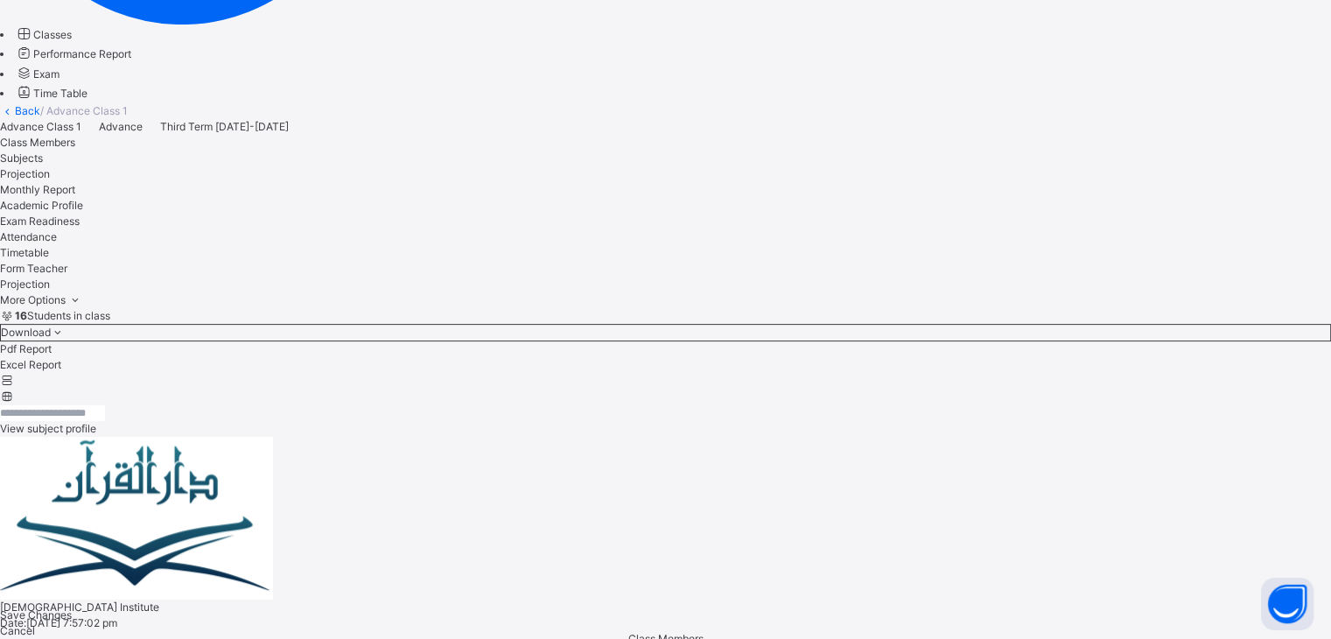
scroll to position [453, 0]
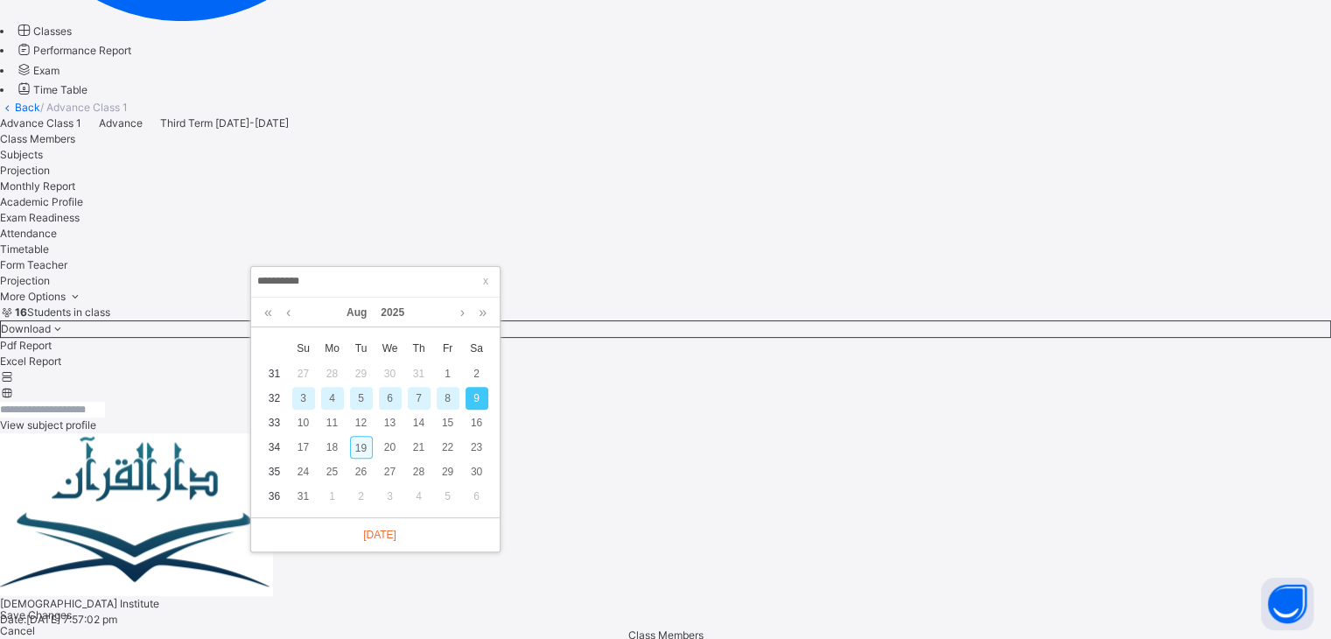
click at [360, 444] on div "19" at bounding box center [361, 447] width 23 height 23
type input "**********"
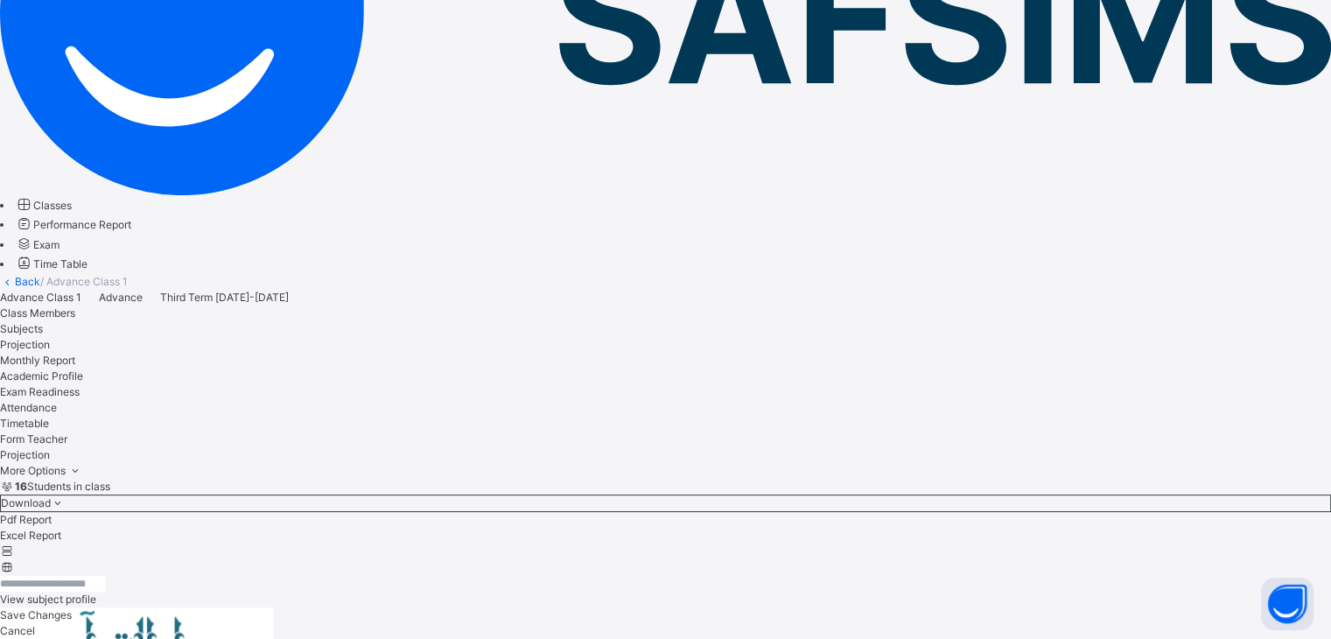
scroll to position [675, 0]
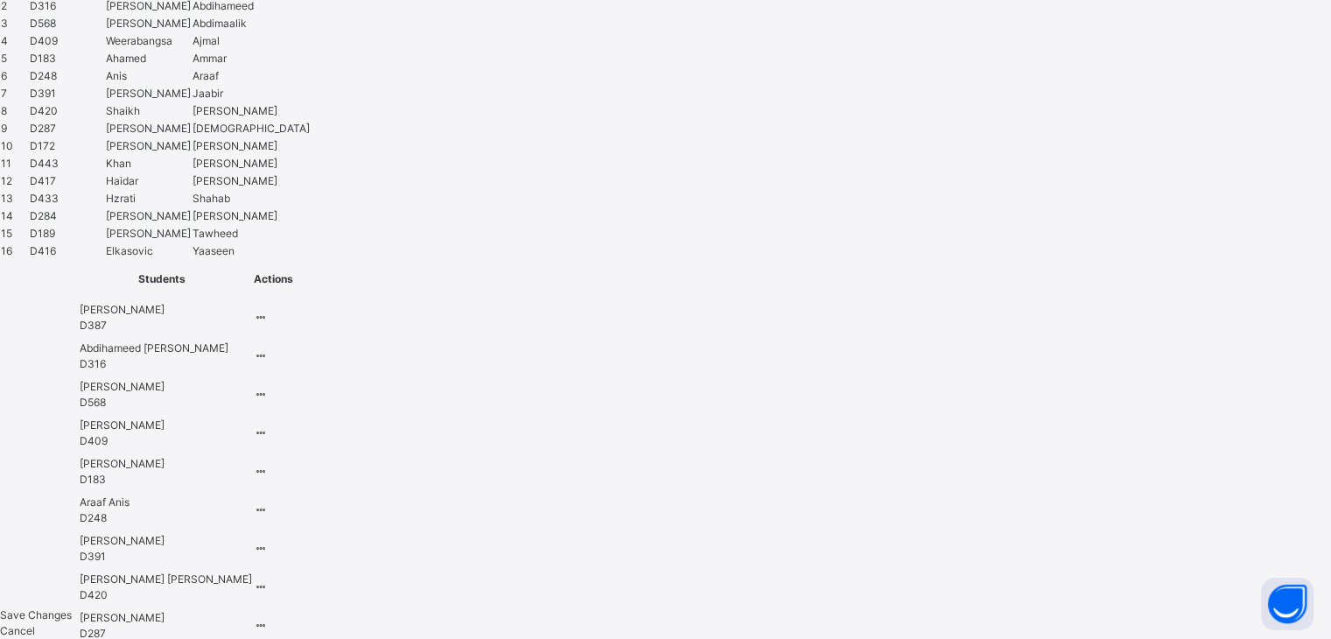
scroll to position [1238, 0]
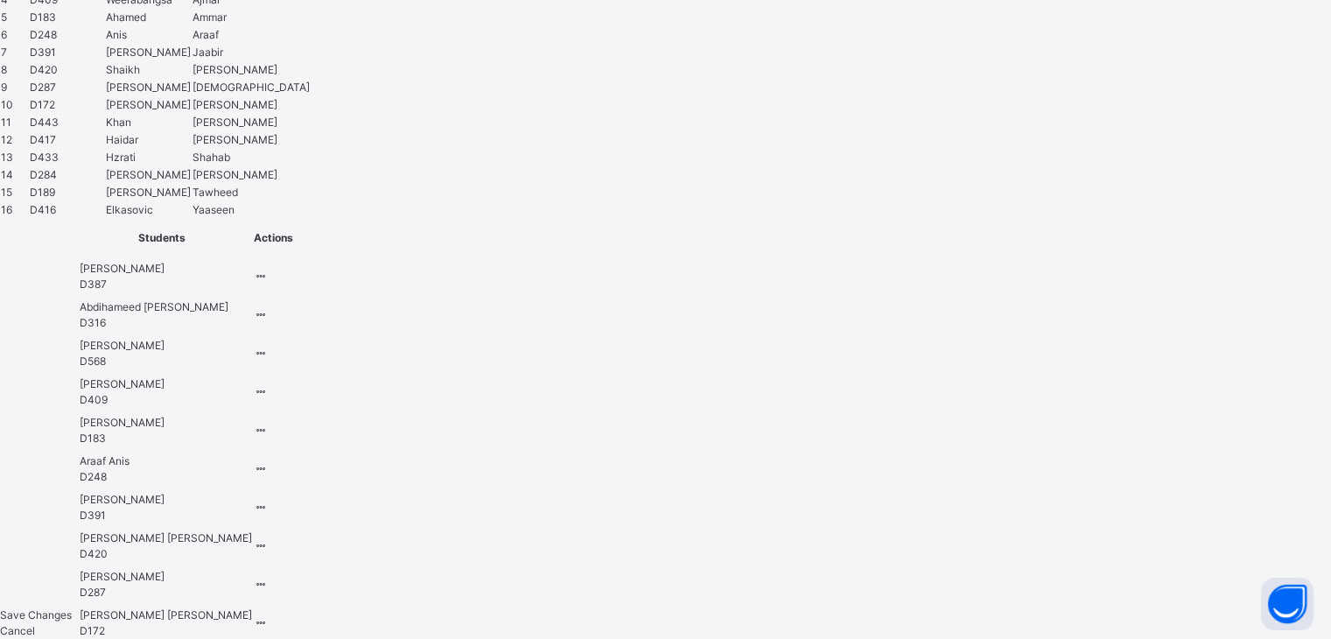
drag, startPoint x: 285, startPoint y: 435, endPoint x: 308, endPoint y: 437, distance: 22.8
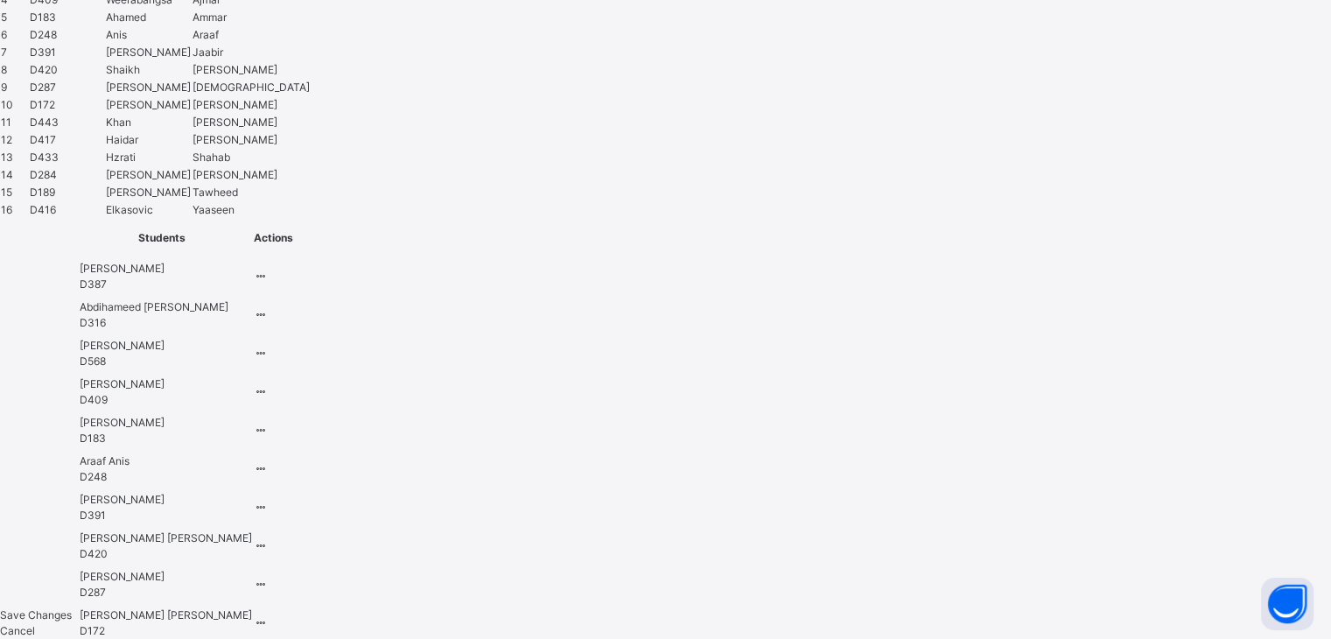
type input "****"
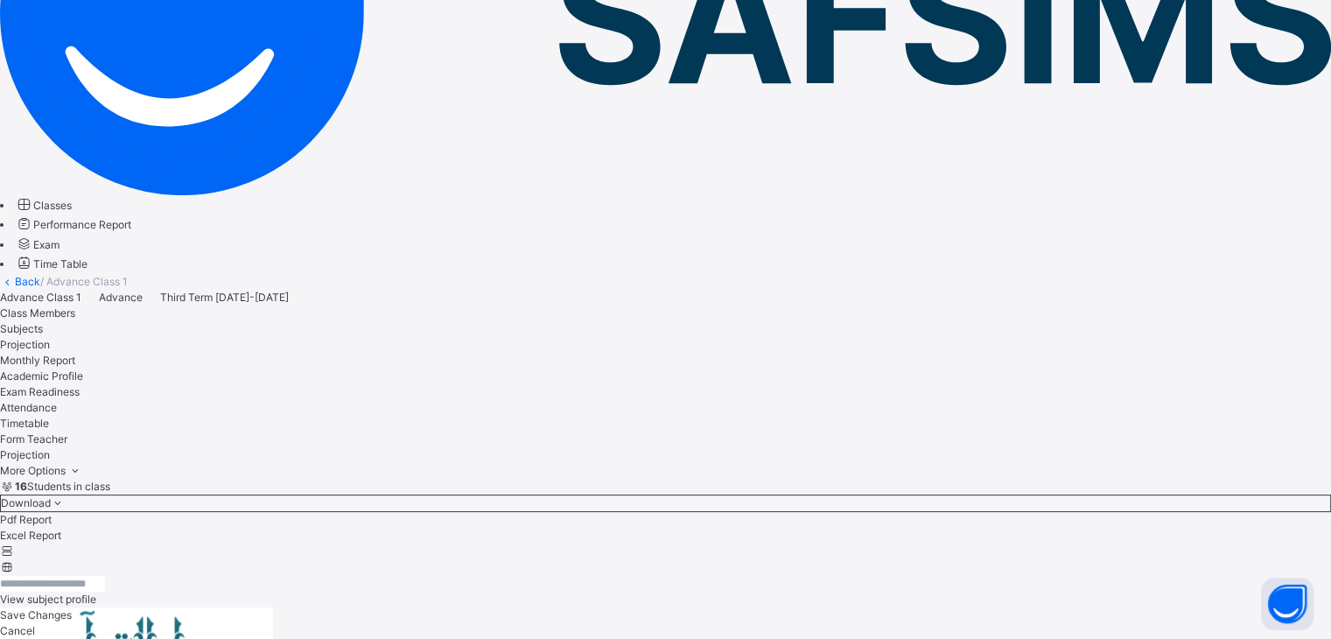
scroll to position [675, 0]
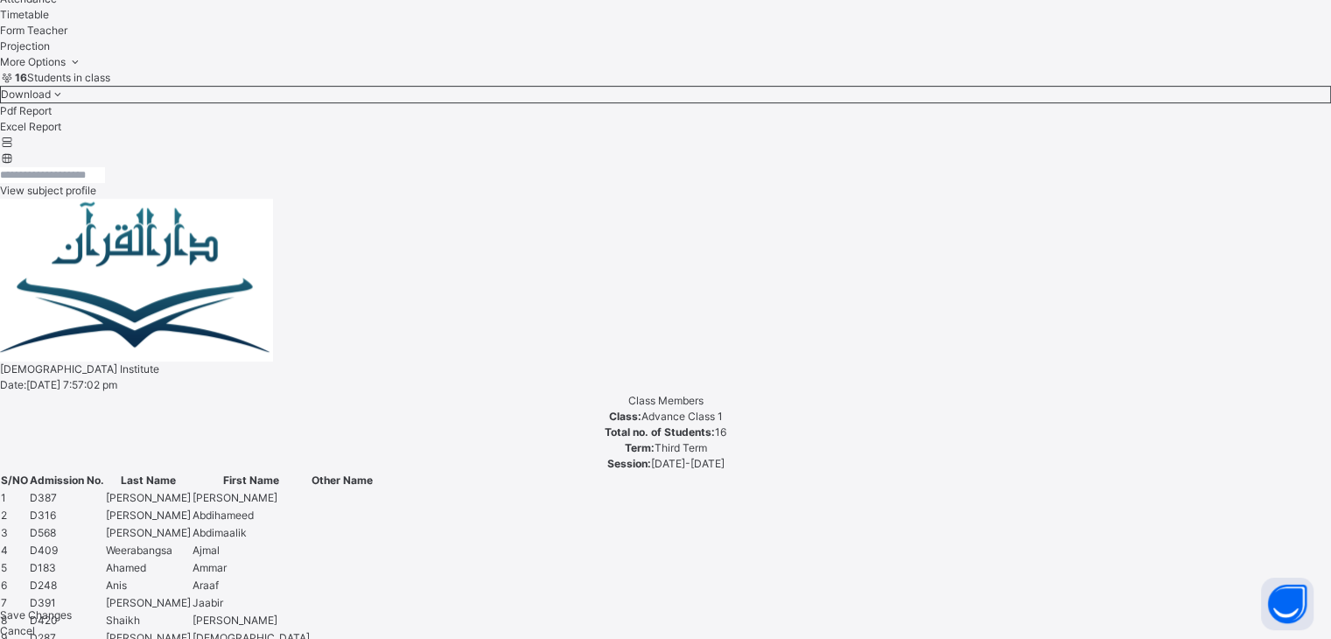
scroll to position [688, 0]
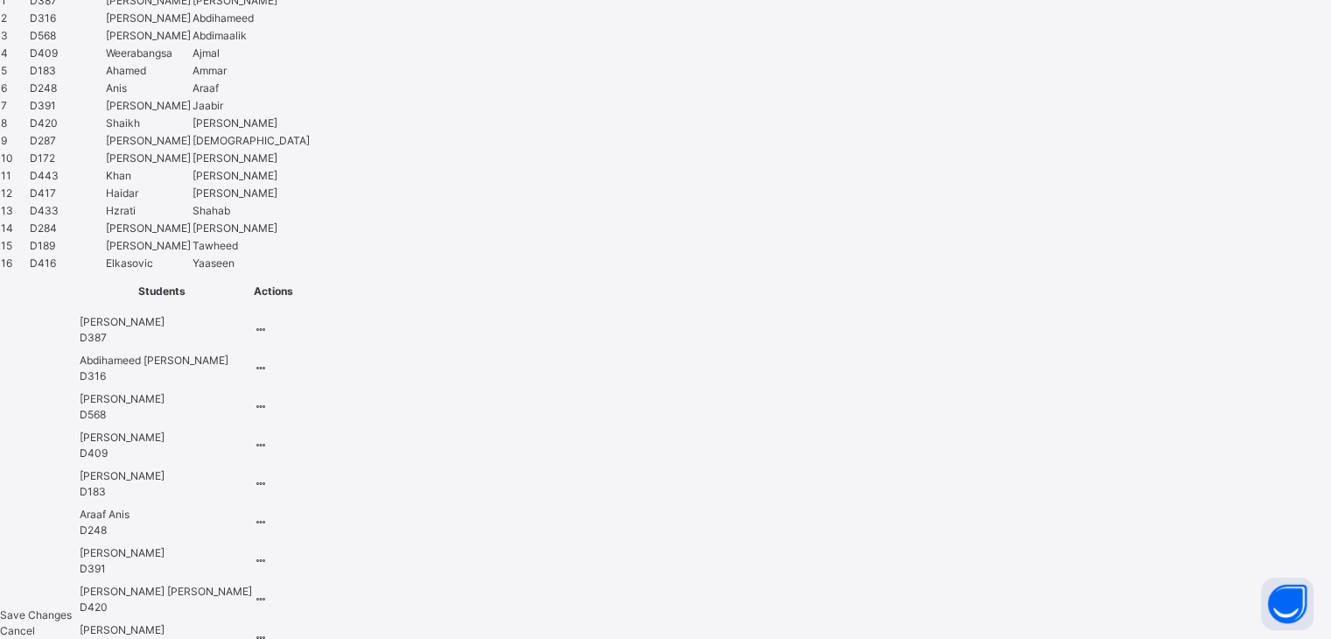
scroll to position [1187, 0]
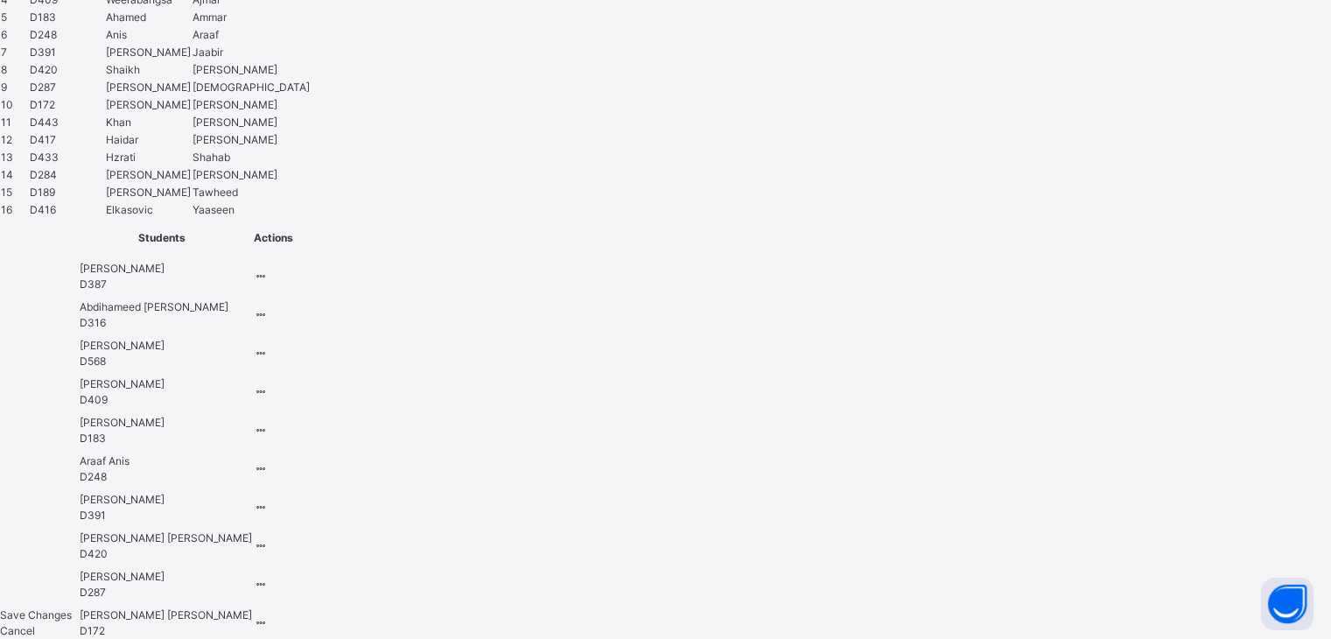
type input "*****"
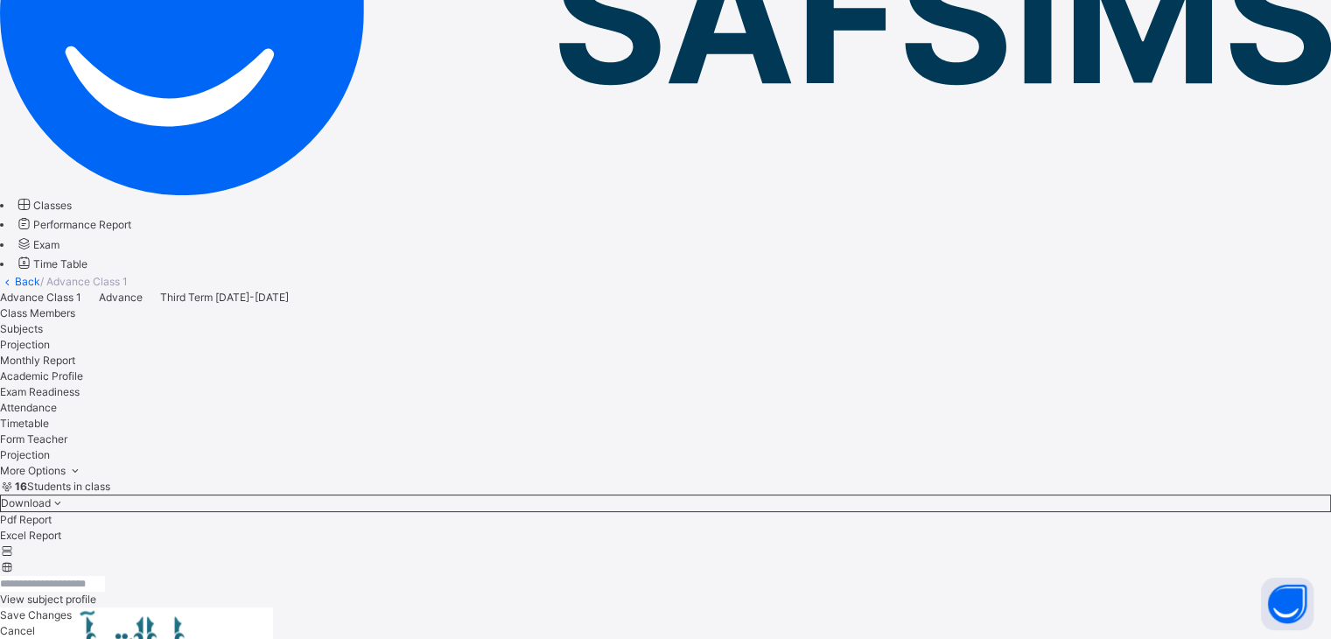
scroll to position [675, 0]
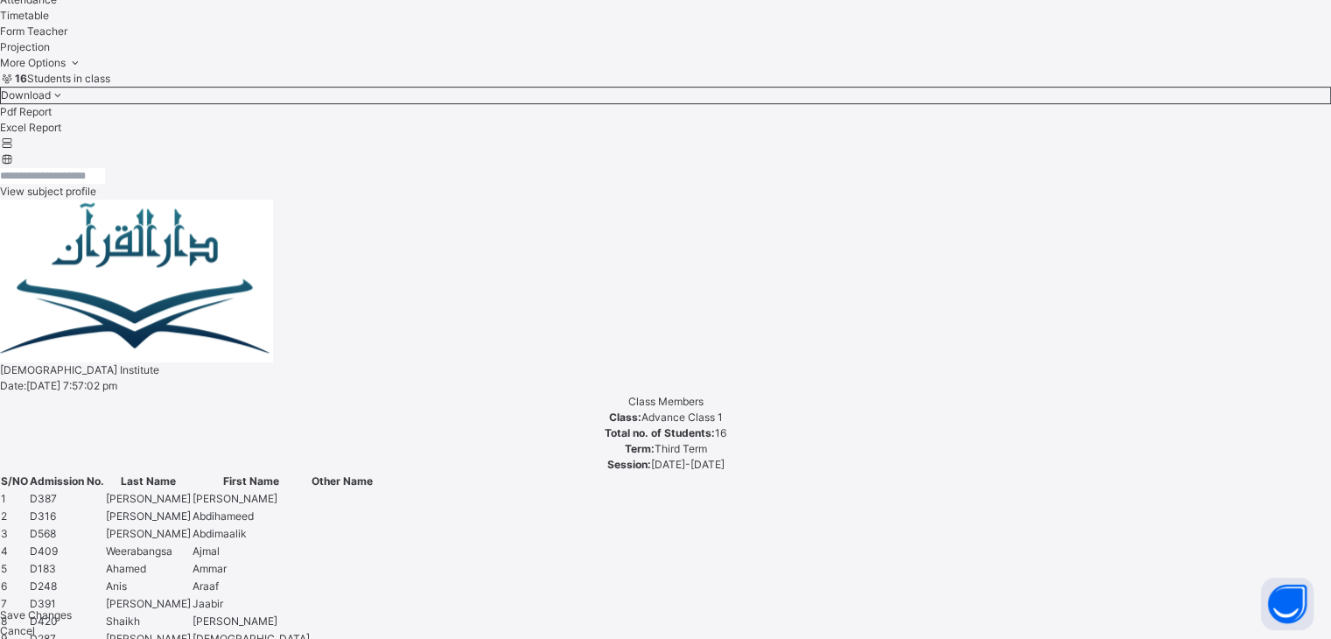
scroll to position [718, 0]
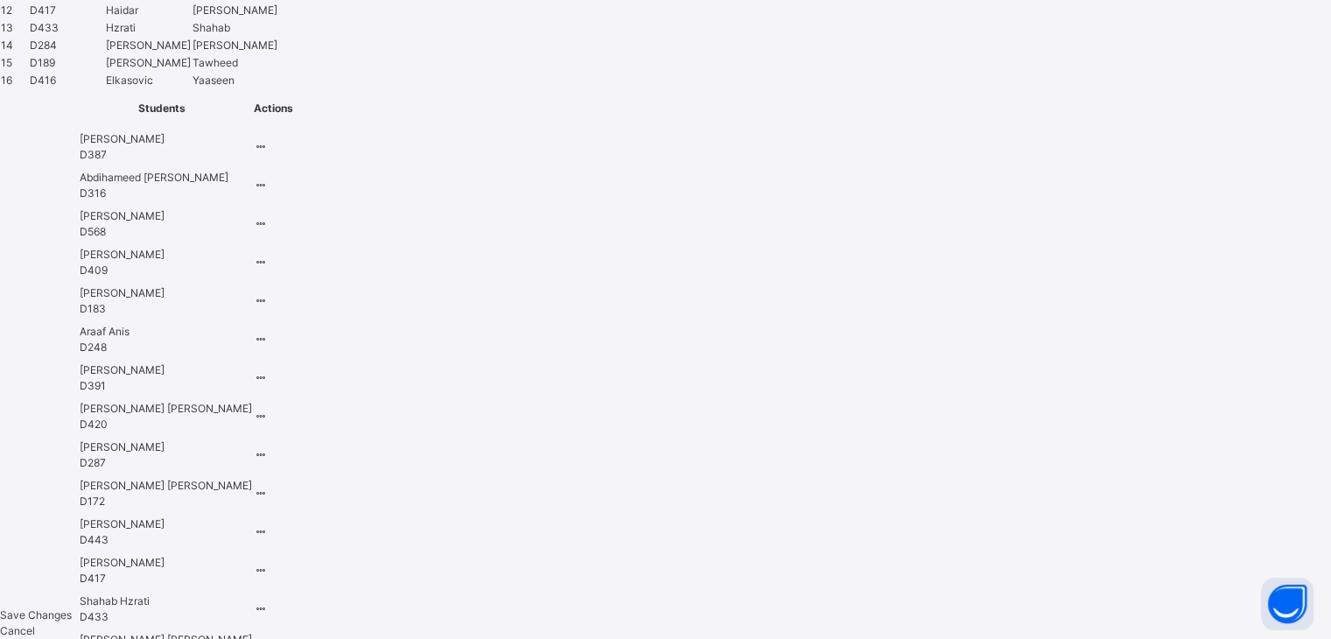
scroll to position [1445, 0]
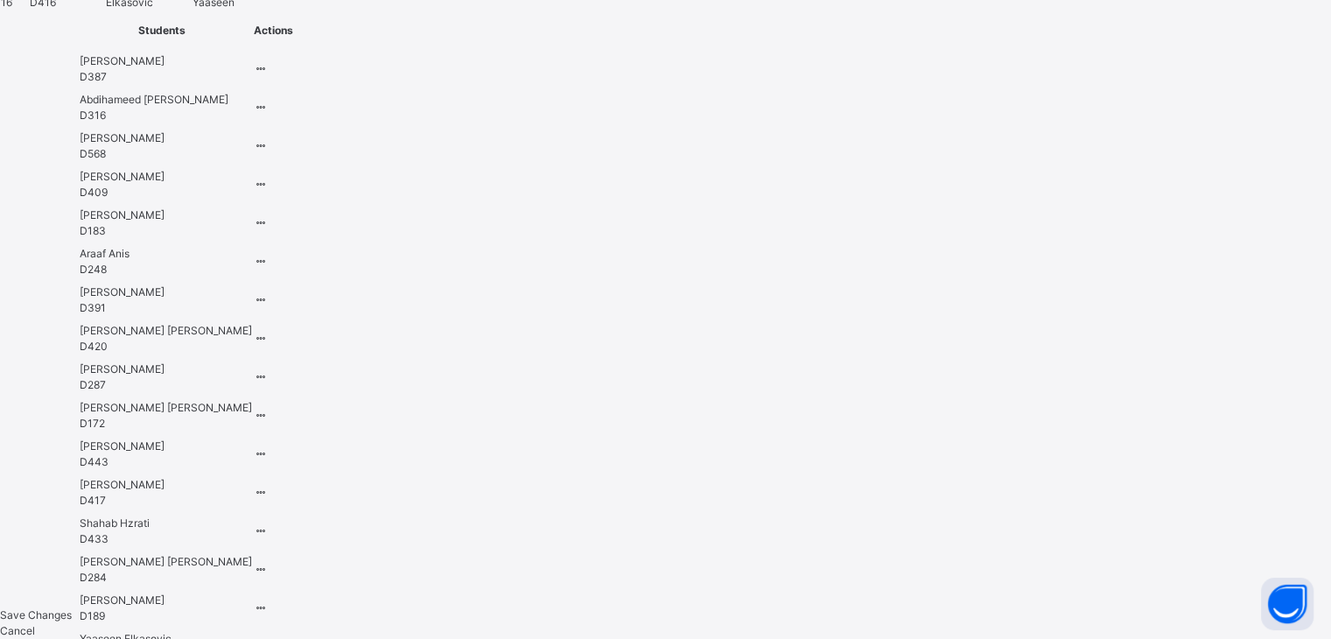
type input "****"
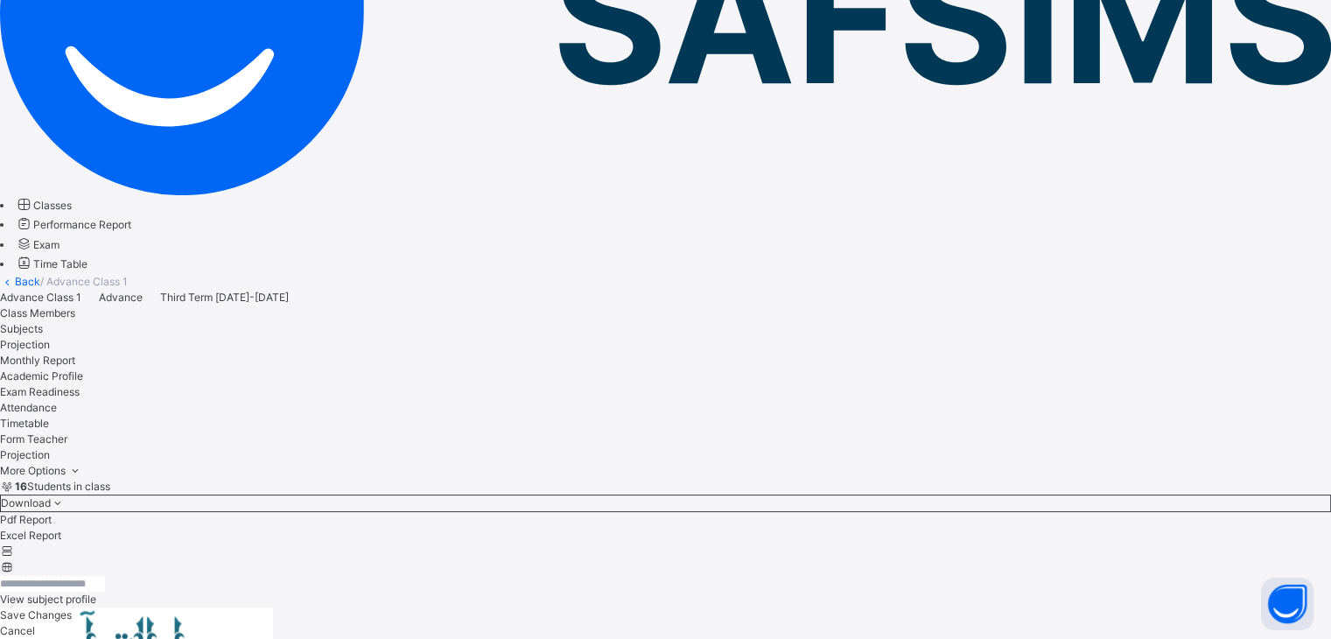
scroll to position [675, 0]
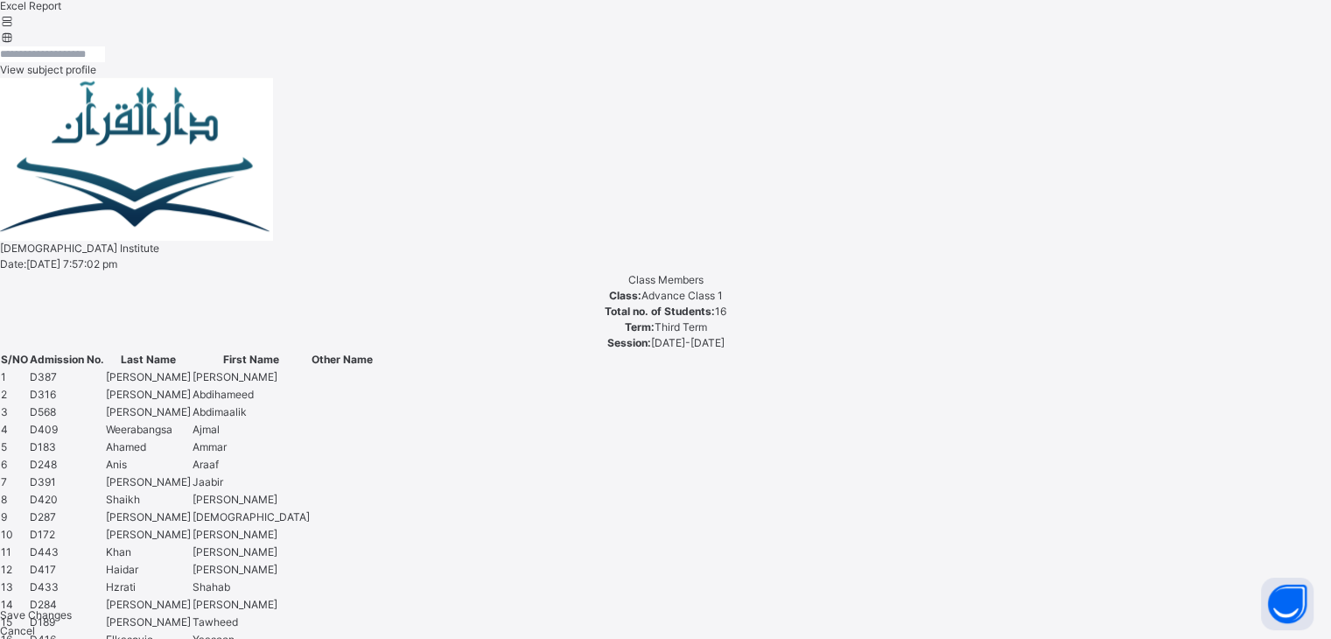
scroll to position [806, 0]
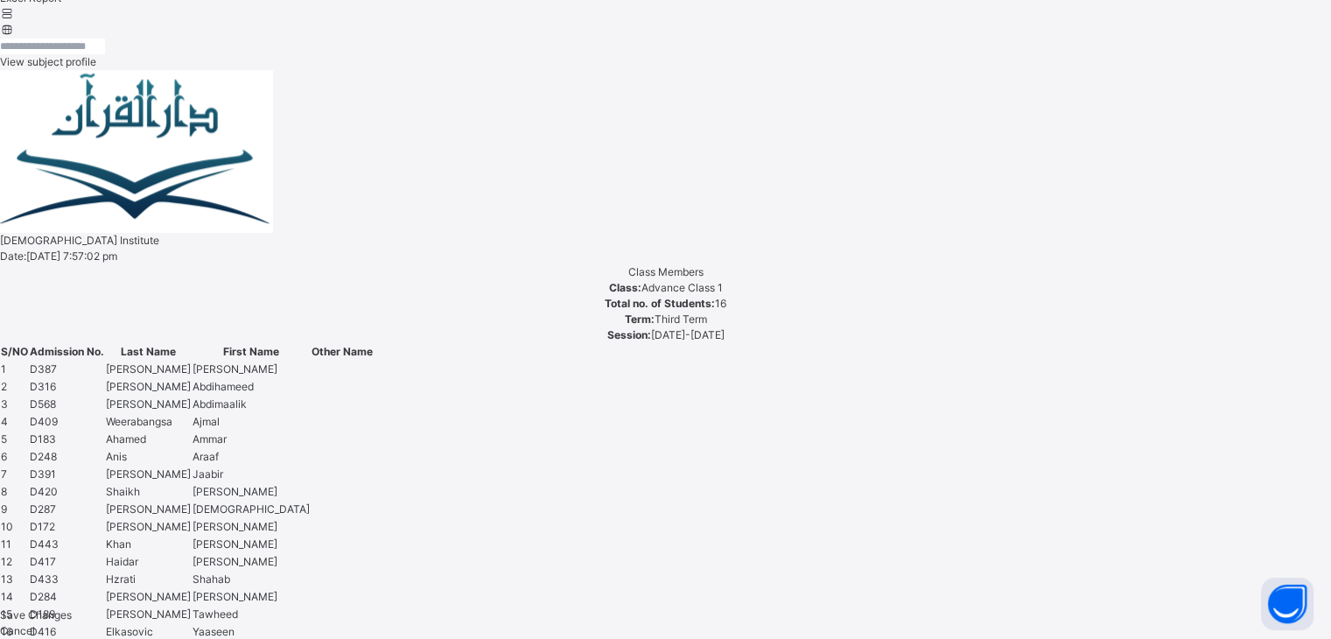
scroll to position [820, 0]
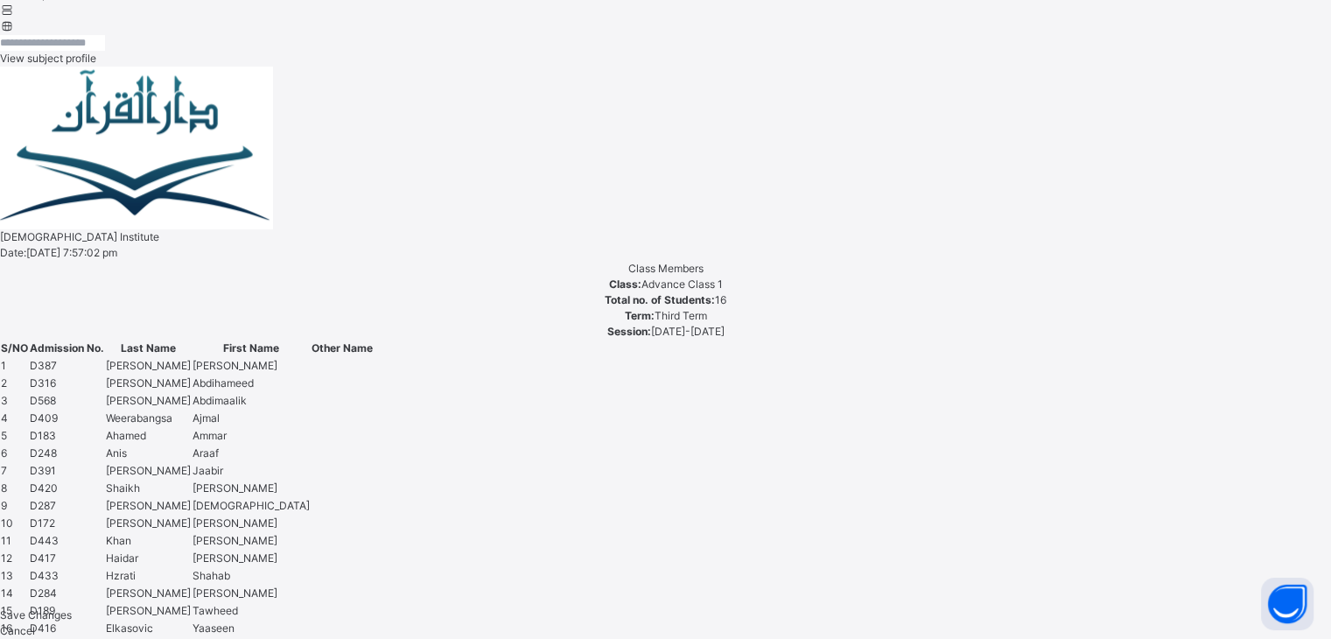
drag, startPoint x: 275, startPoint y: 445, endPoint x: 269, endPoint y: 505, distance: 59.7
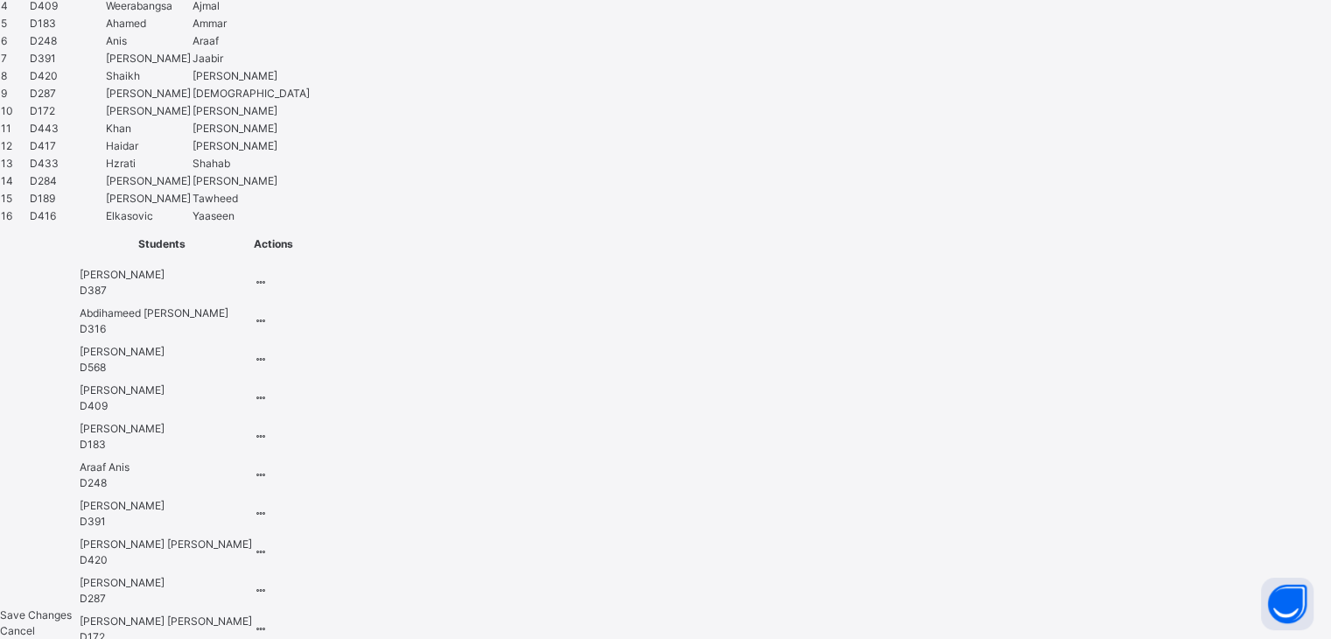
scroll to position [1445, 0]
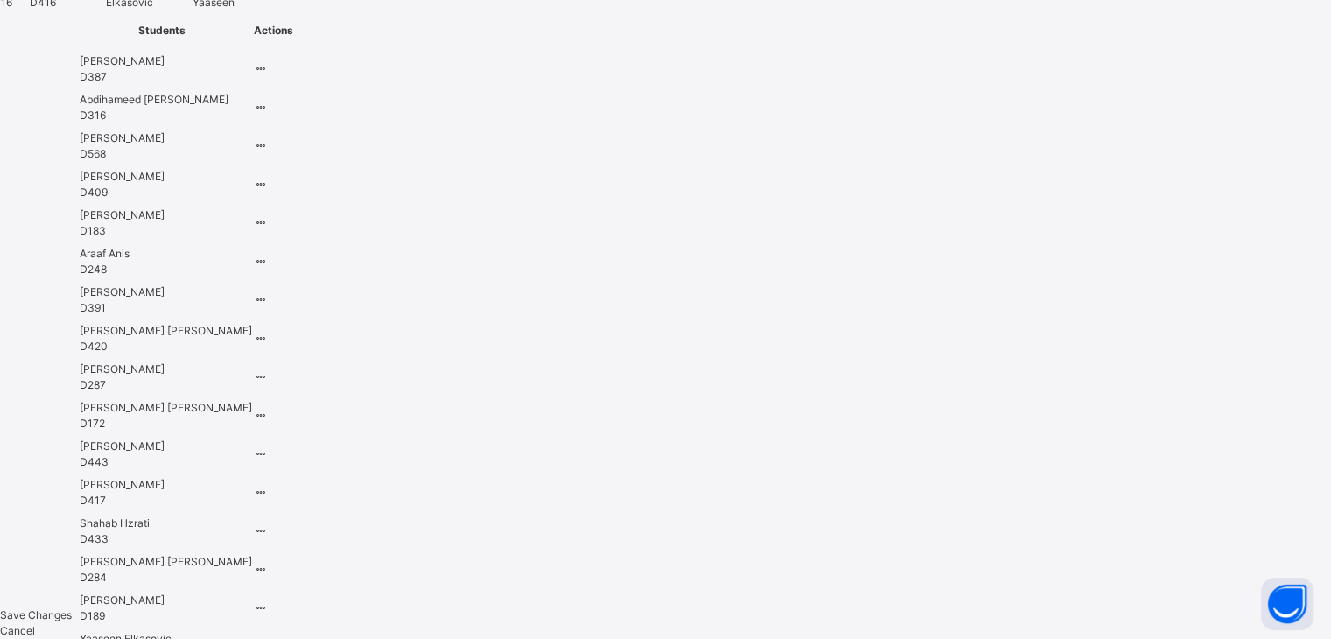
type input "****"
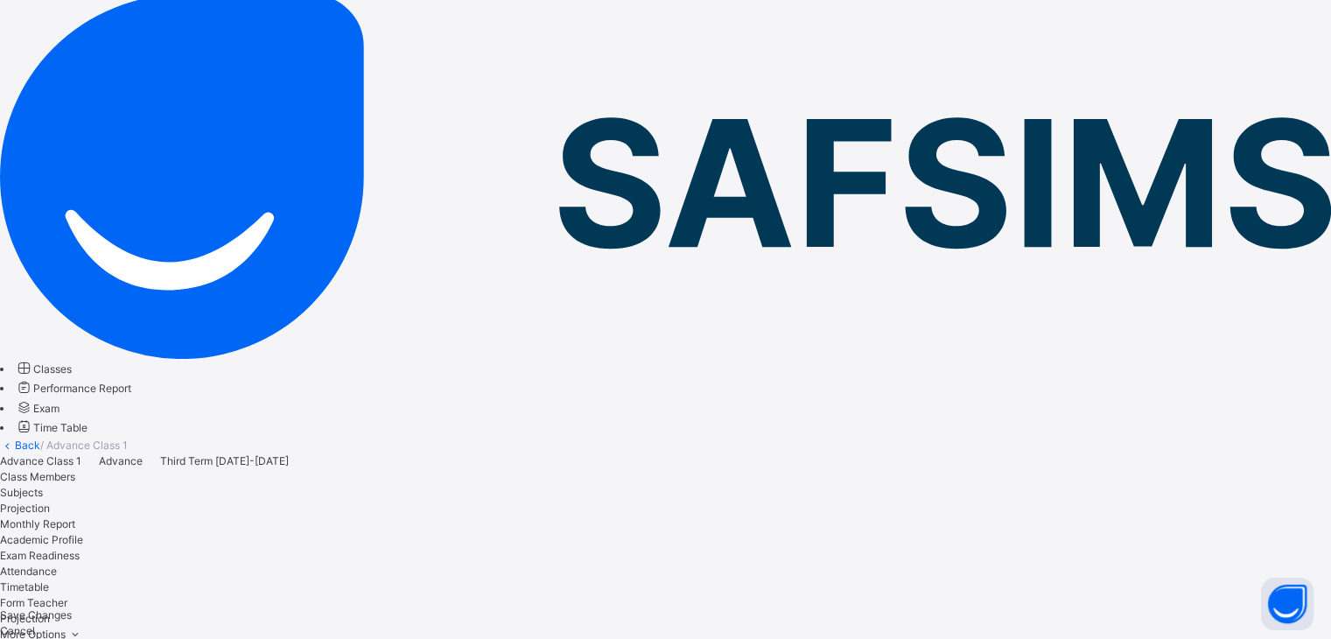
scroll to position [108, 0]
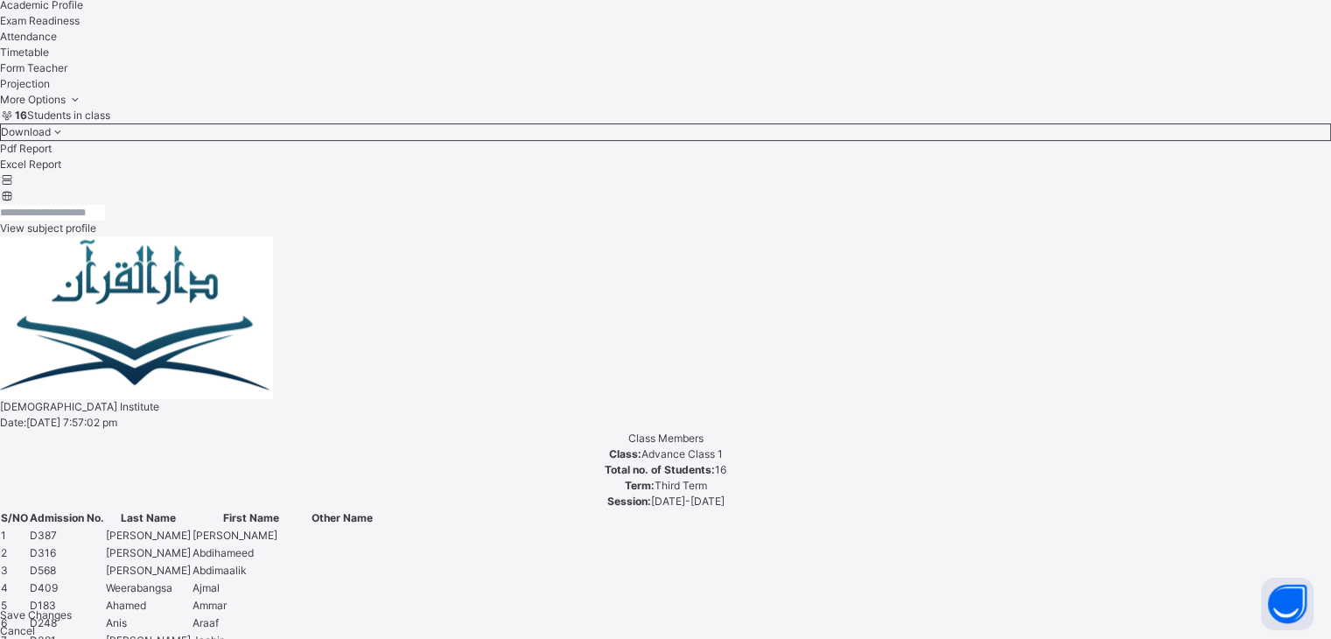
scroll to position [651, 0]
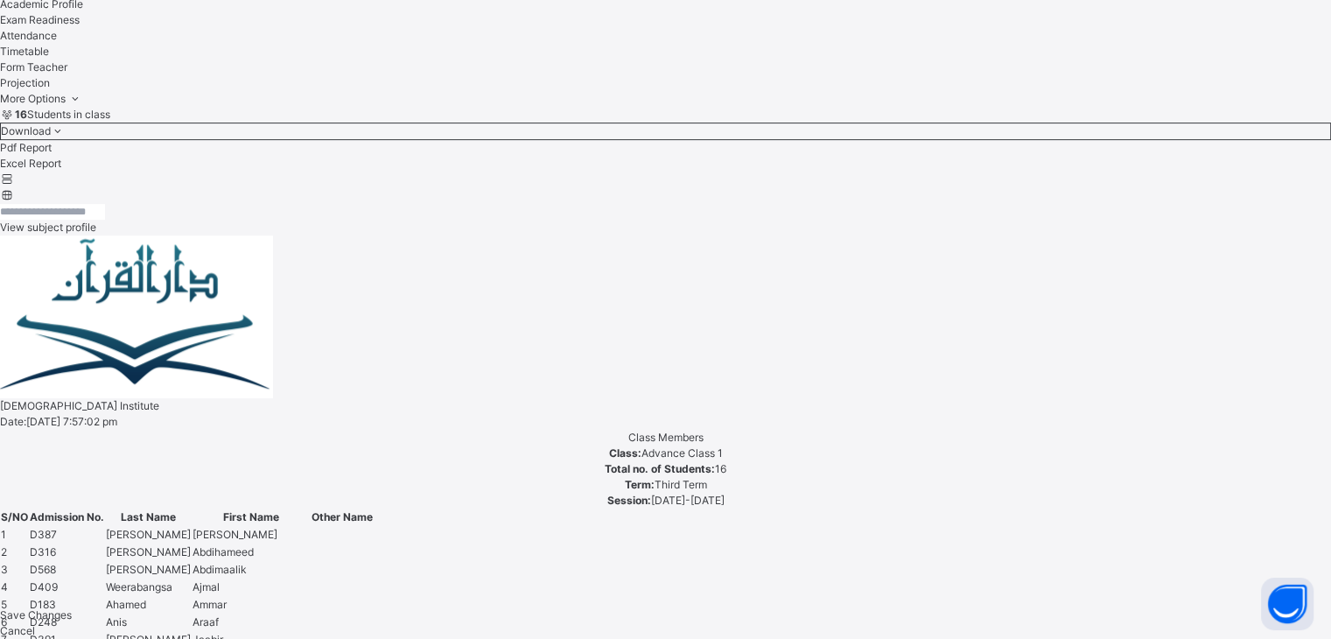
scroll to position [675, 0]
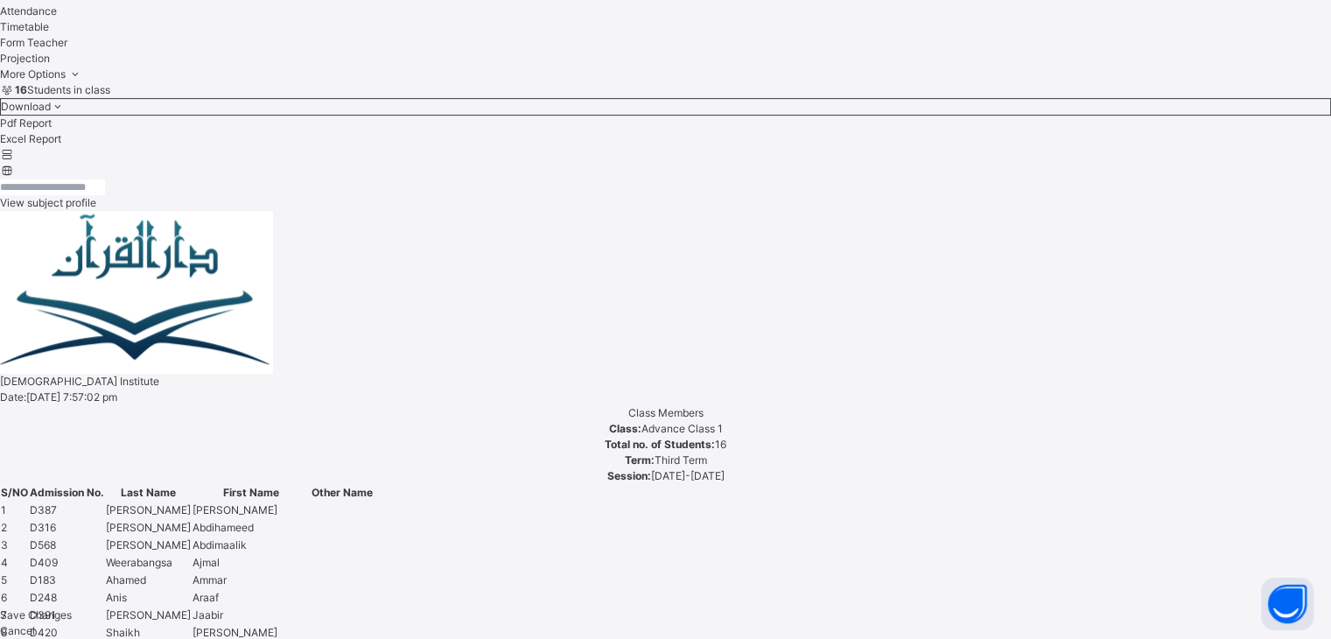
drag, startPoint x: 281, startPoint y: 486, endPoint x: 279, endPoint y: 602, distance: 115.5
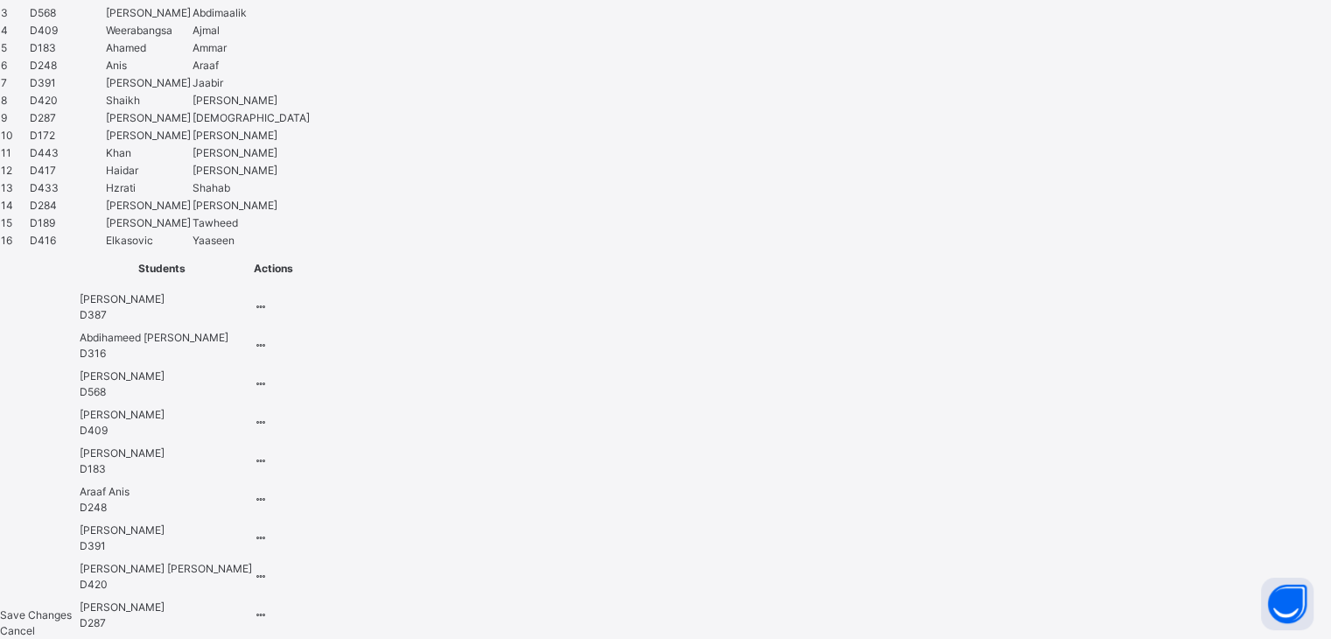
scroll to position [1238, 0]
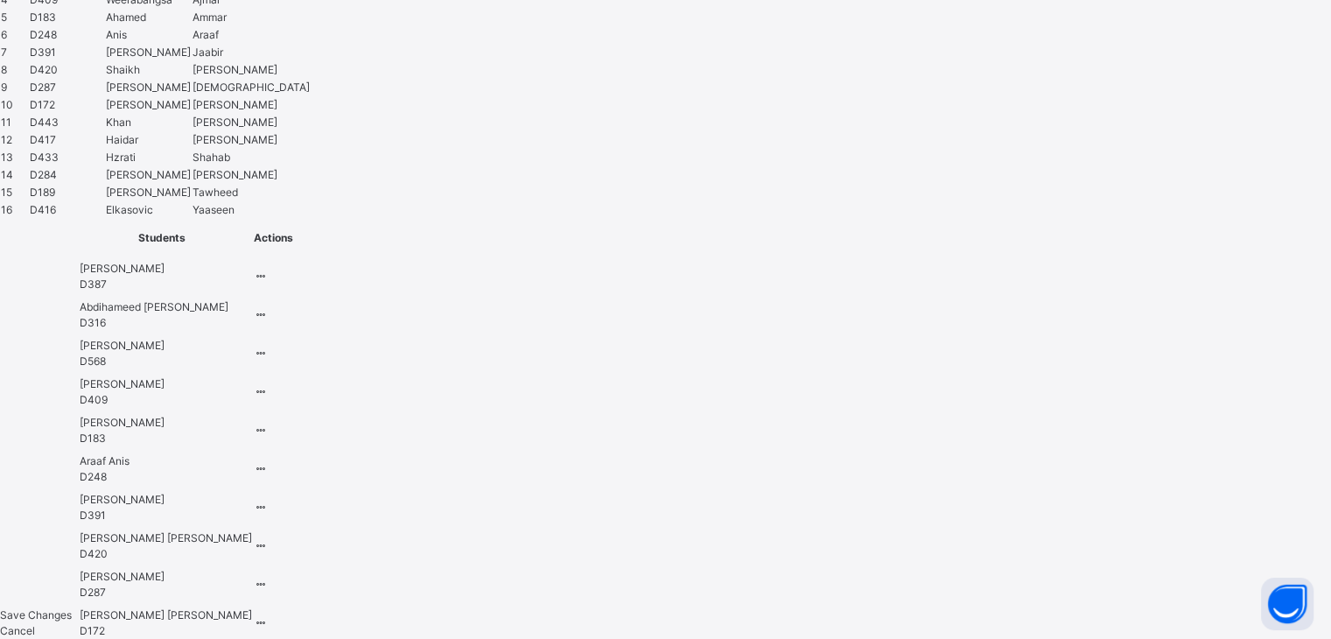
type input "****"
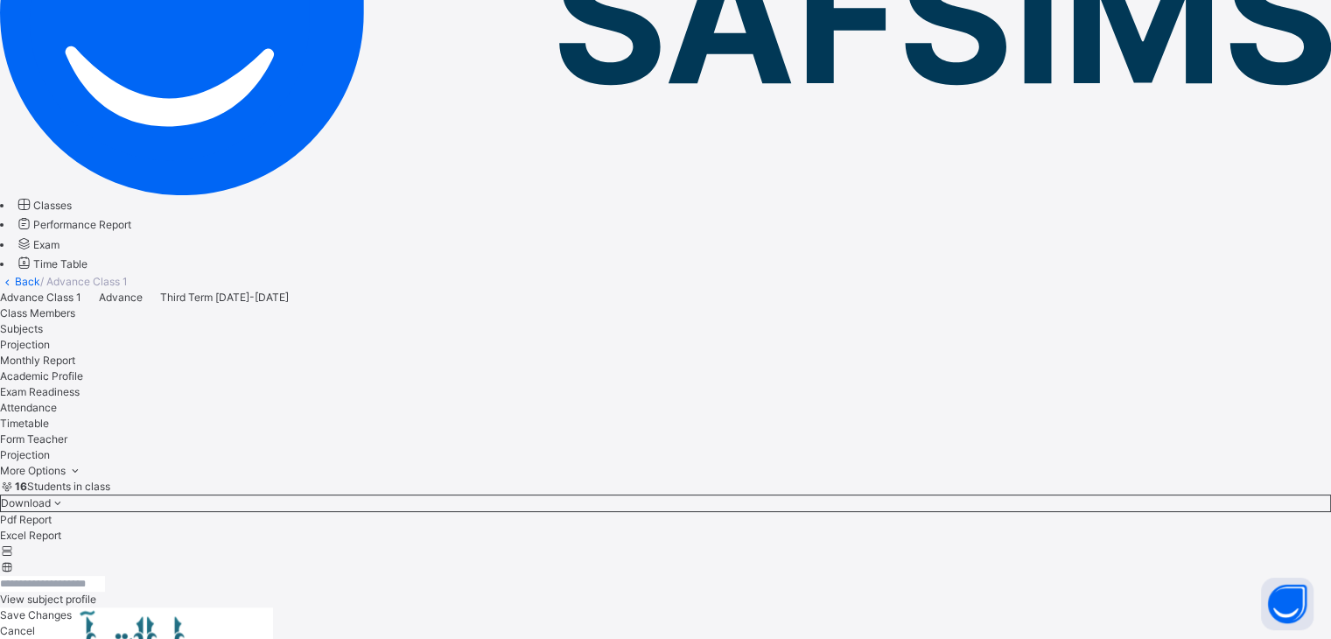
scroll to position [675, 0]
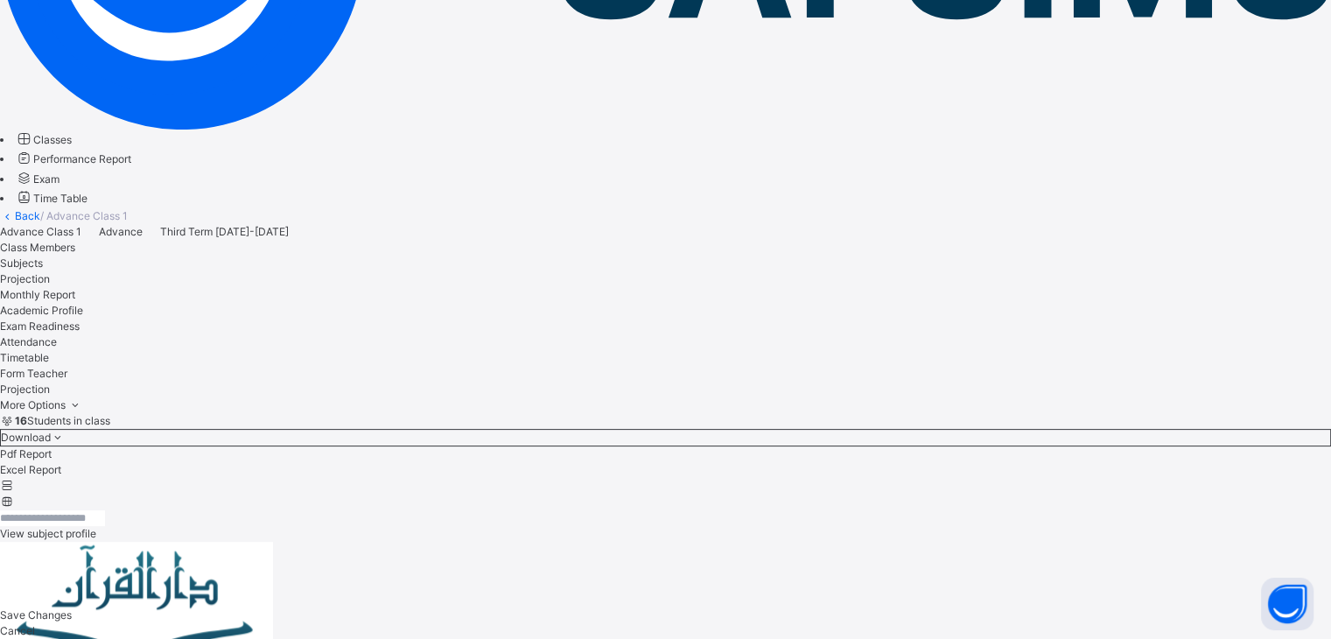
scroll to position [325, 0]
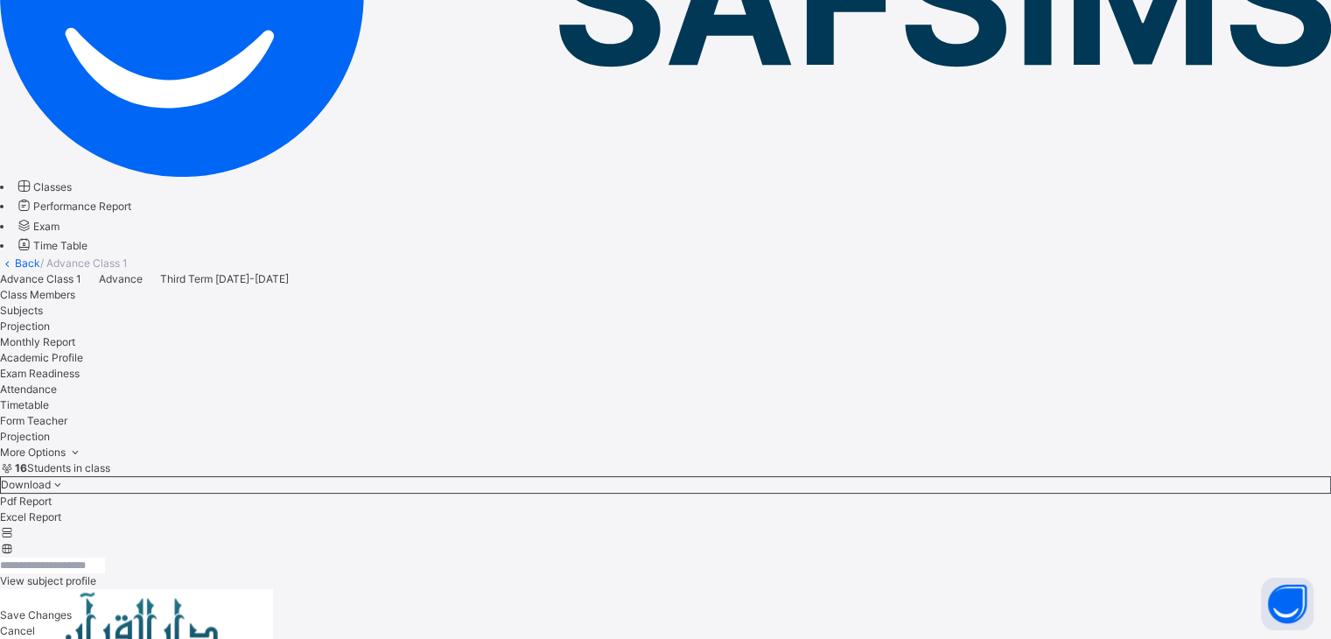
select select "****"
select select "*"
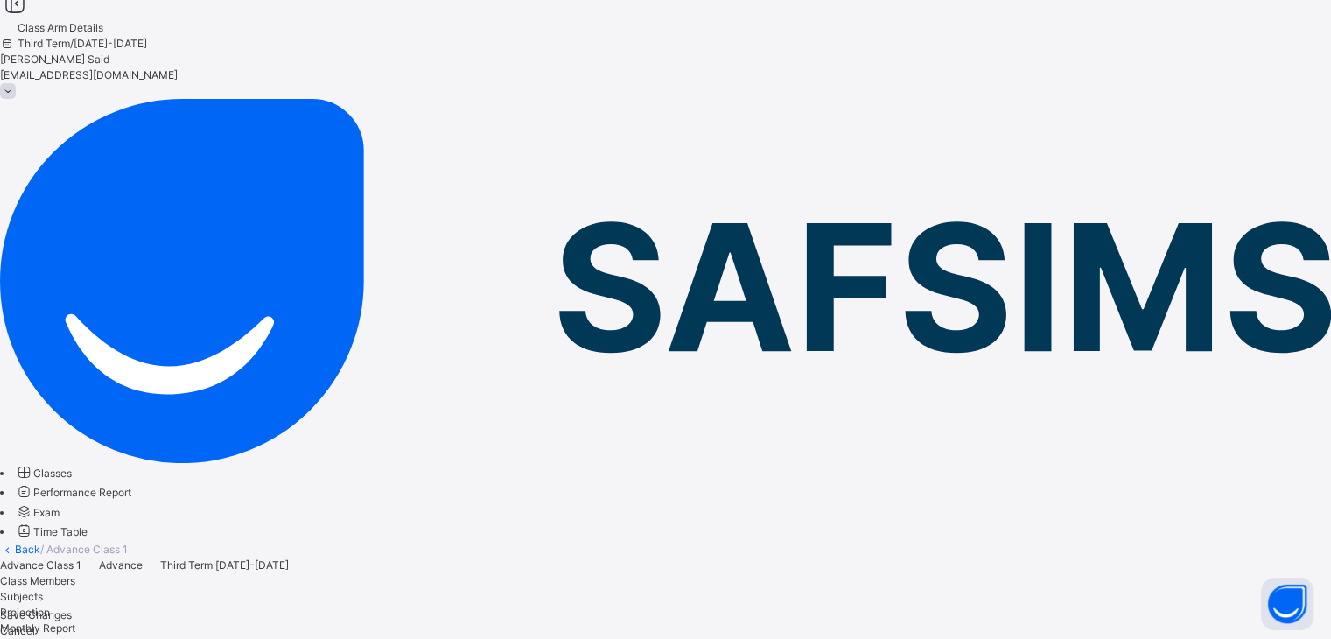
scroll to position [0, 0]
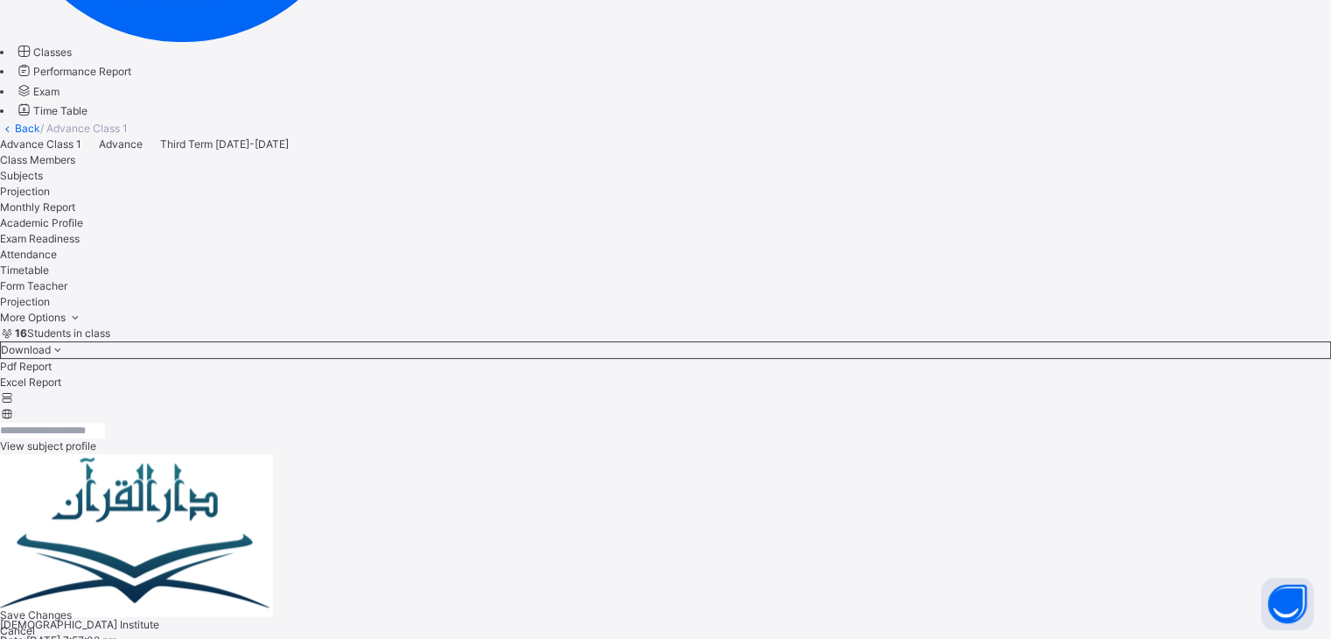
scroll to position [434, 0]
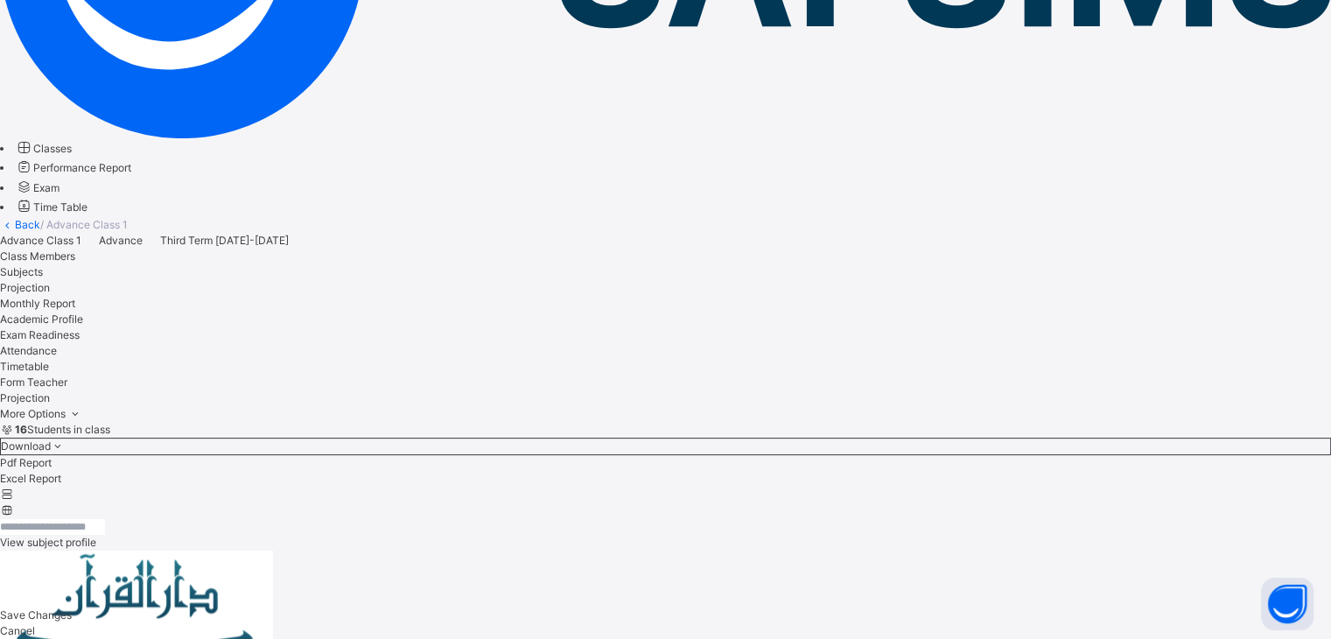
scroll to position [346, 0]
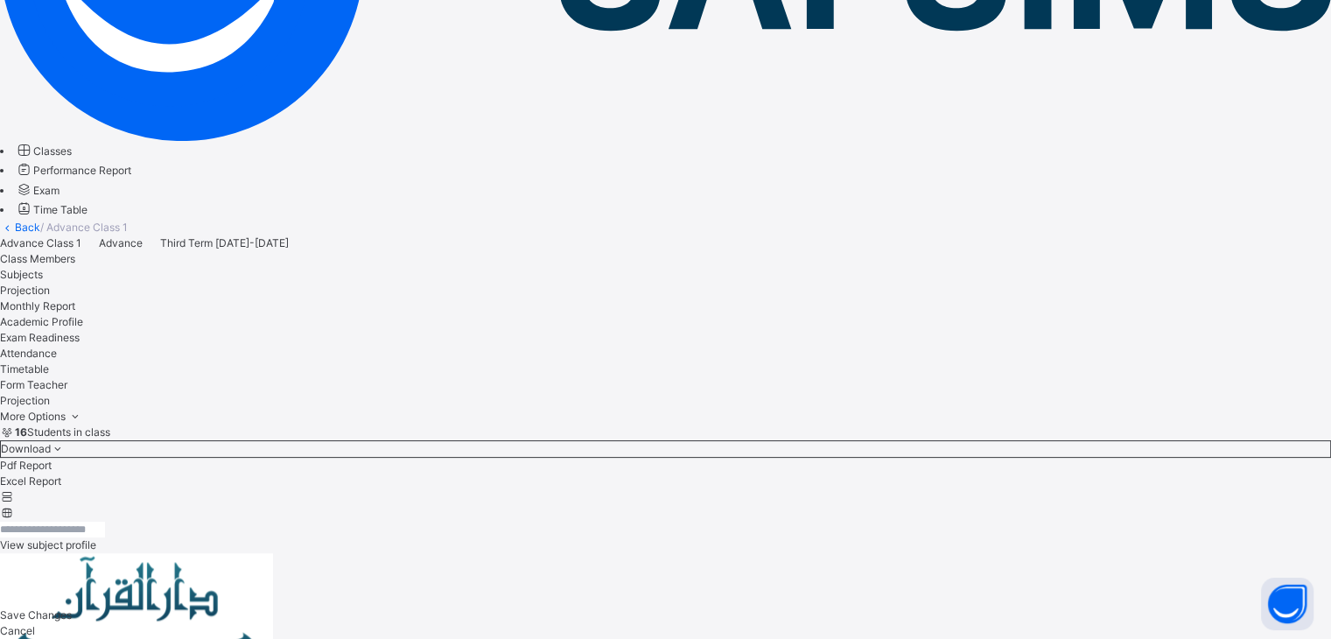
scroll to position [306, 0]
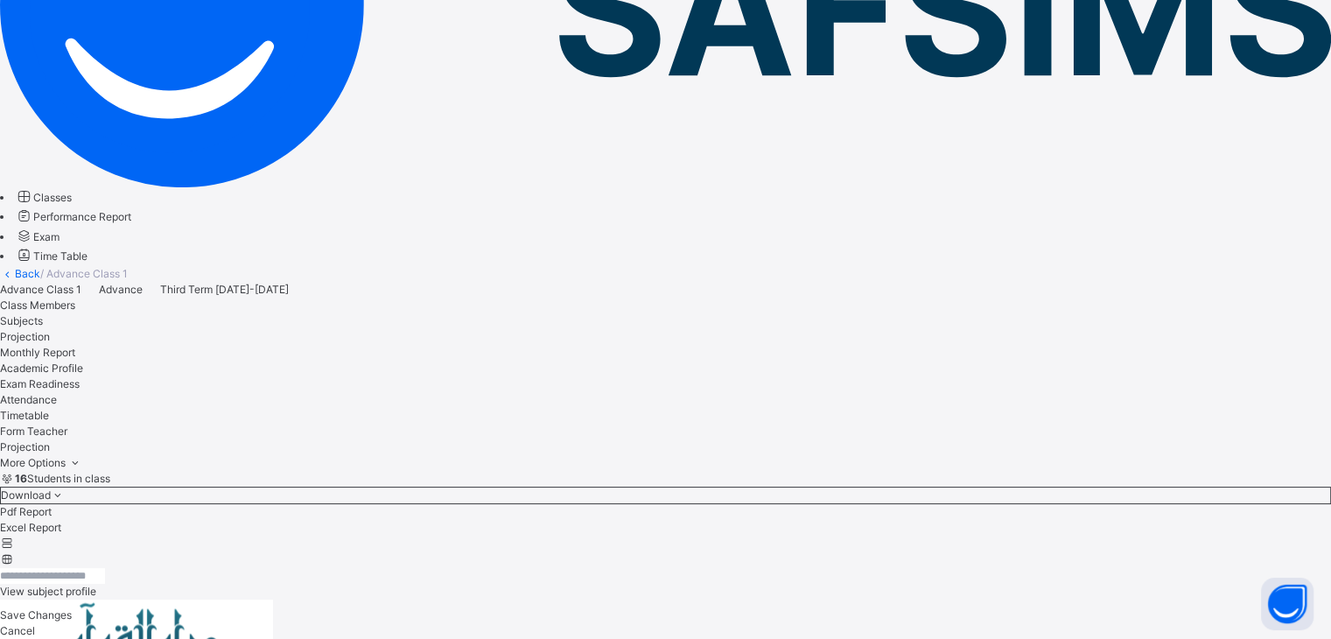
scroll to position [287, 0]
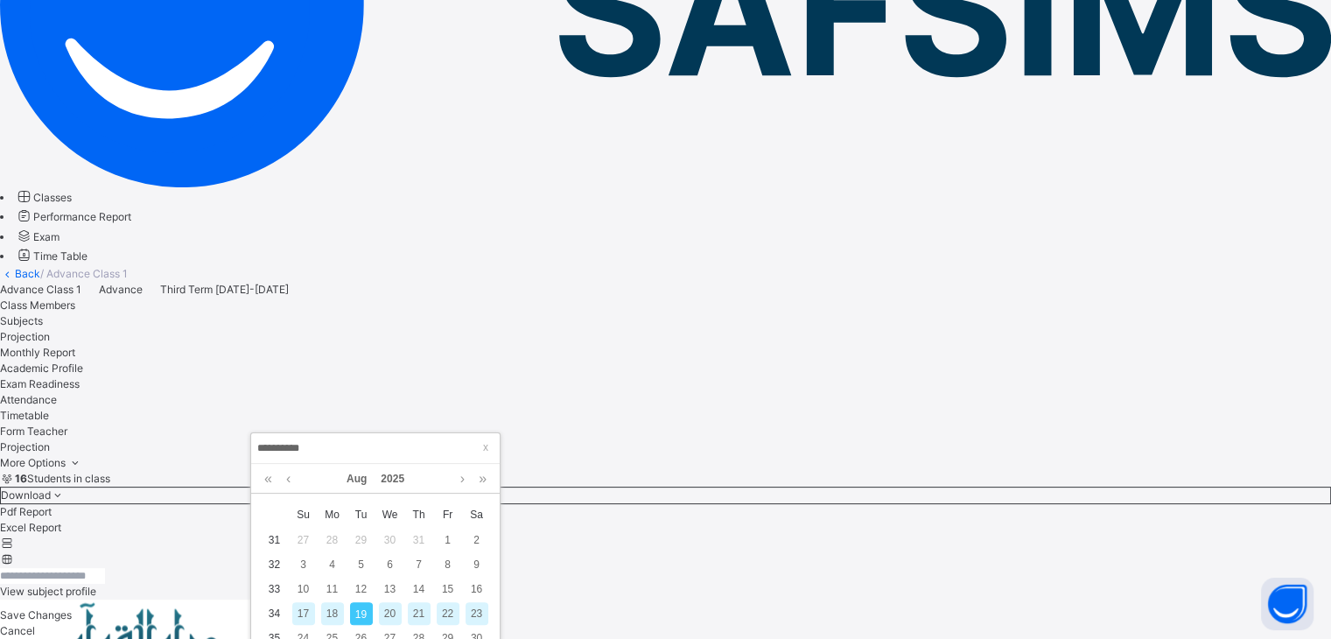
scroll to position [311, 0]
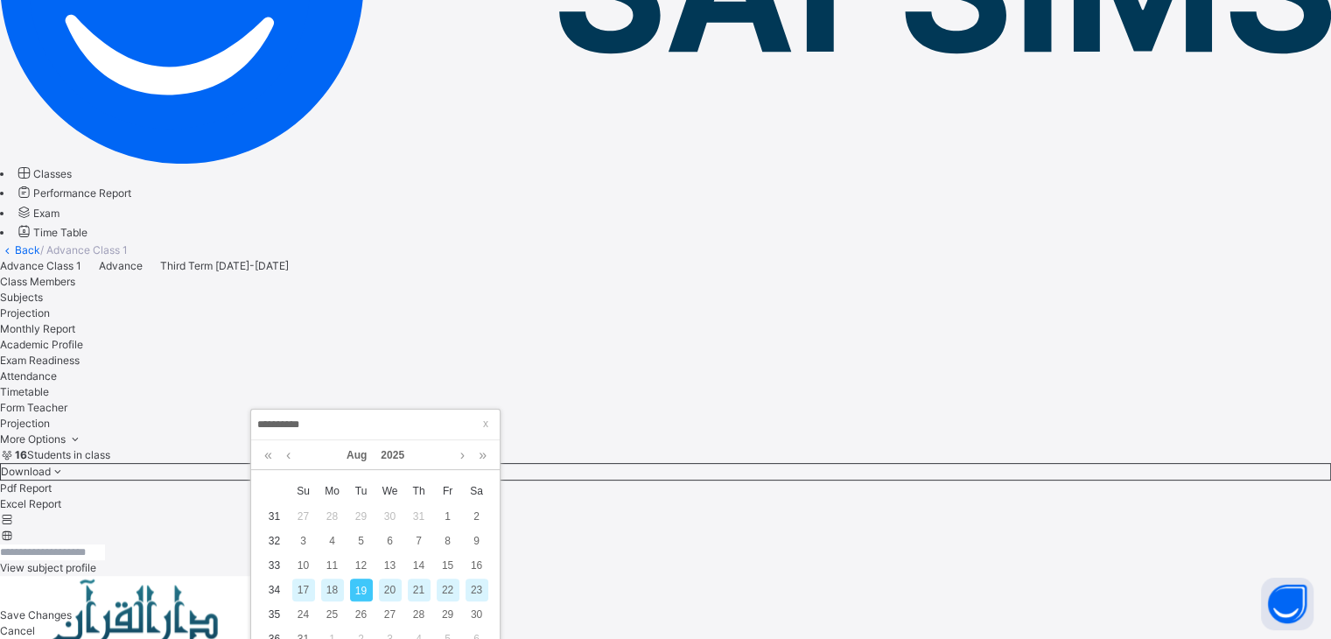
click at [300, 585] on div "17" at bounding box center [303, 589] width 23 height 23
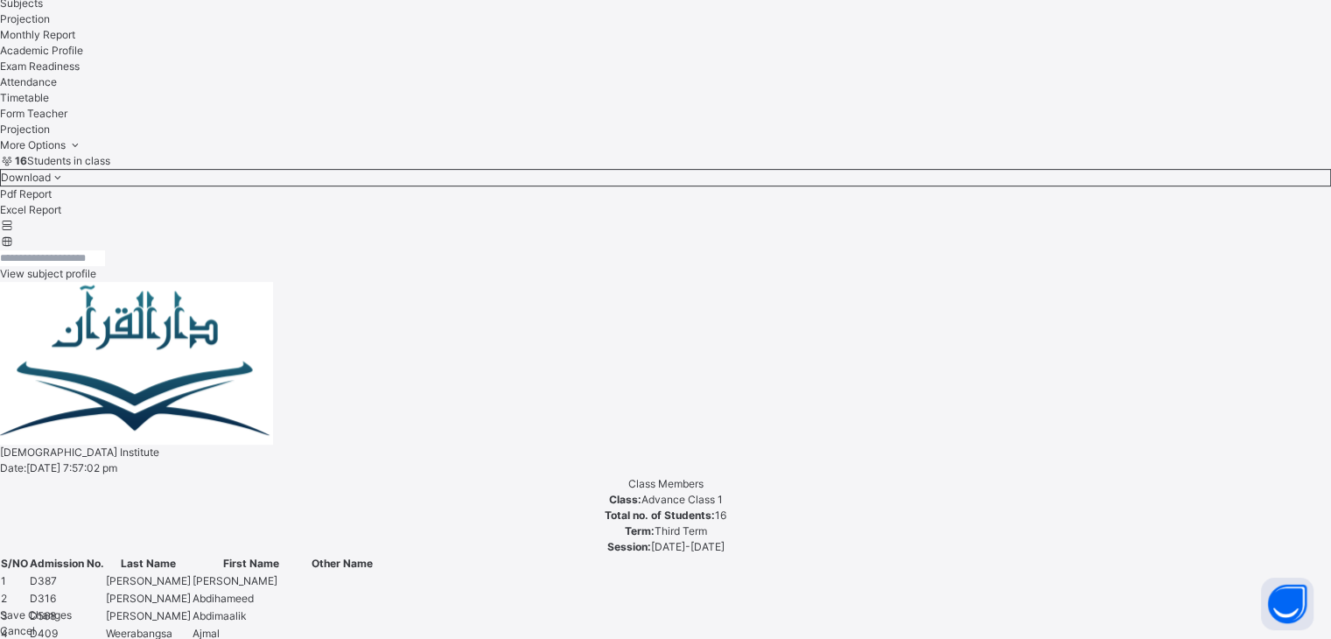
scroll to position [640, 0]
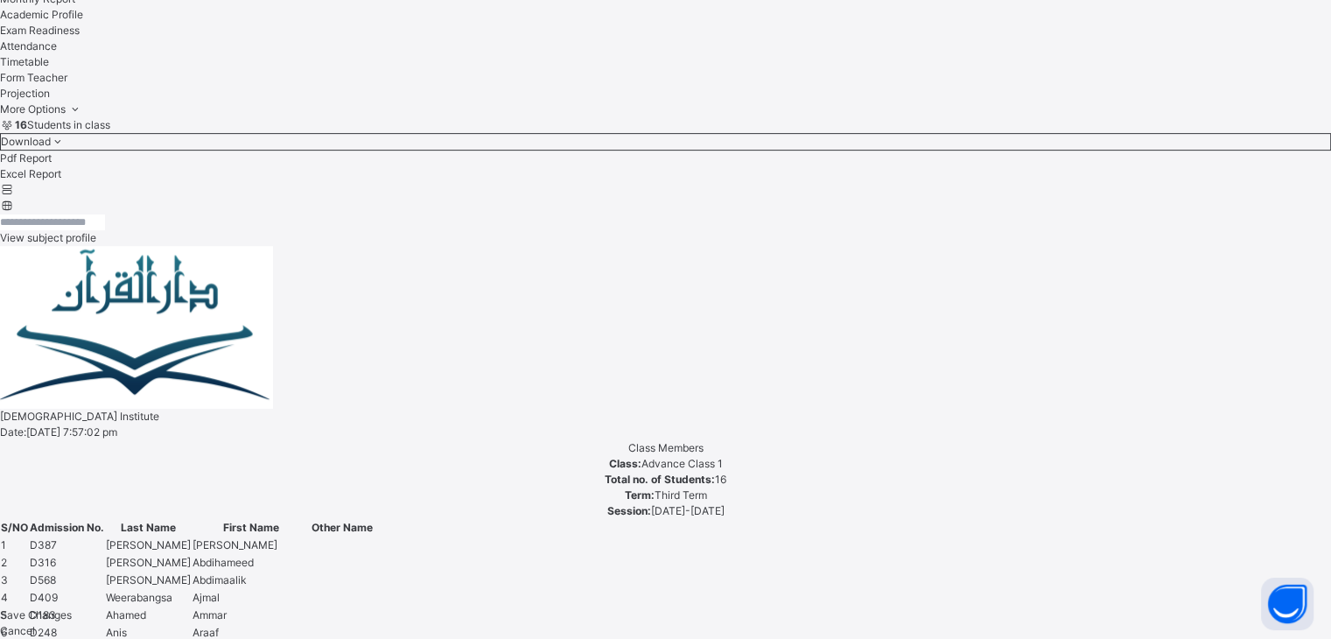
scroll to position [0, 0]
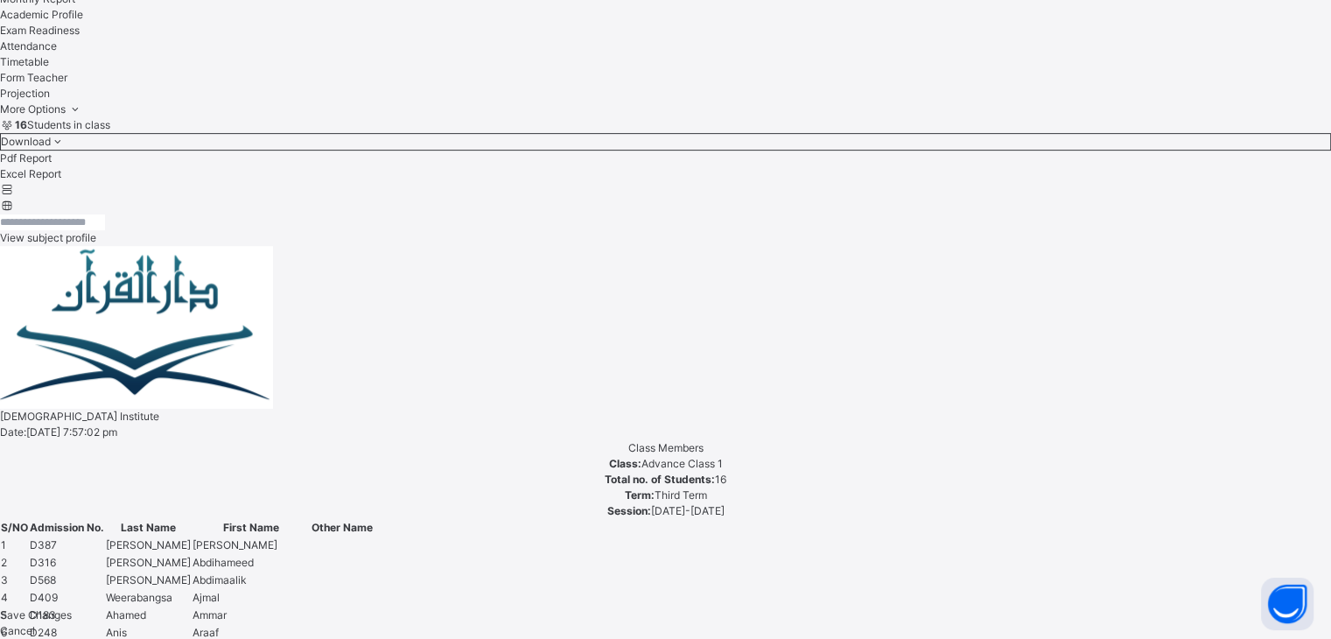
scroll to position [675, 0]
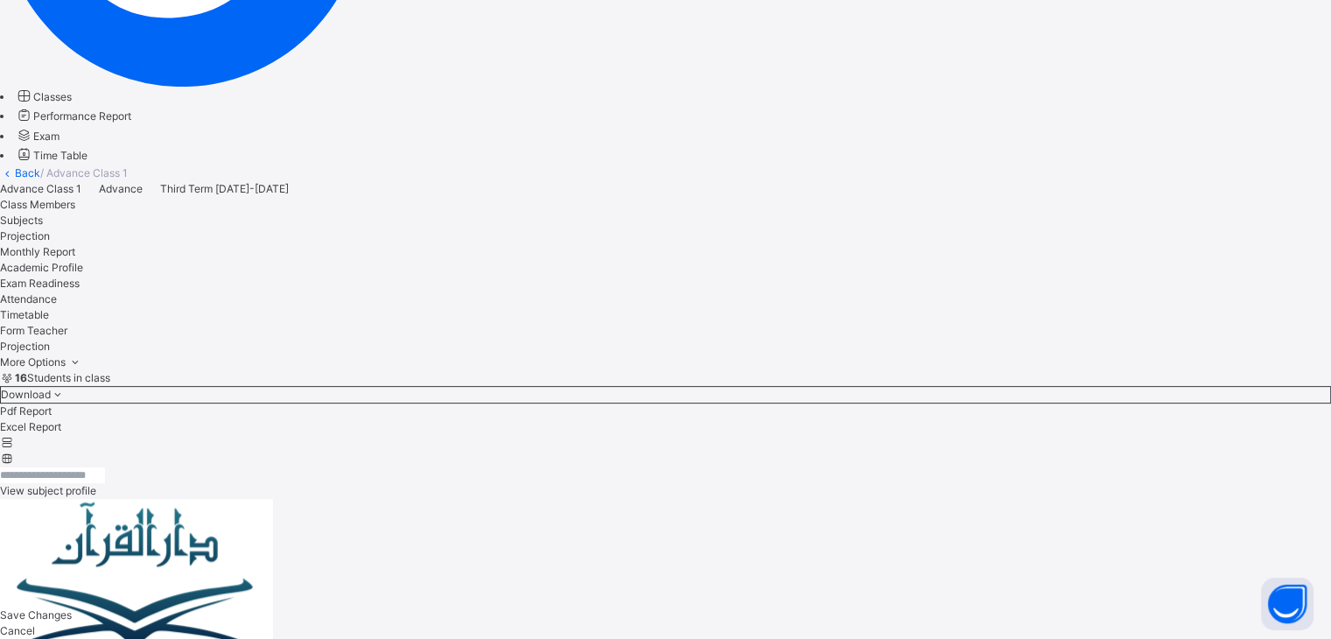
scroll to position [353, 0]
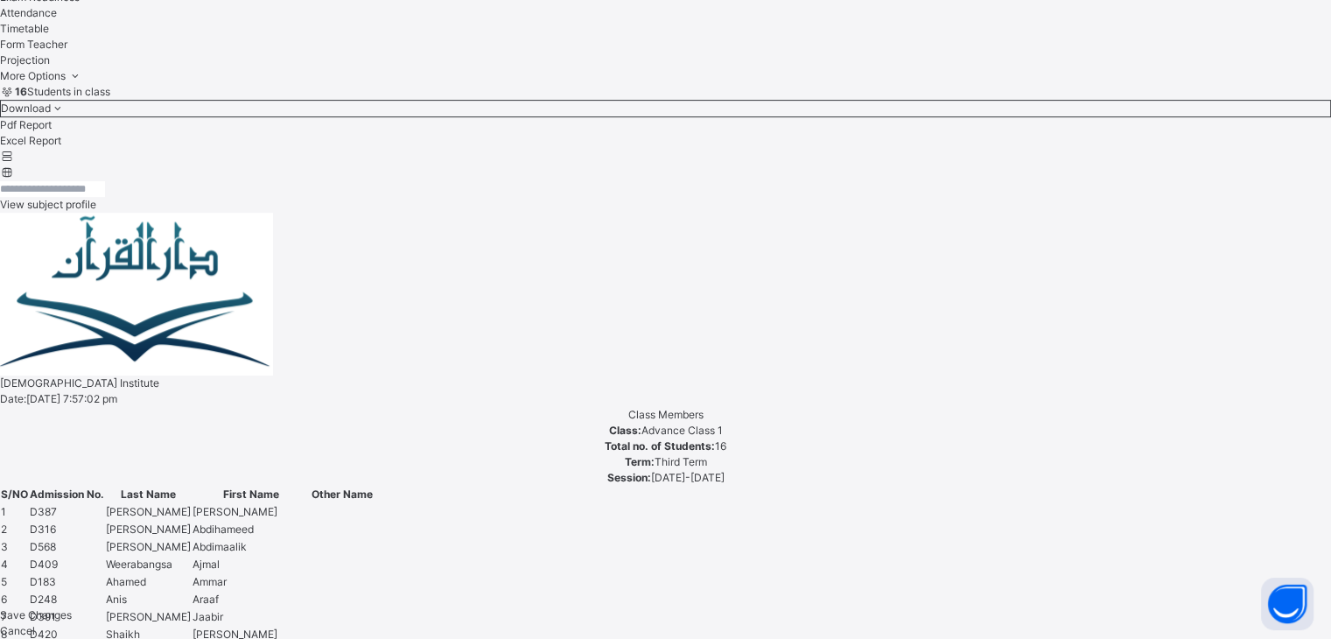
scroll to position [675, 0]
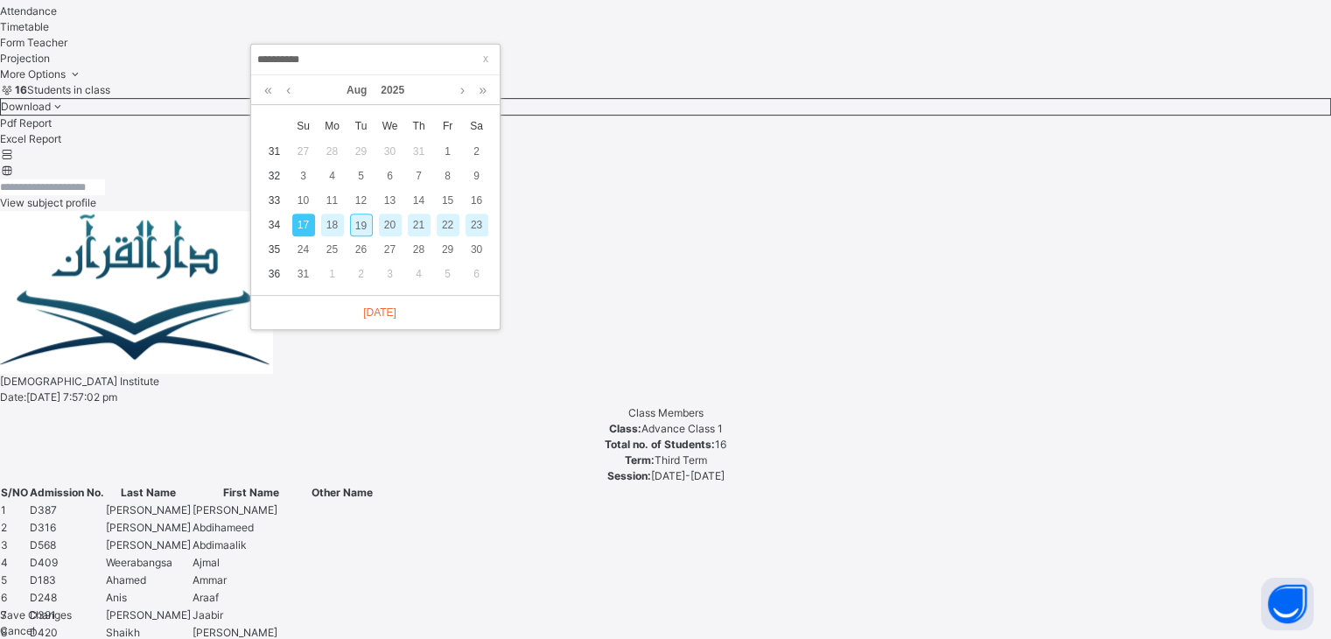
click at [354, 226] on div "19" at bounding box center [361, 224] width 23 height 23
type input "**********"
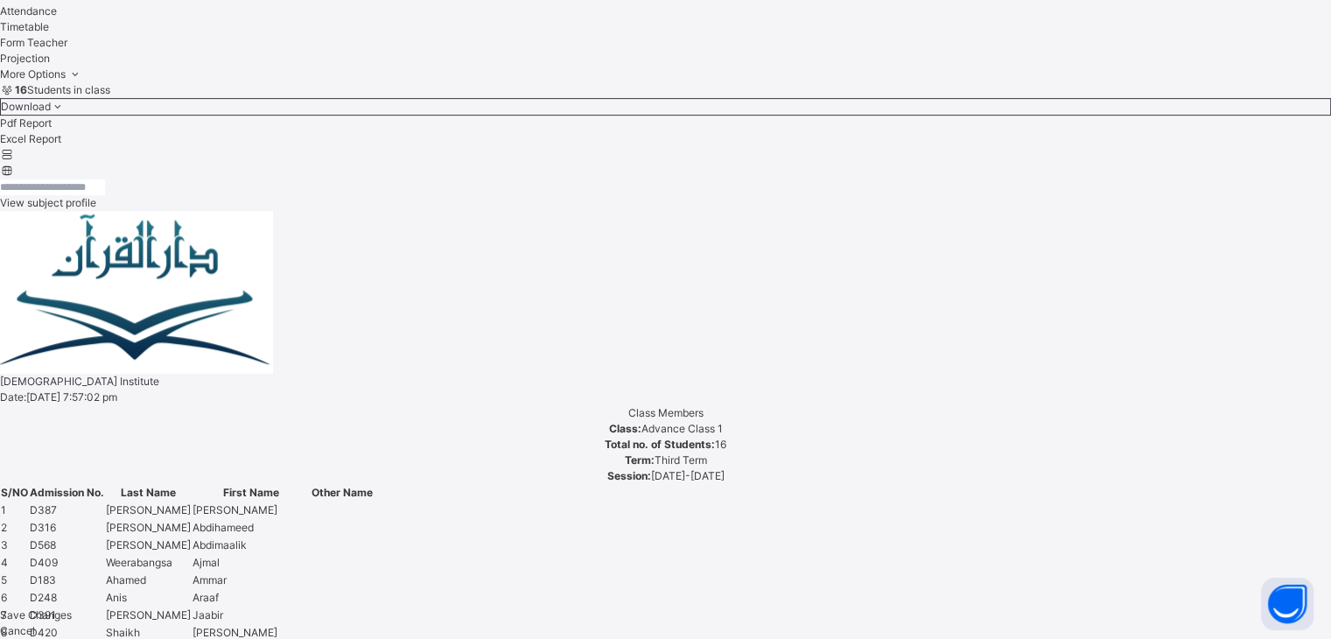
drag, startPoint x: 358, startPoint y: 328, endPoint x: 363, endPoint y: 313, distance: 15.8
drag, startPoint x: 321, startPoint y: 375, endPoint x: 305, endPoint y: 435, distance: 61.5
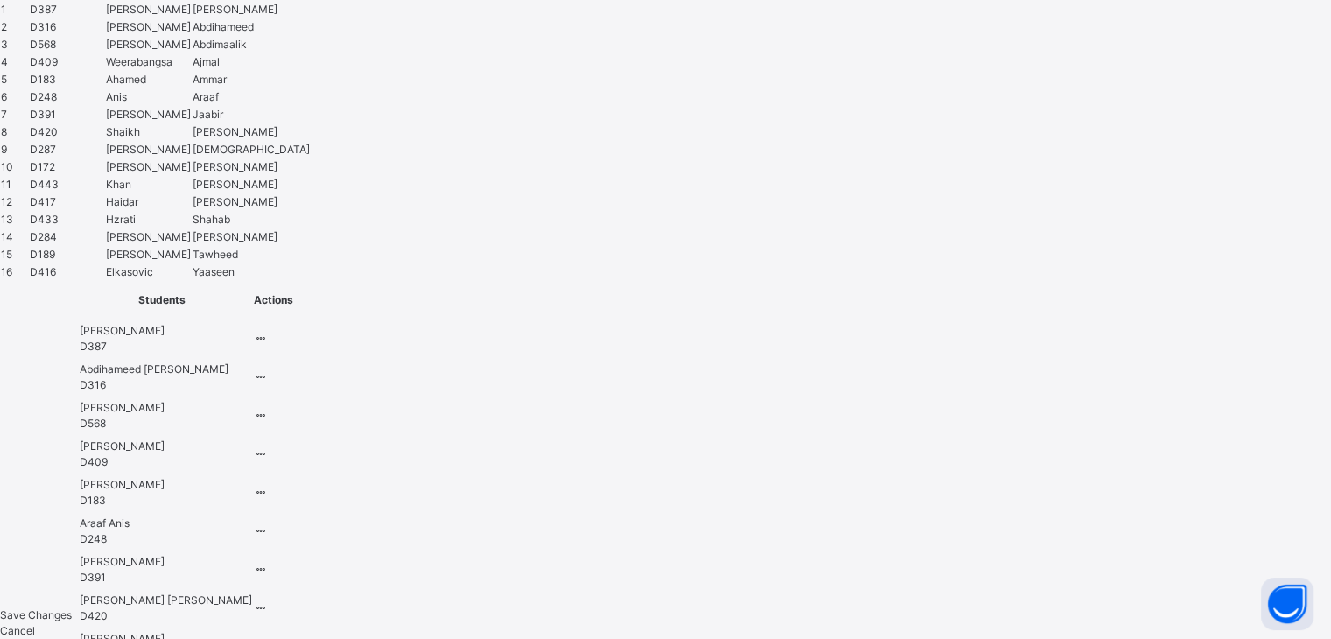
scroll to position [1176, 0]
drag, startPoint x: 360, startPoint y: 494, endPoint x: 315, endPoint y: 518, distance: 50.5
drag, startPoint x: 315, startPoint y: 518, endPoint x: 307, endPoint y: 525, distance: 10.5
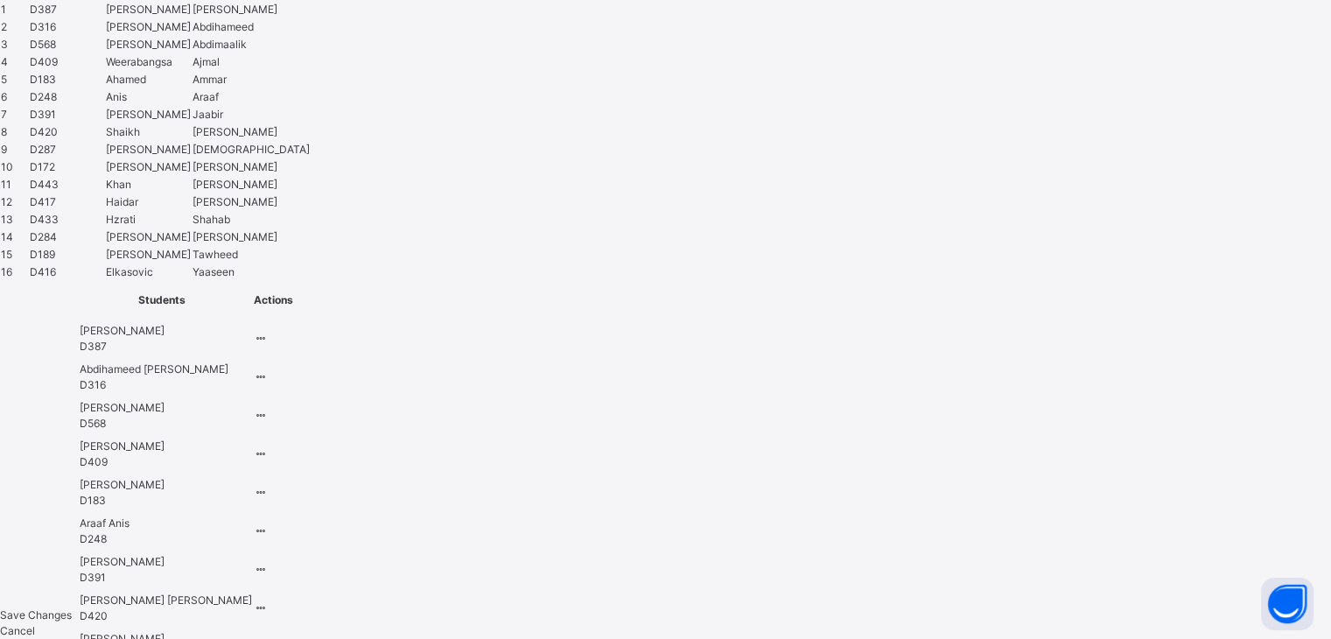
scroll to position [1238, 0]
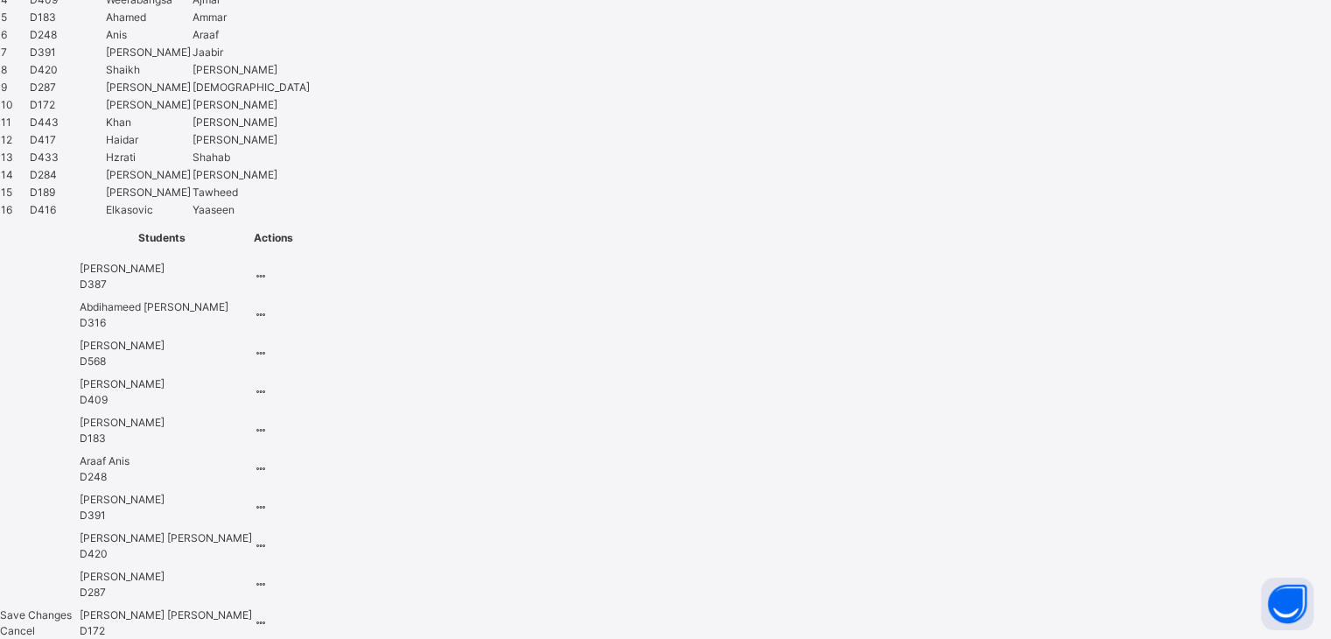
type input "****"
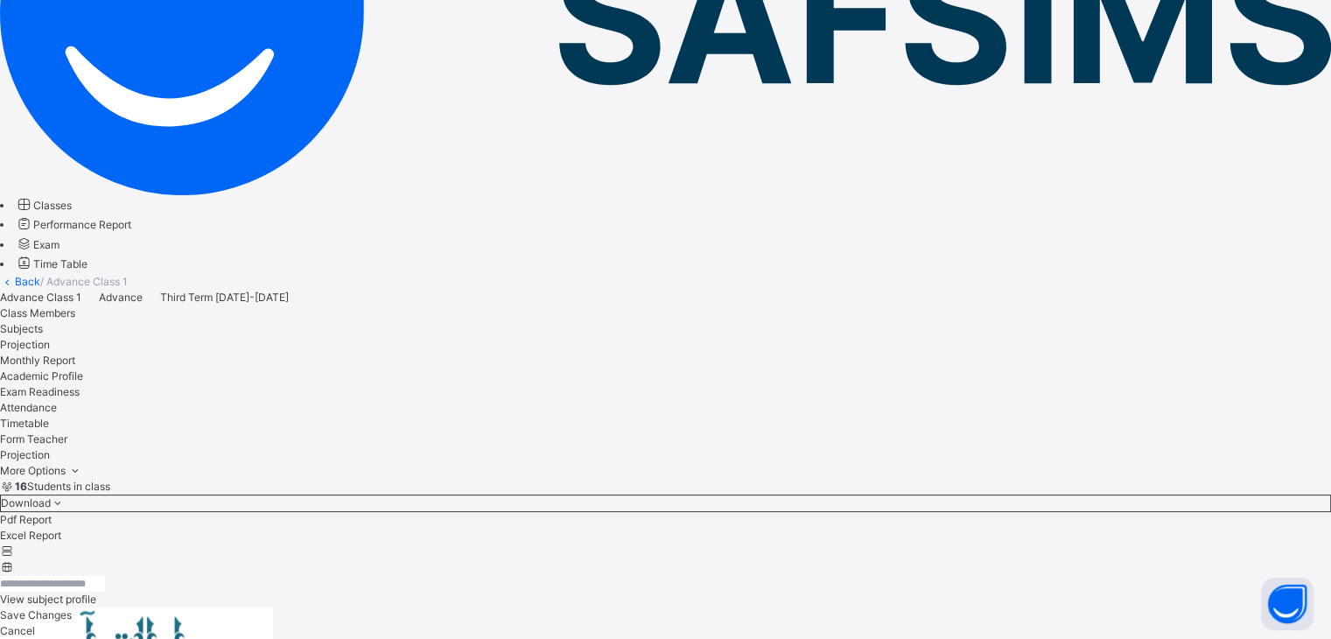
scroll to position [675, 0]
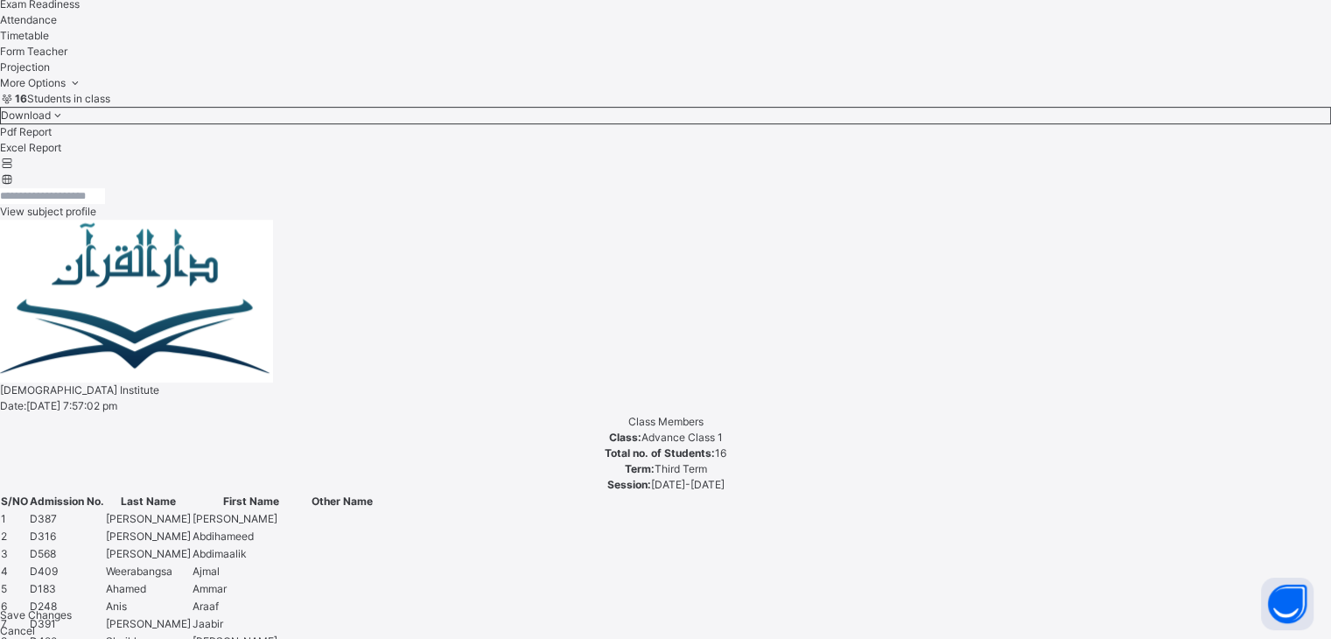
scroll to position [667, 0]
drag, startPoint x: 277, startPoint y: 273, endPoint x: 269, endPoint y: 327, distance: 54.8
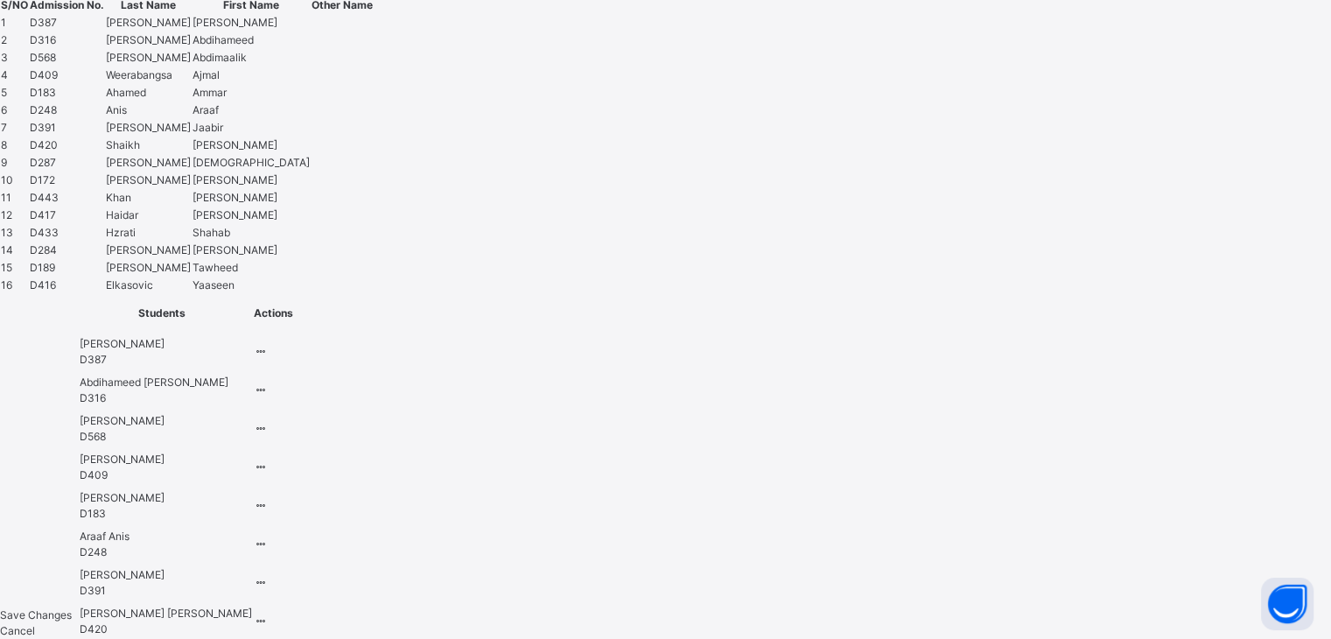
scroll to position [1176, 0]
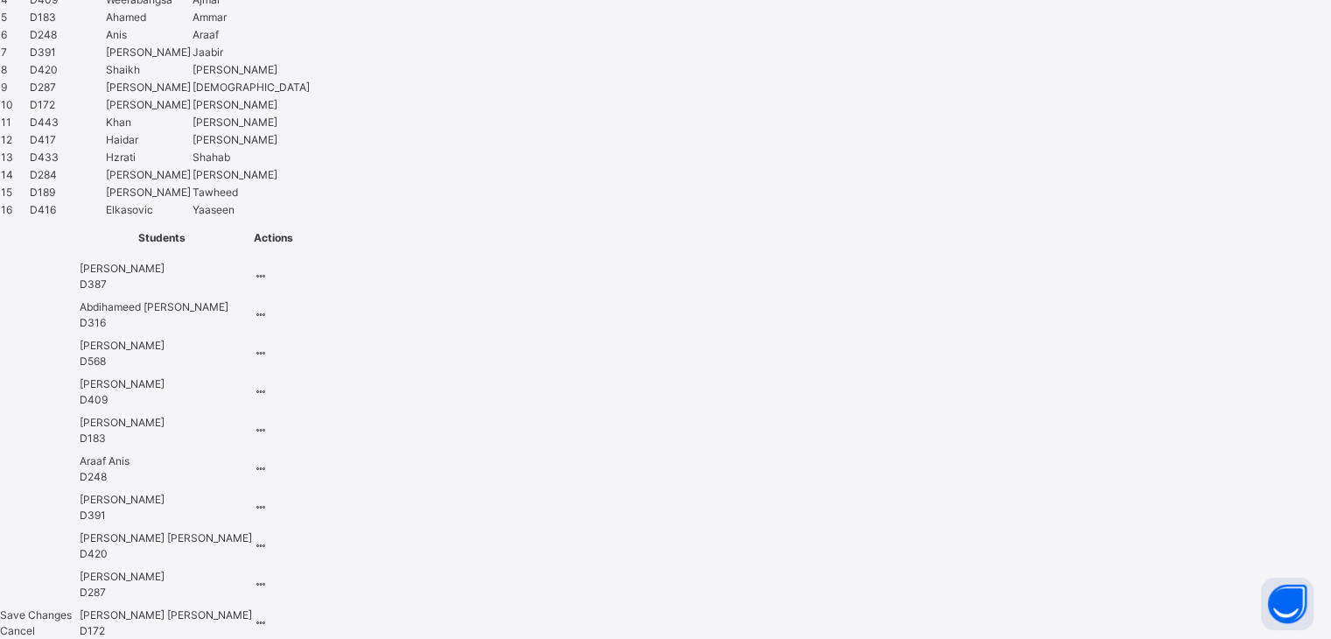
type input "*****"
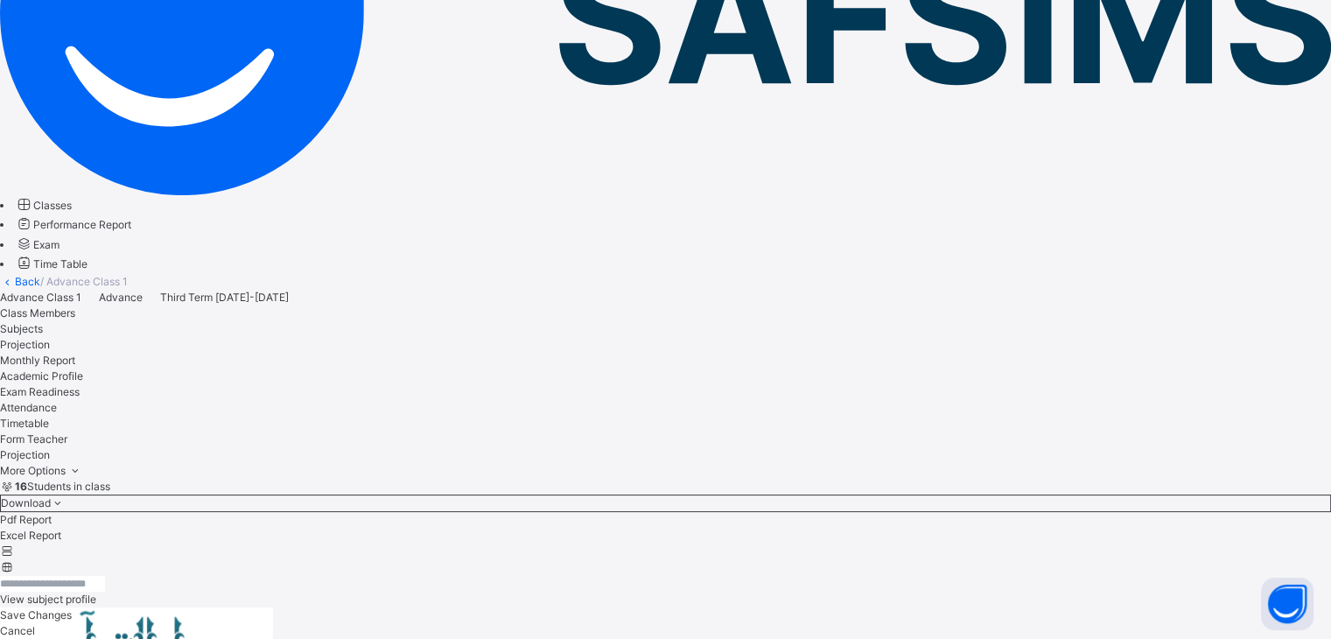
scroll to position [675, 0]
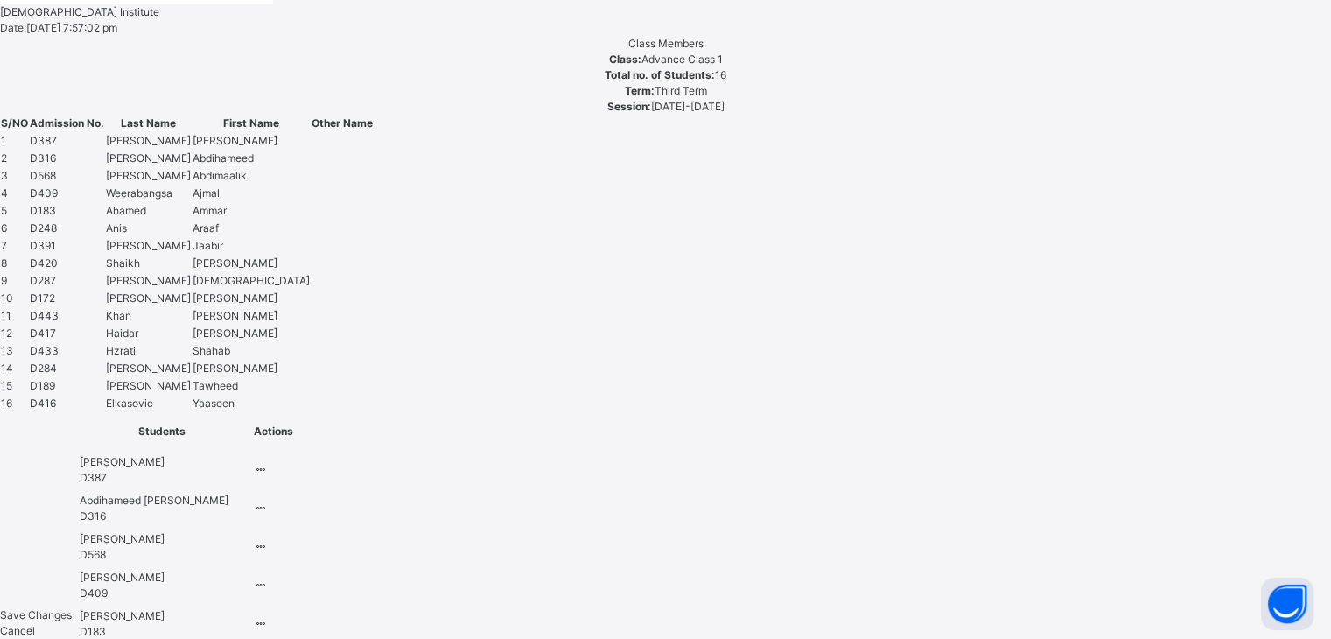
scroll to position [1043, 0]
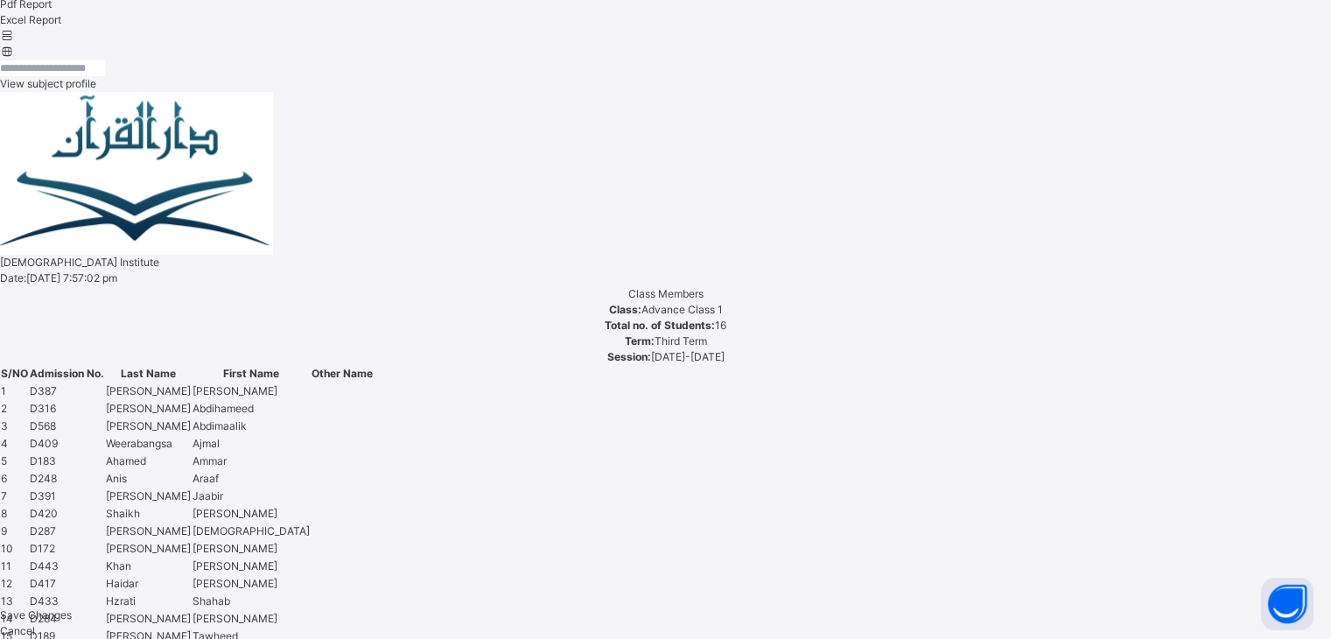
scroll to position [796, 0]
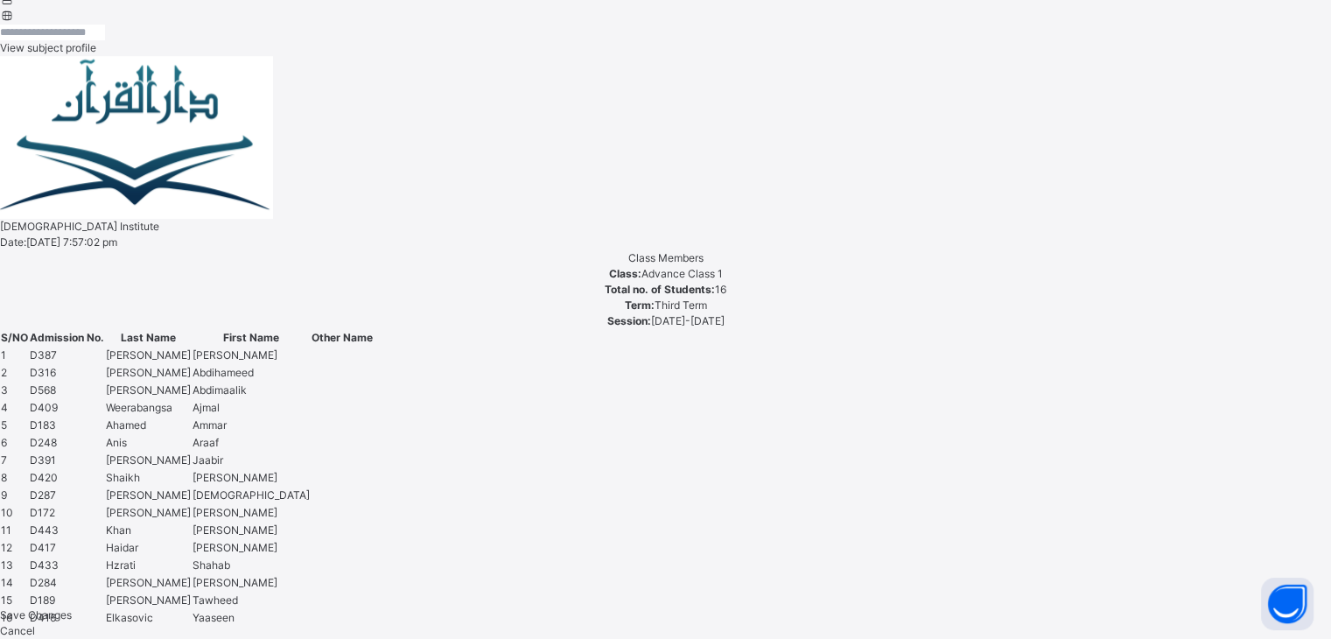
scroll to position [853, 0]
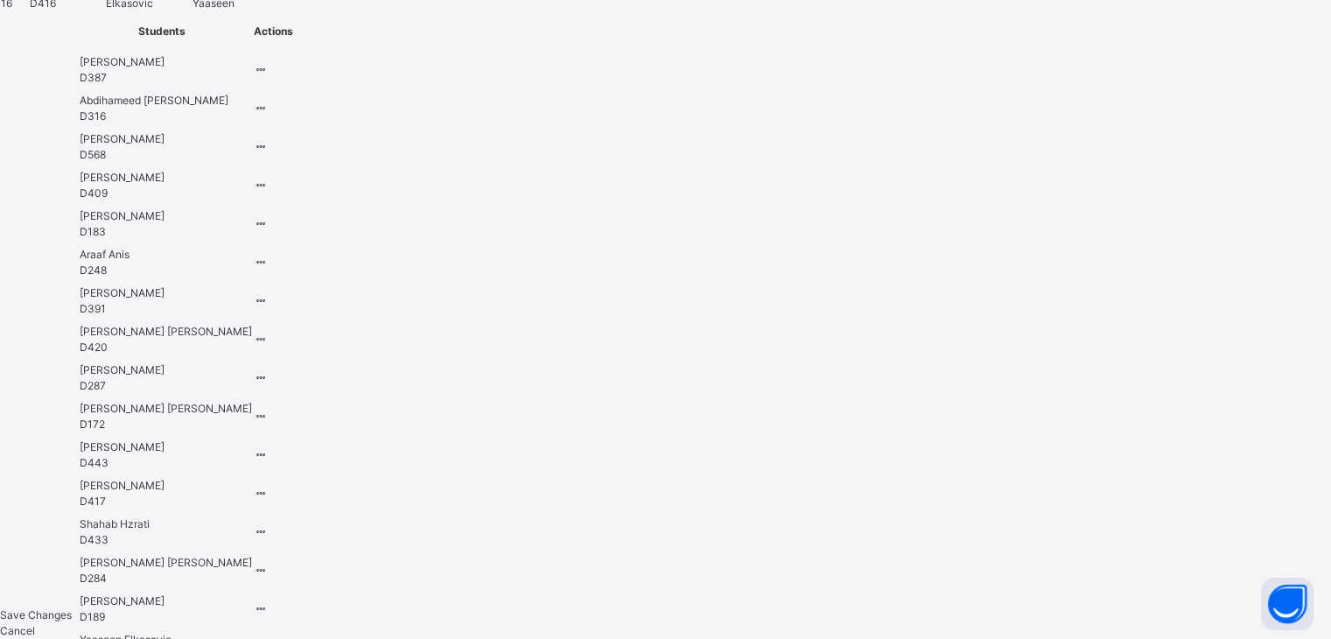
scroll to position [1445, 0]
type input "***"
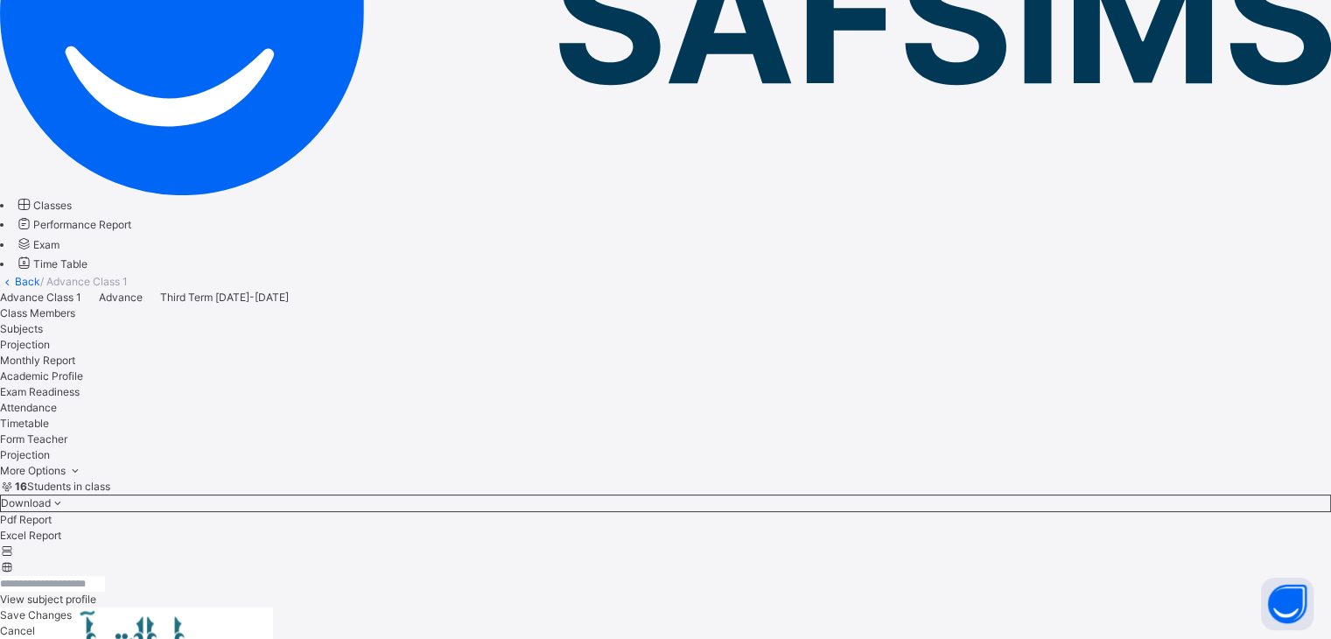
scroll to position [675, 0]
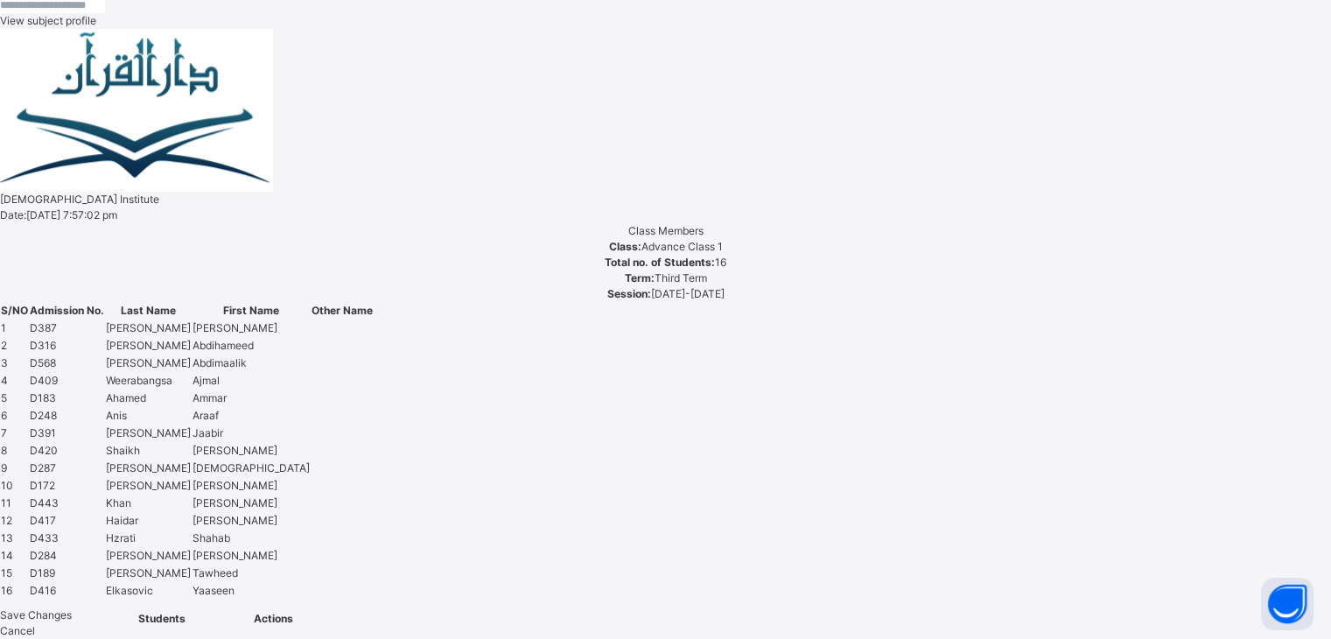
scroll to position [852, 0]
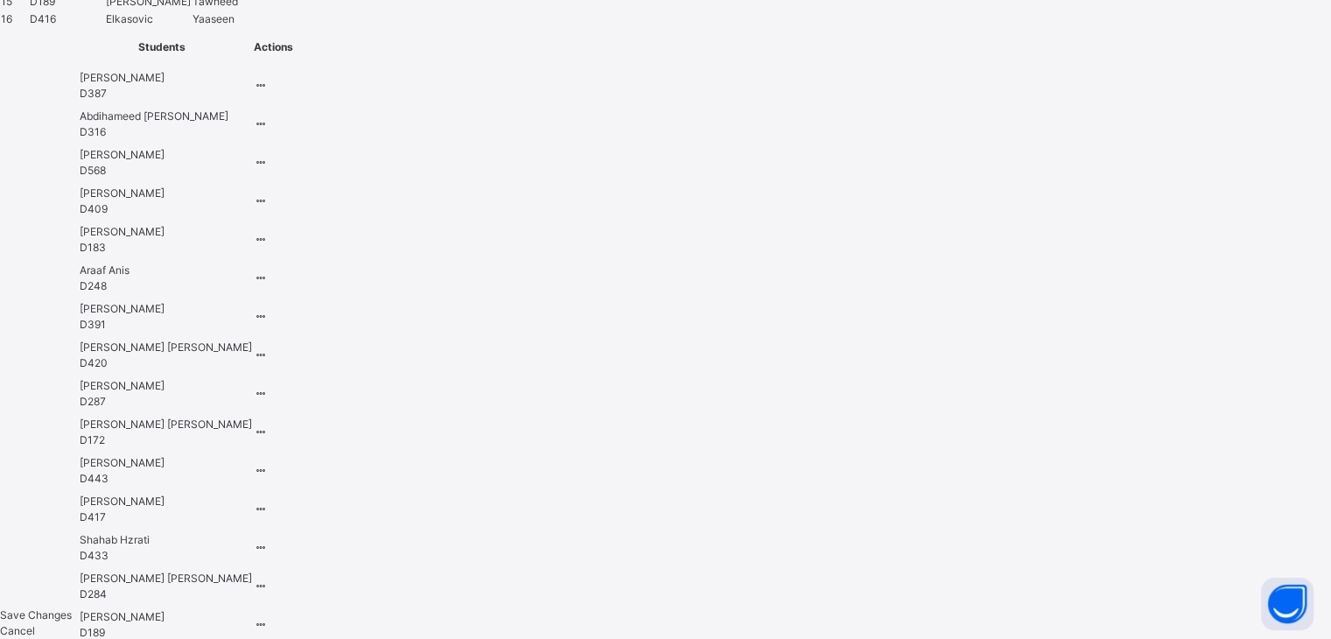
scroll to position [1445, 0]
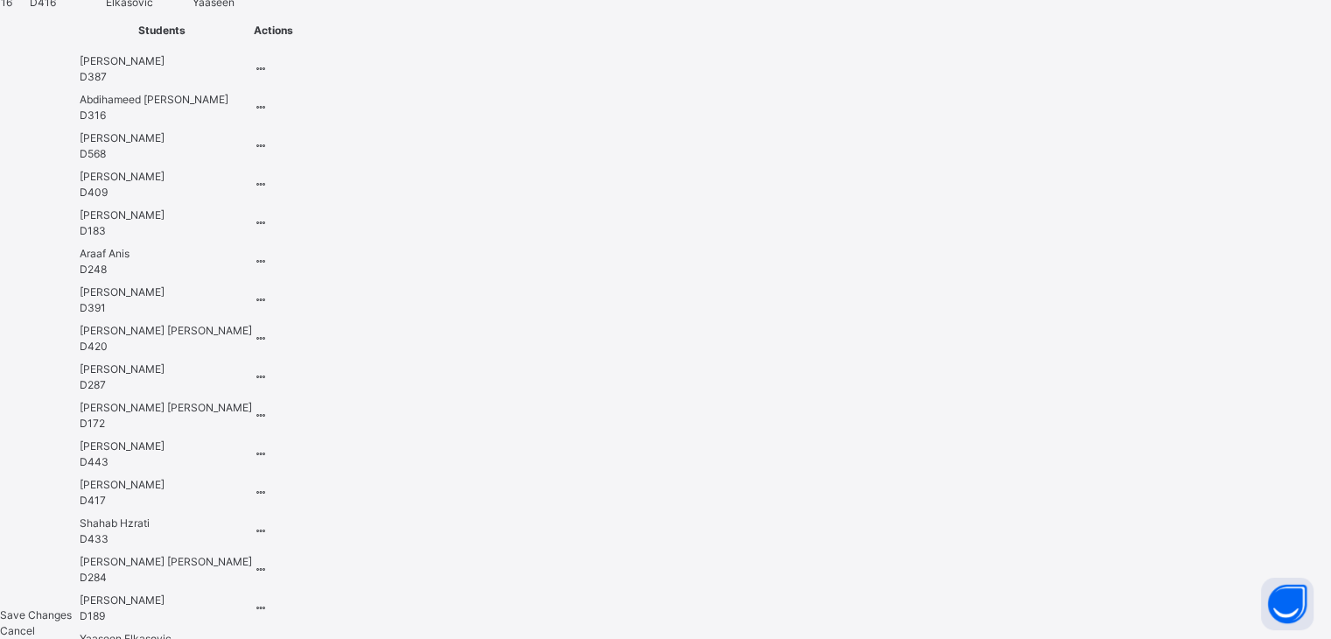
type input "*"
type input "***"
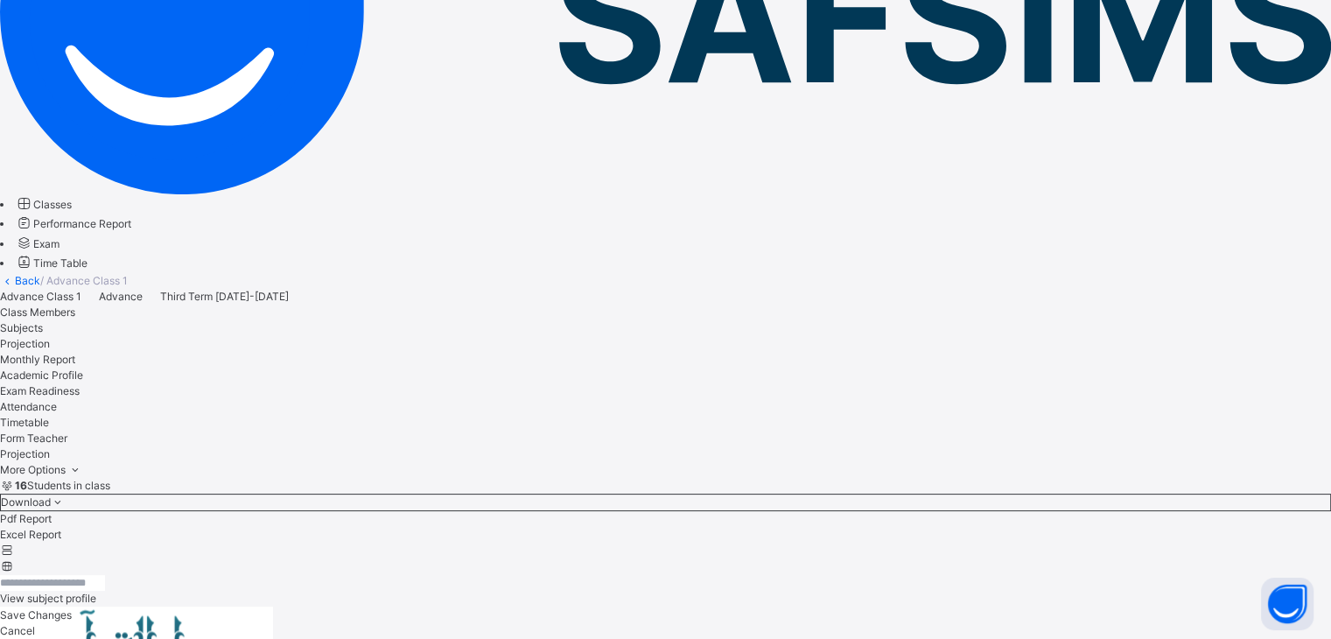
scroll to position [0, 0]
